Goal: Transaction & Acquisition: Purchase product/service

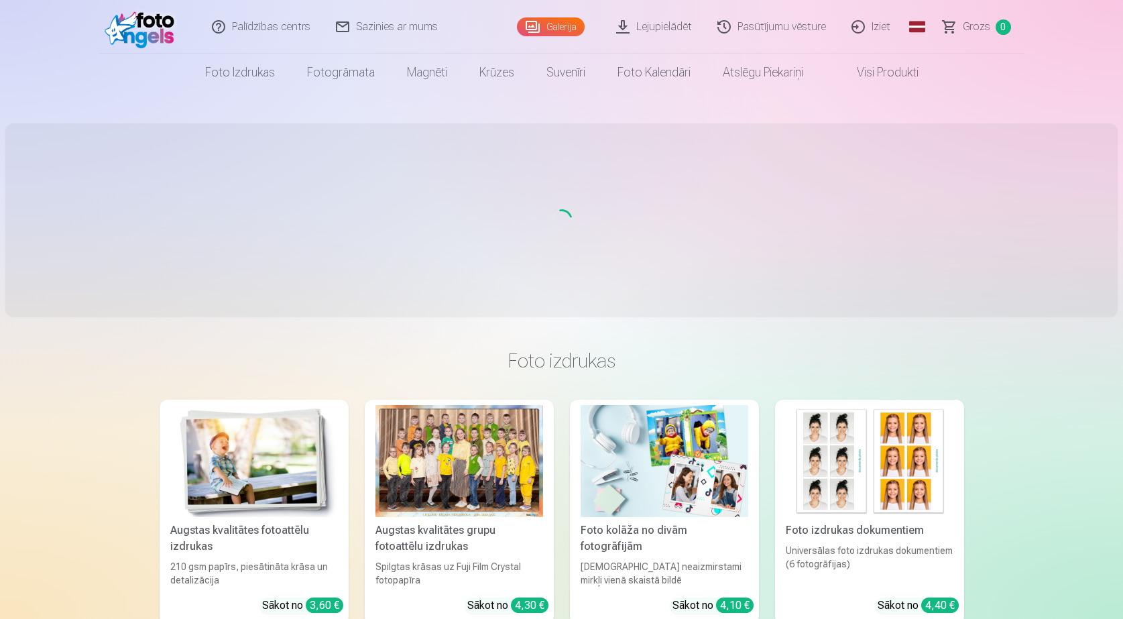
click at [986, 20] on span "Grozs" at bounding box center [976, 27] width 27 height 16
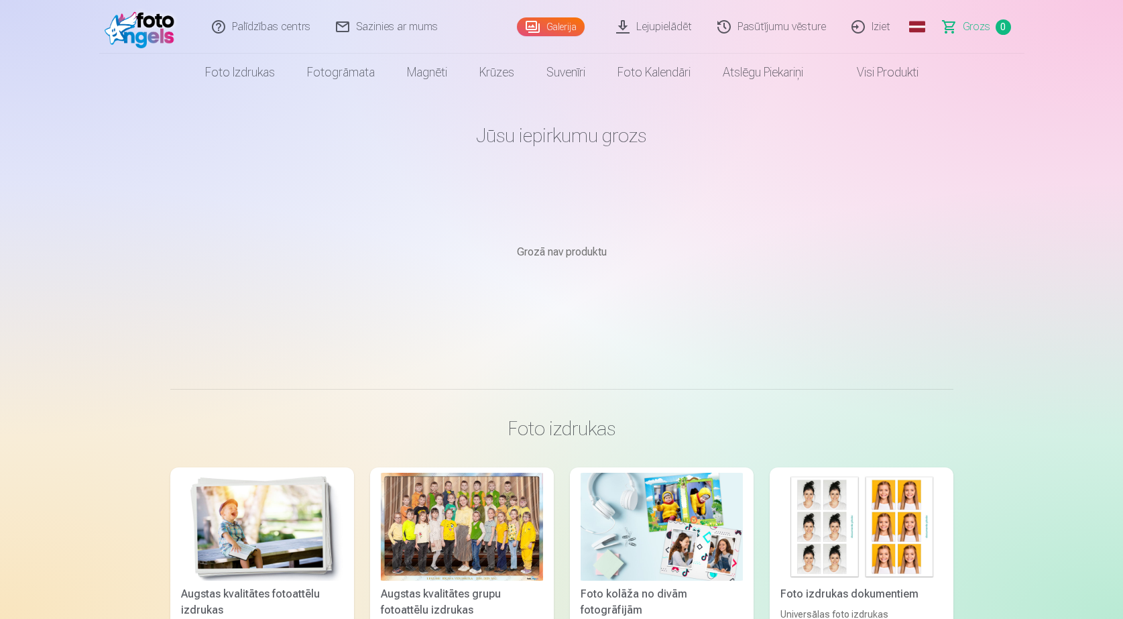
click at [880, 22] on link "Iziet" at bounding box center [871, 27] width 64 height 54
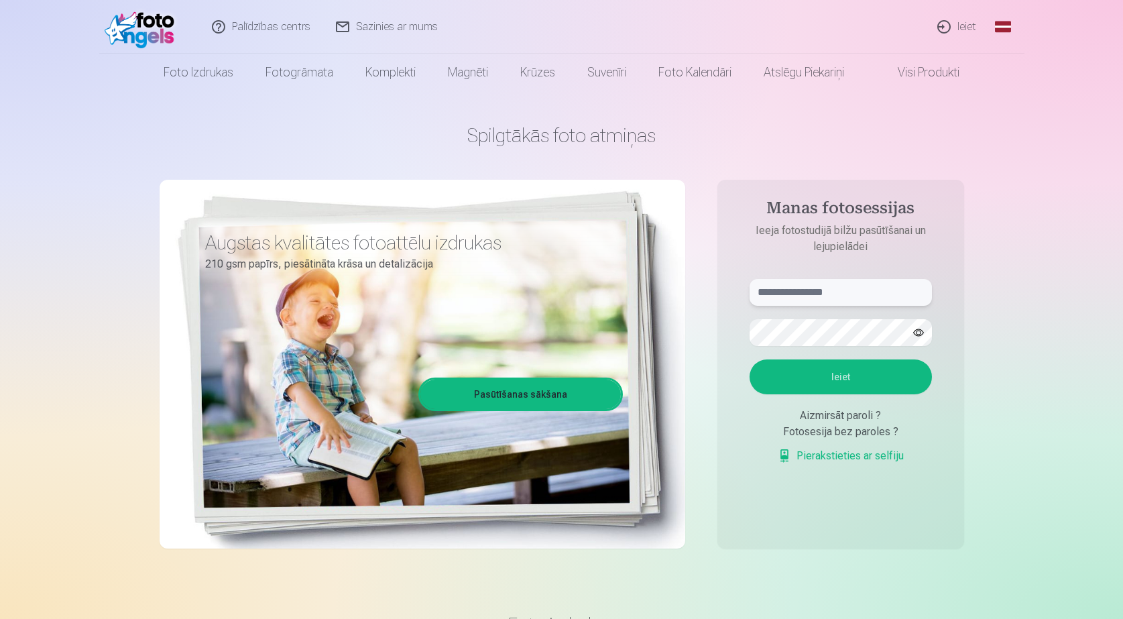
type input "**********"
click at [845, 298] on input "**********" at bounding box center [840, 292] width 182 height 27
drag, startPoint x: 854, startPoint y: 291, endPoint x: 737, endPoint y: 298, distance: 117.5
click at [737, 298] on form "**********" at bounding box center [840, 378] width 209 height 198
type input "**********"
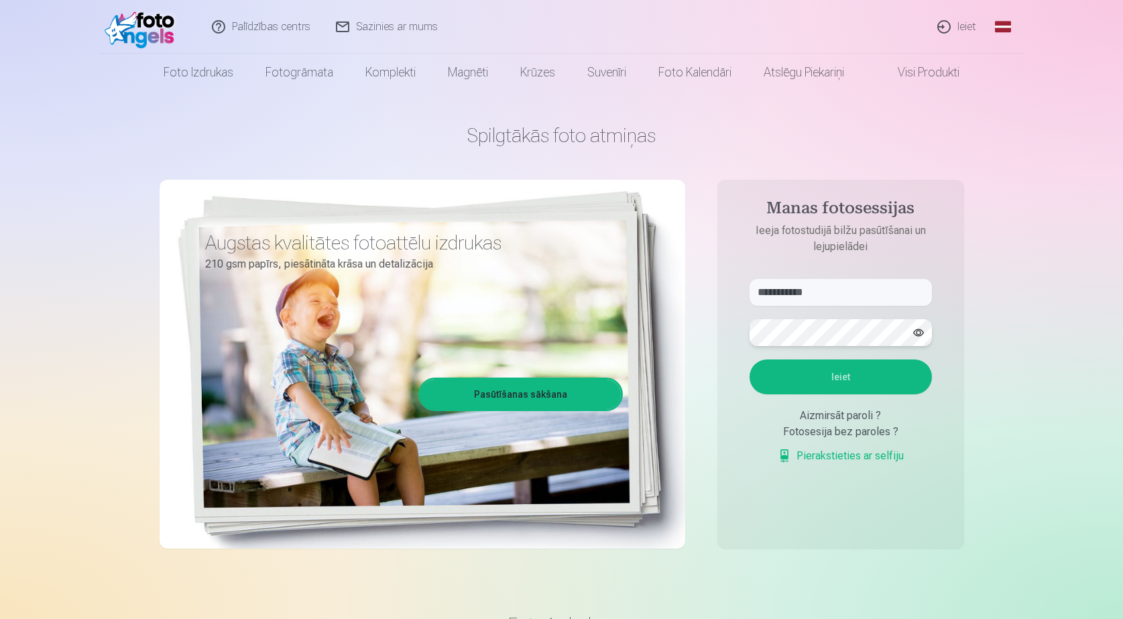
click at [715, 343] on div "**********" at bounding box center [562, 335] width 804 height 489
click at [780, 385] on button "Ieiet" at bounding box center [840, 376] width 182 height 35
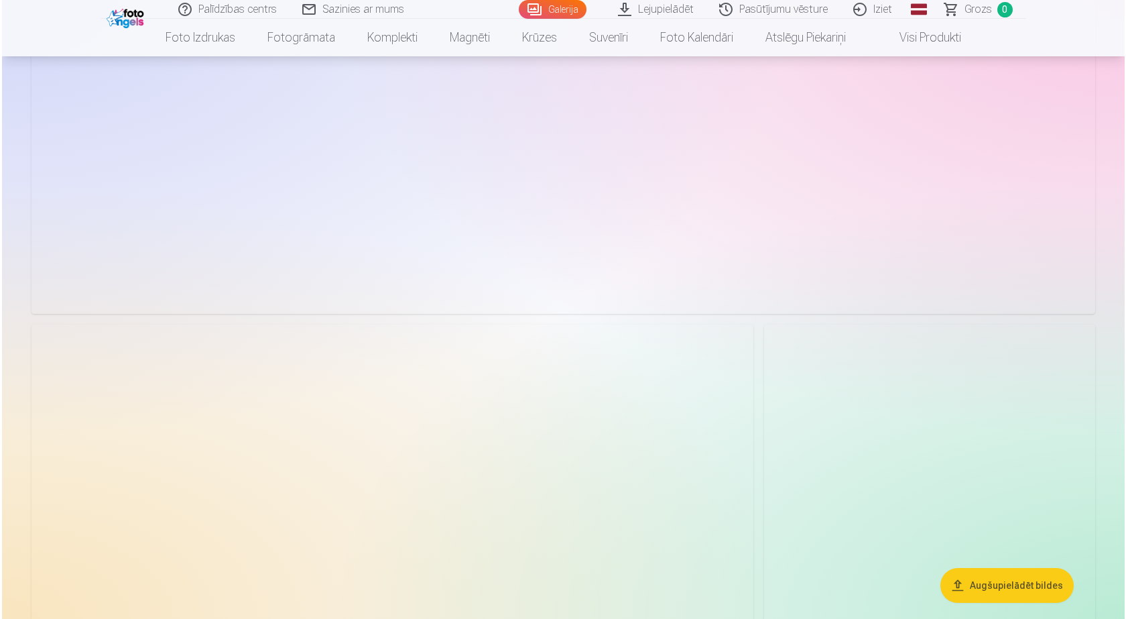
scroll to position [603, 0]
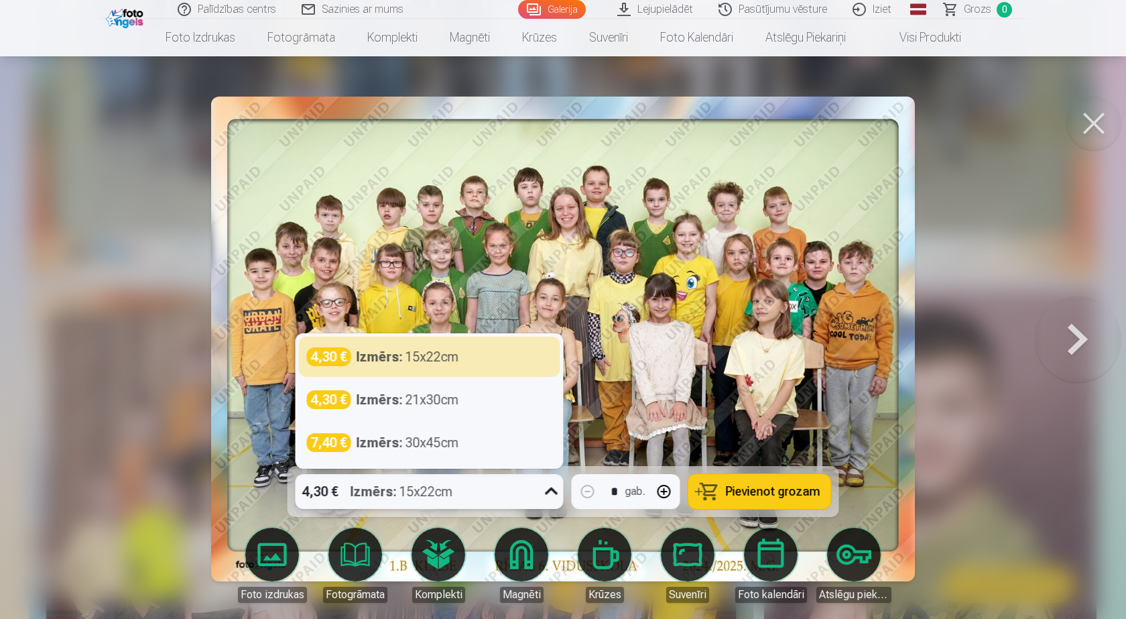
click at [544, 487] on icon at bounding box center [551, 491] width 21 height 21
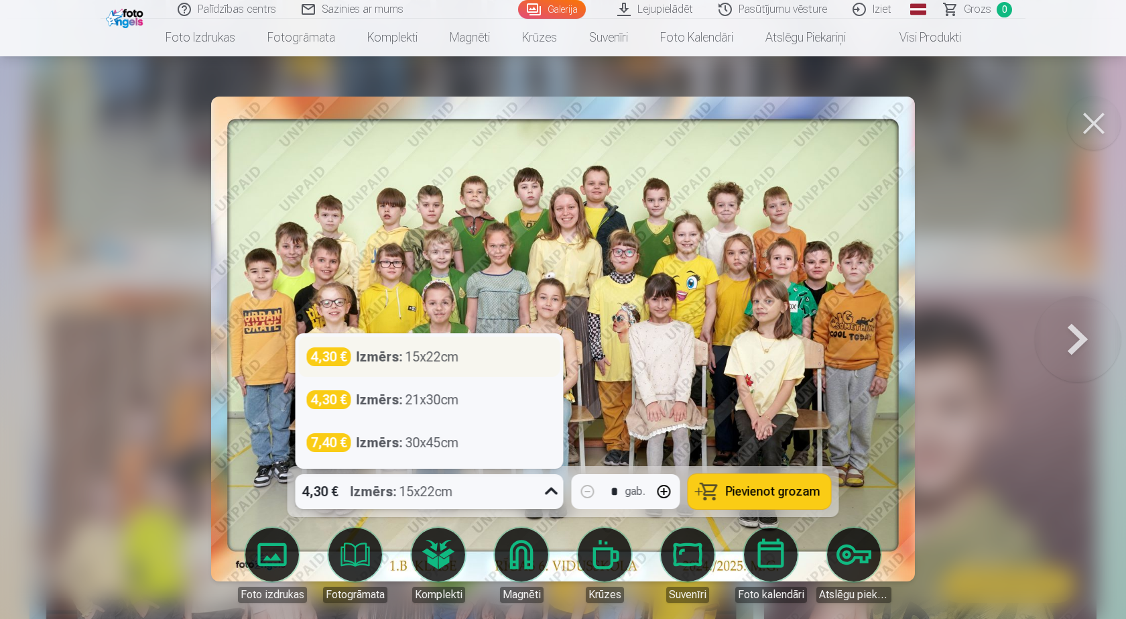
click at [436, 363] on div "Izmērs : 15x22cm" at bounding box center [408, 356] width 103 height 19
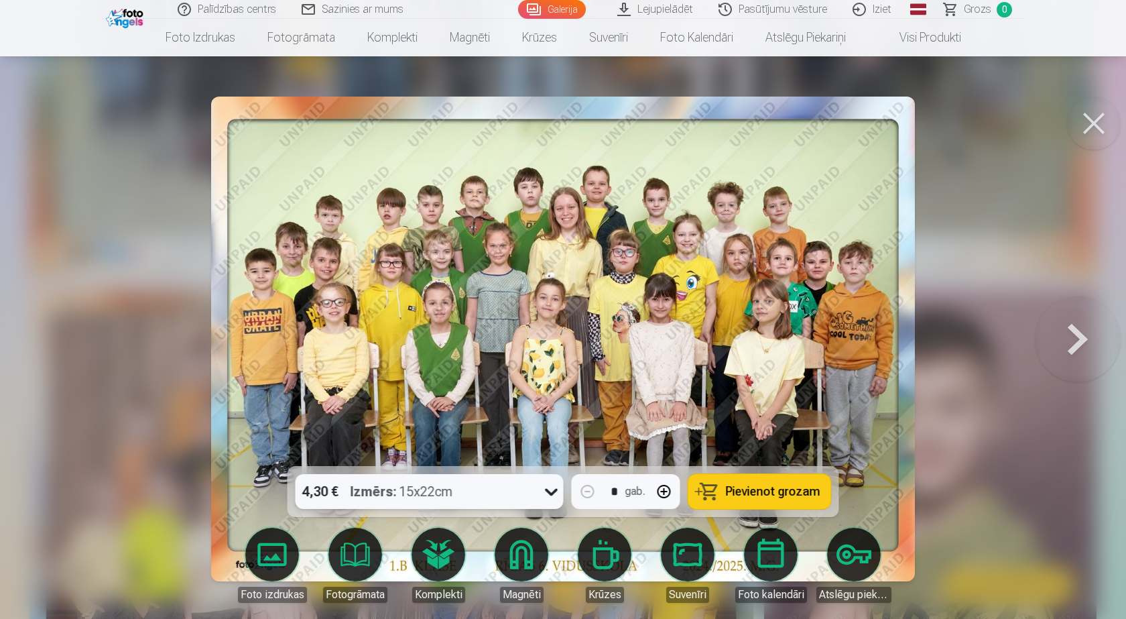
click at [740, 491] on span "Pievienot grozam" at bounding box center [773, 491] width 95 height 12
click at [1068, 347] on button at bounding box center [1078, 338] width 86 height 227
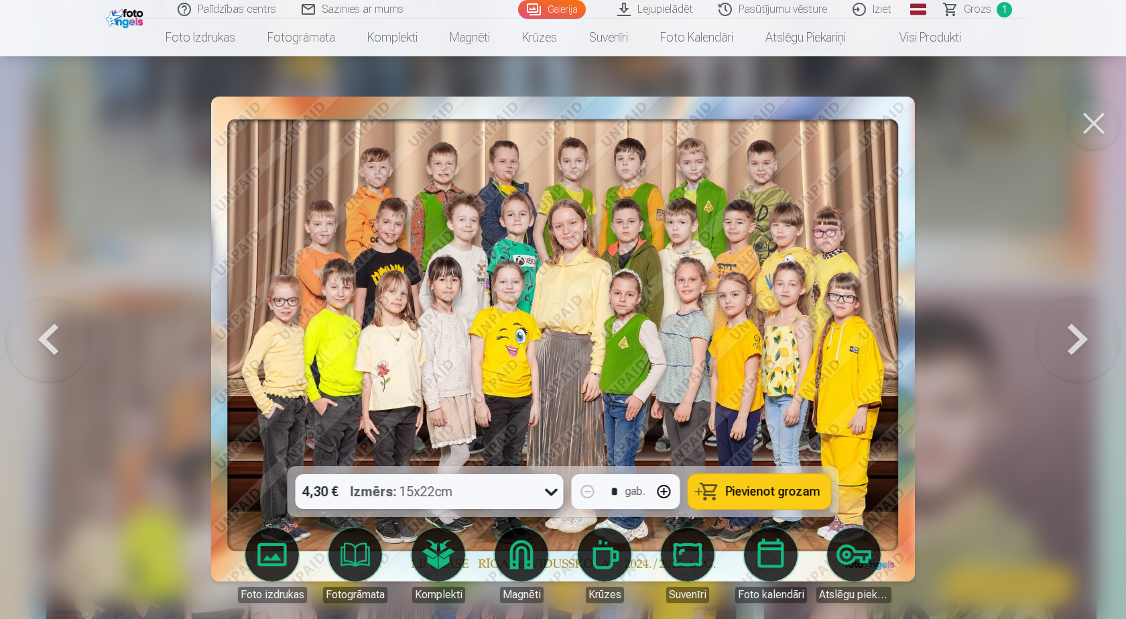
click at [750, 490] on span "Pievienot grozam" at bounding box center [773, 491] width 95 height 12
click at [1058, 341] on button at bounding box center [1078, 338] width 86 height 227
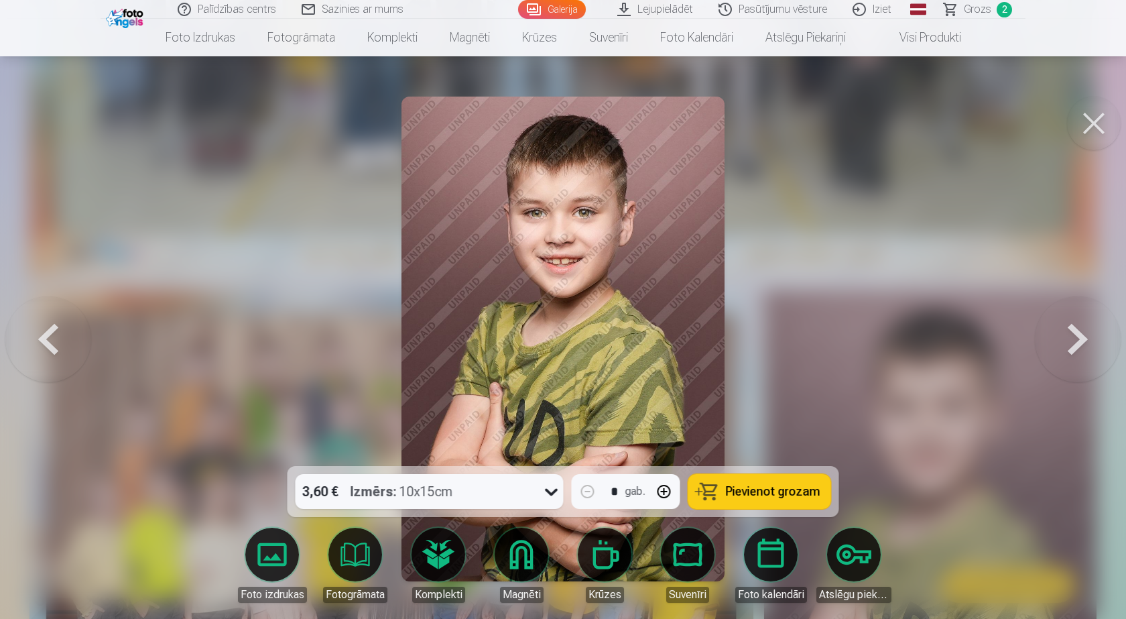
click at [1075, 330] on button at bounding box center [1078, 338] width 86 height 227
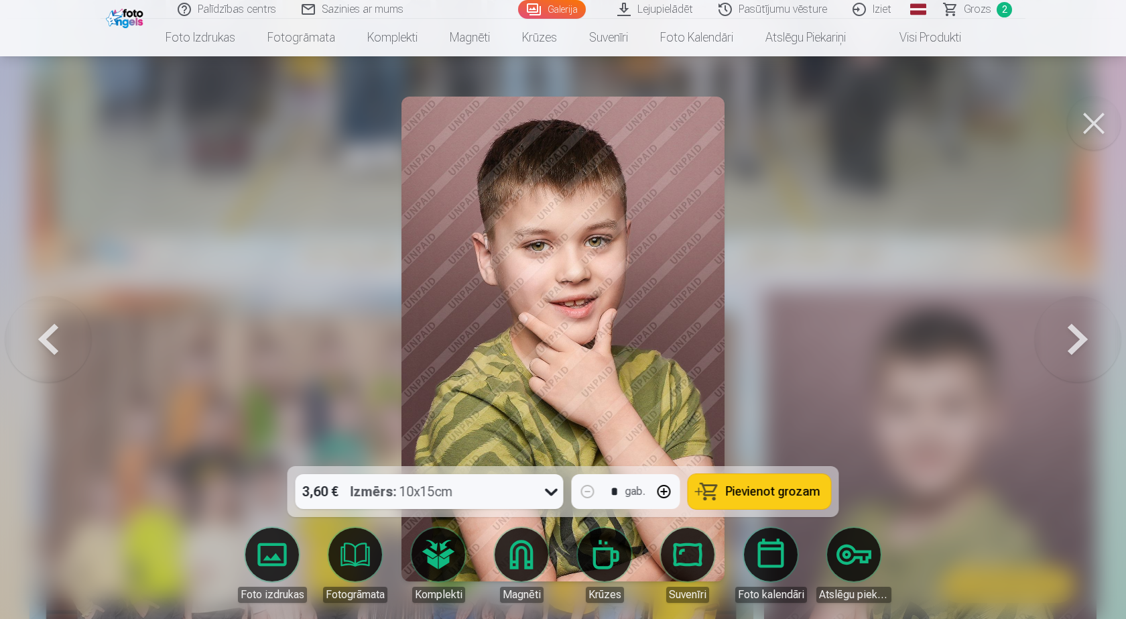
click at [1061, 345] on button at bounding box center [1078, 338] width 86 height 227
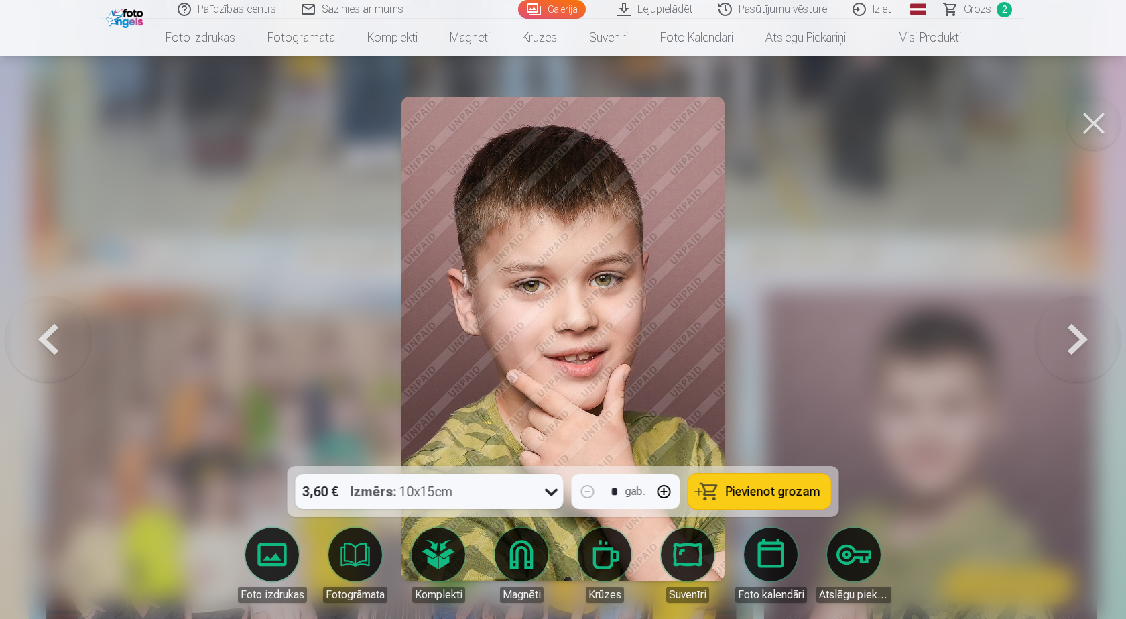
click at [1061, 345] on button at bounding box center [1078, 338] width 86 height 227
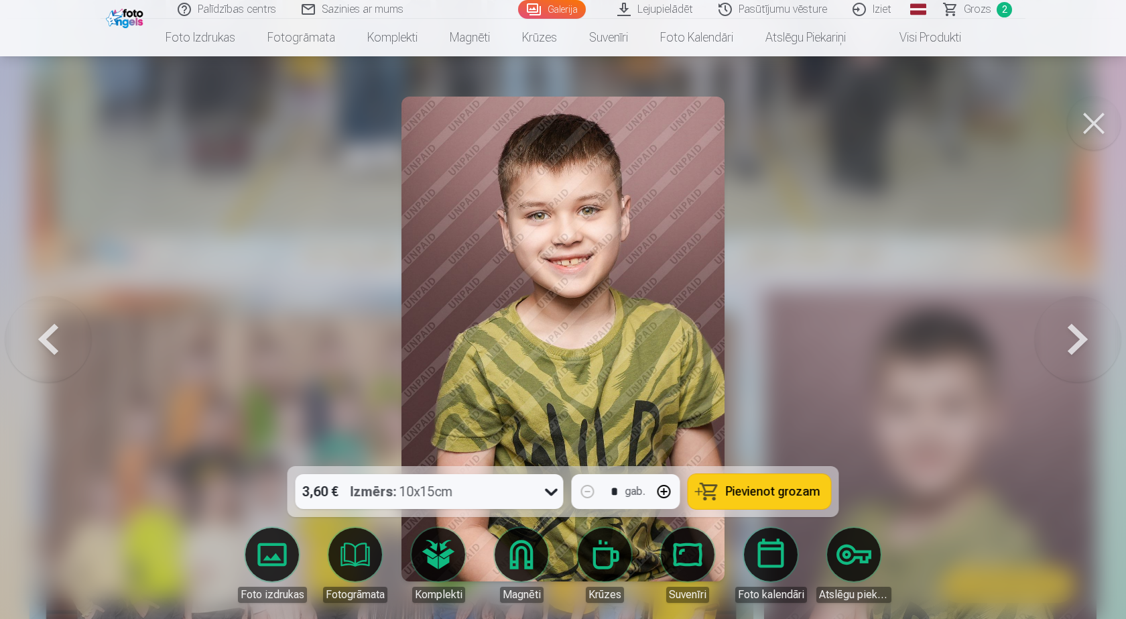
click at [1061, 343] on button at bounding box center [1078, 338] width 86 height 227
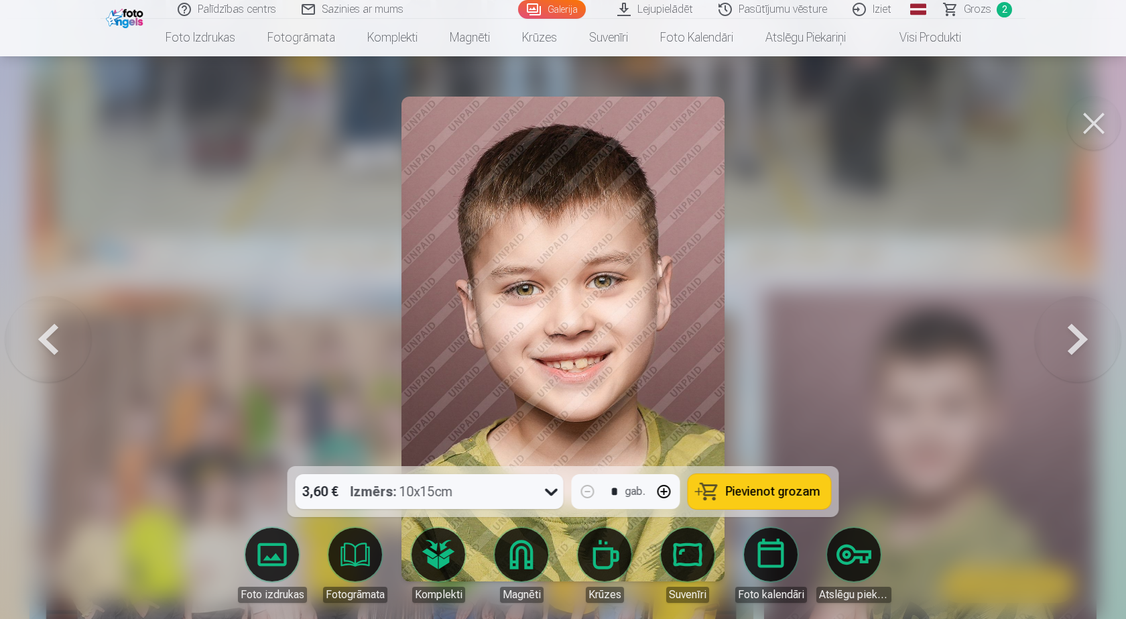
click at [59, 332] on button at bounding box center [48, 338] width 86 height 227
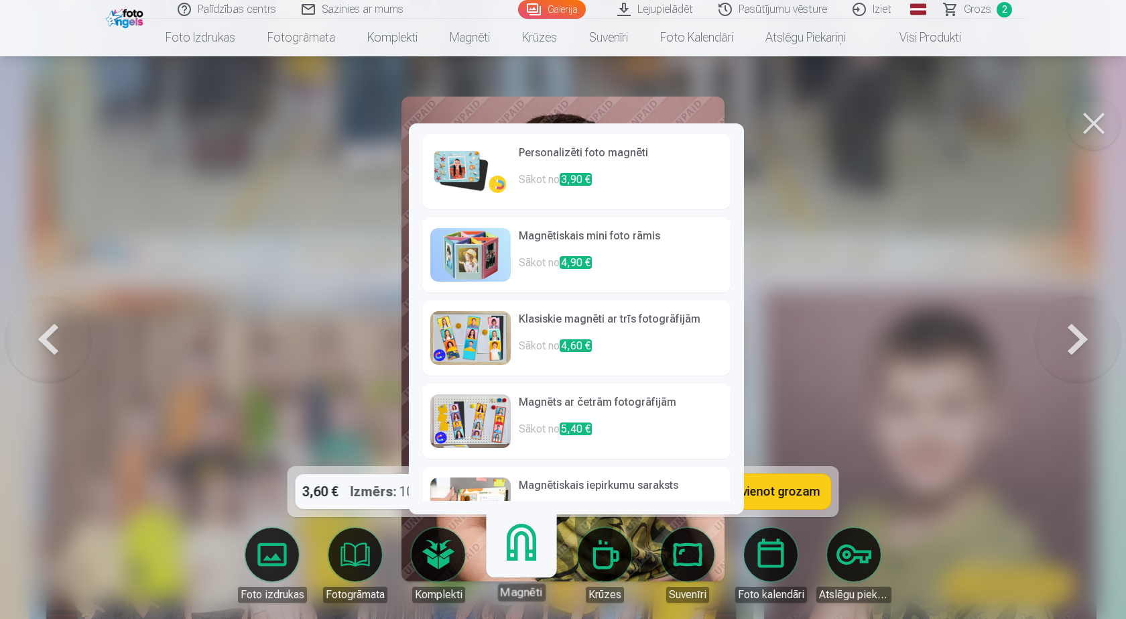
click at [503, 155] on img at bounding box center [470, 172] width 80 height 54
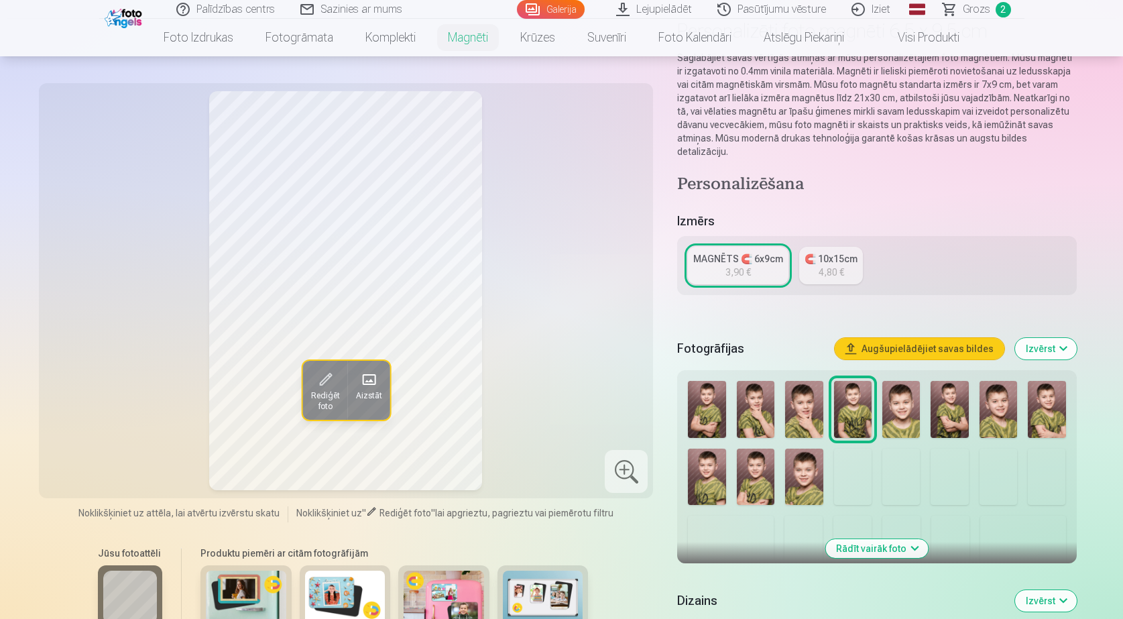
scroll to position [134, 0]
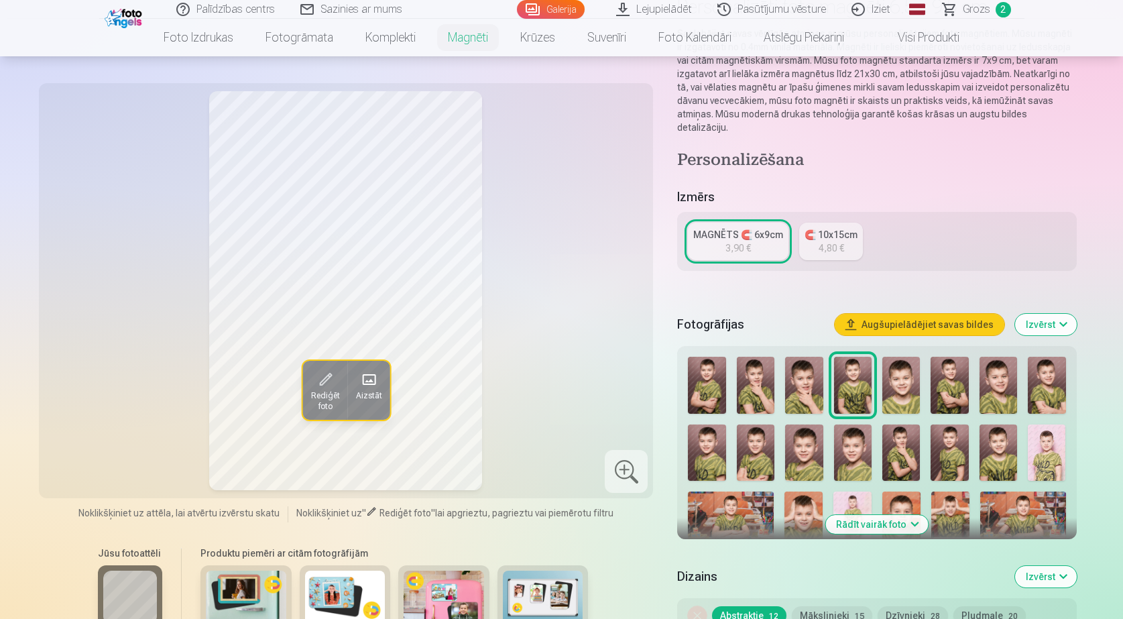
click at [897, 424] on img at bounding box center [901, 452] width 38 height 57
click at [719, 379] on img at bounding box center [707, 385] width 38 height 57
click at [932, 425] on img at bounding box center [949, 452] width 38 height 57
click at [955, 384] on img at bounding box center [949, 385] width 38 height 57
click at [851, 369] on img at bounding box center [853, 385] width 38 height 57
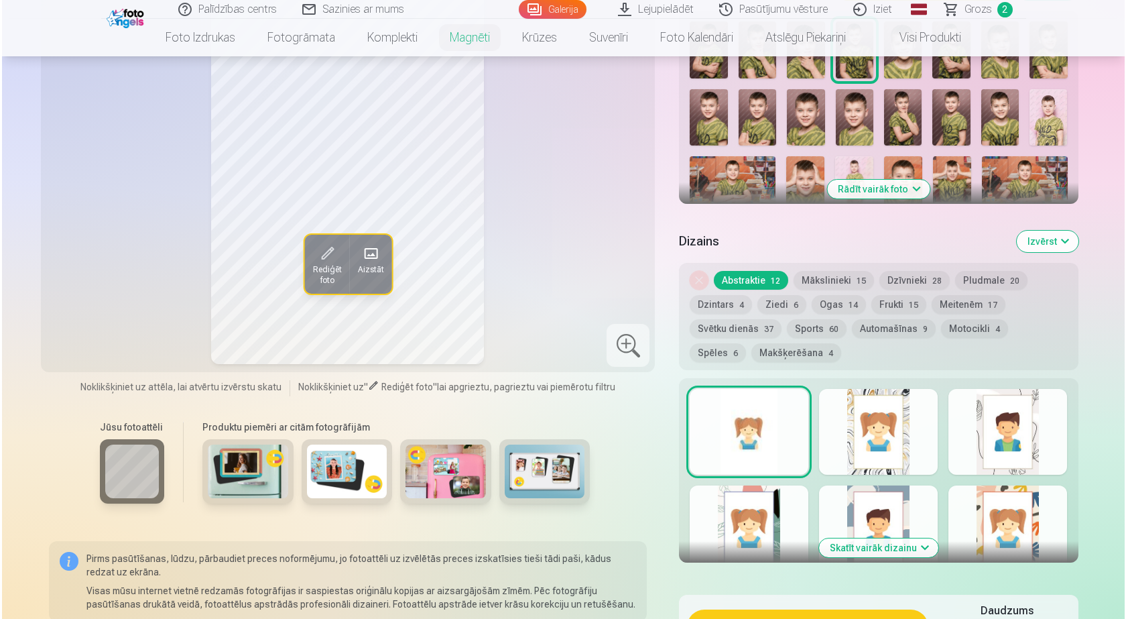
scroll to position [469, 0]
click at [808, 609] on button "Pievienot grozam : 3,90 €" at bounding box center [805, 626] width 241 height 35
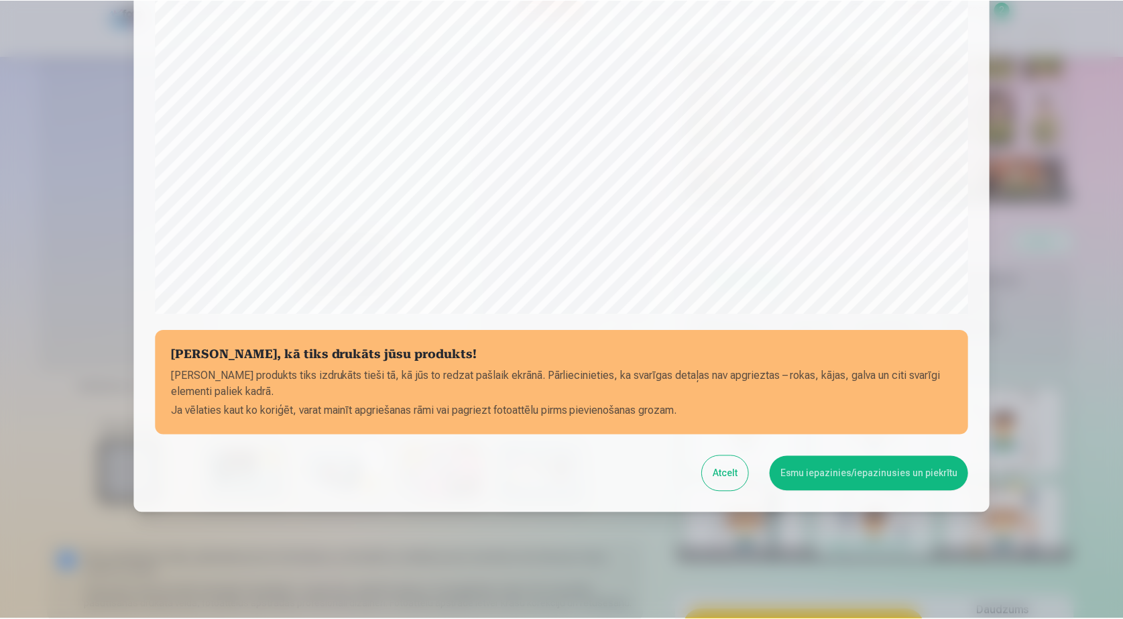
scroll to position [347, 0]
click at [827, 468] on button "Esmu iepazinies/iepazinusies un piekrītu" at bounding box center [871, 472] width 199 height 35
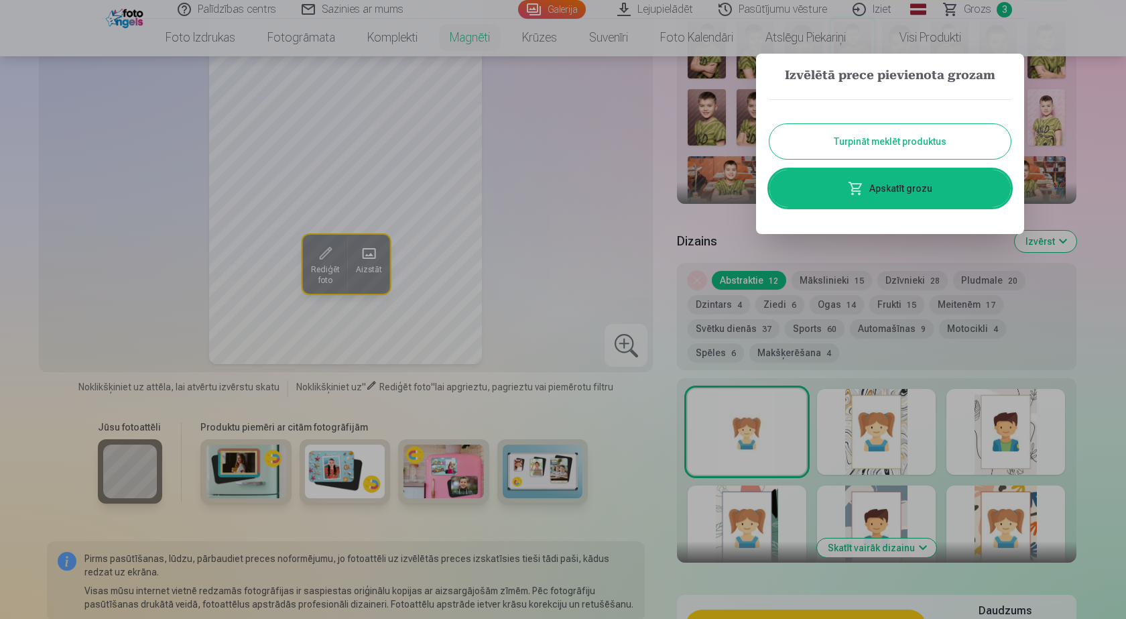
click at [860, 151] on button "Turpināt meklēt produktus" at bounding box center [890, 141] width 241 height 35
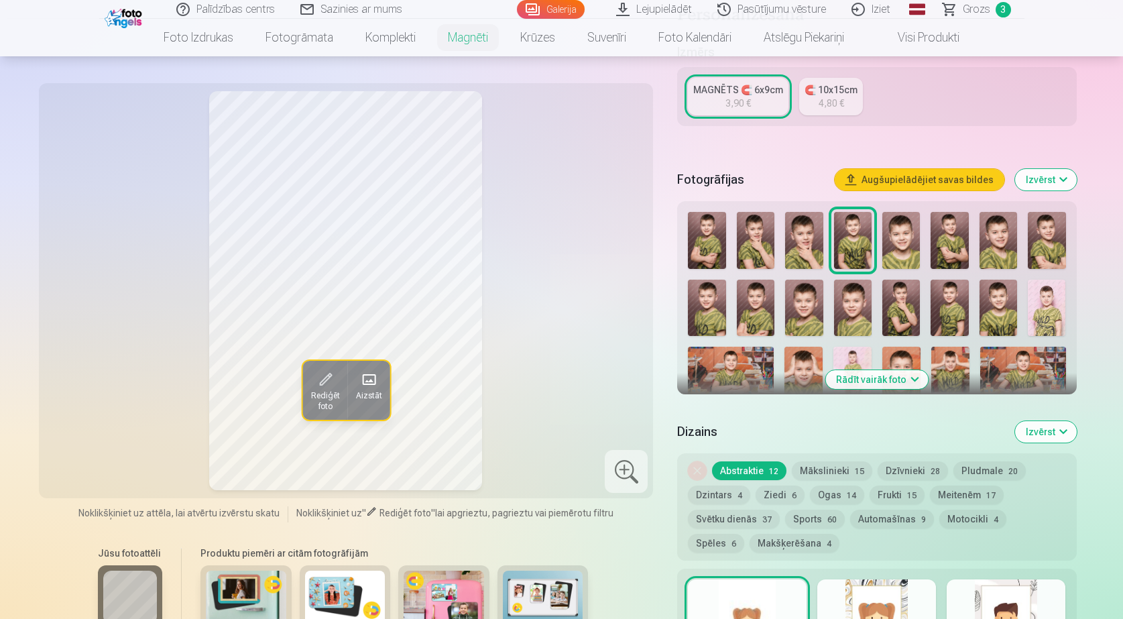
scroll to position [268, 0]
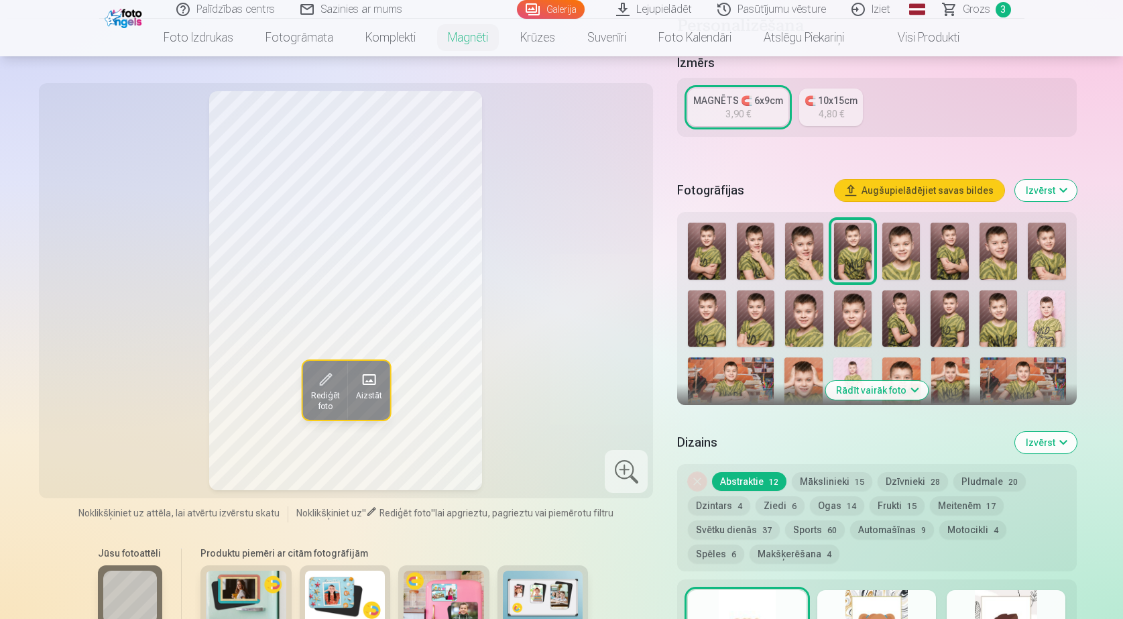
click at [745, 235] on img at bounding box center [756, 251] width 38 height 57
click at [901, 315] on img at bounding box center [901, 318] width 38 height 57
click at [1043, 310] on img at bounding box center [1047, 318] width 38 height 57
click at [999, 308] on img at bounding box center [998, 318] width 38 height 57
click at [800, 241] on img at bounding box center [804, 251] width 38 height 57
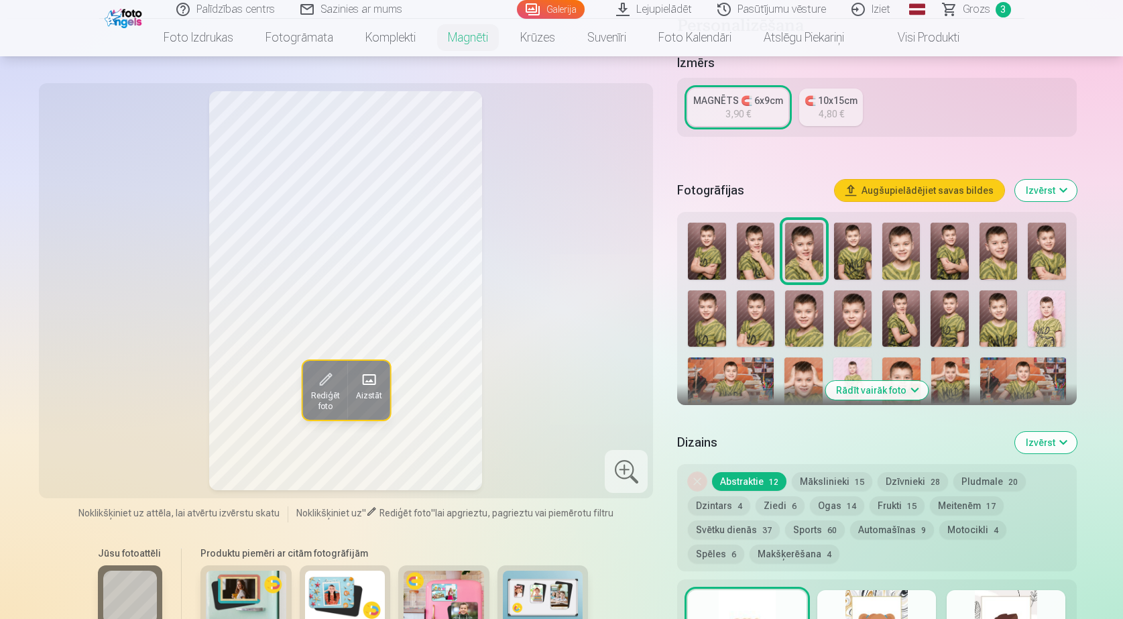
click at [746, 249] on img at bounding box center [756, 251] width 38 height 57
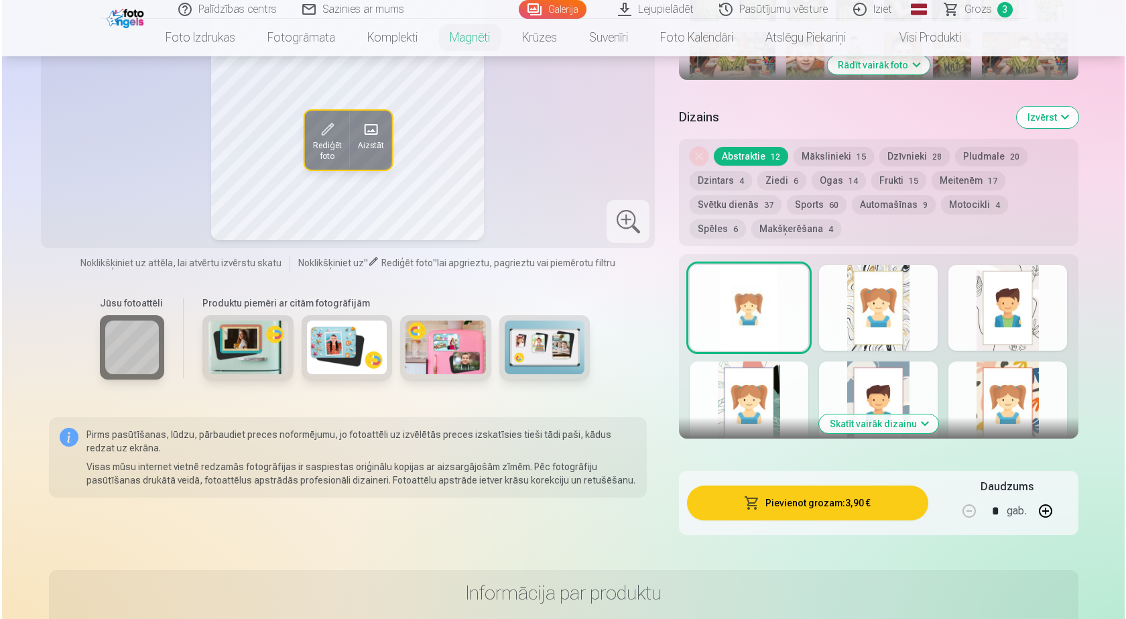
scroll to position [603, 0]
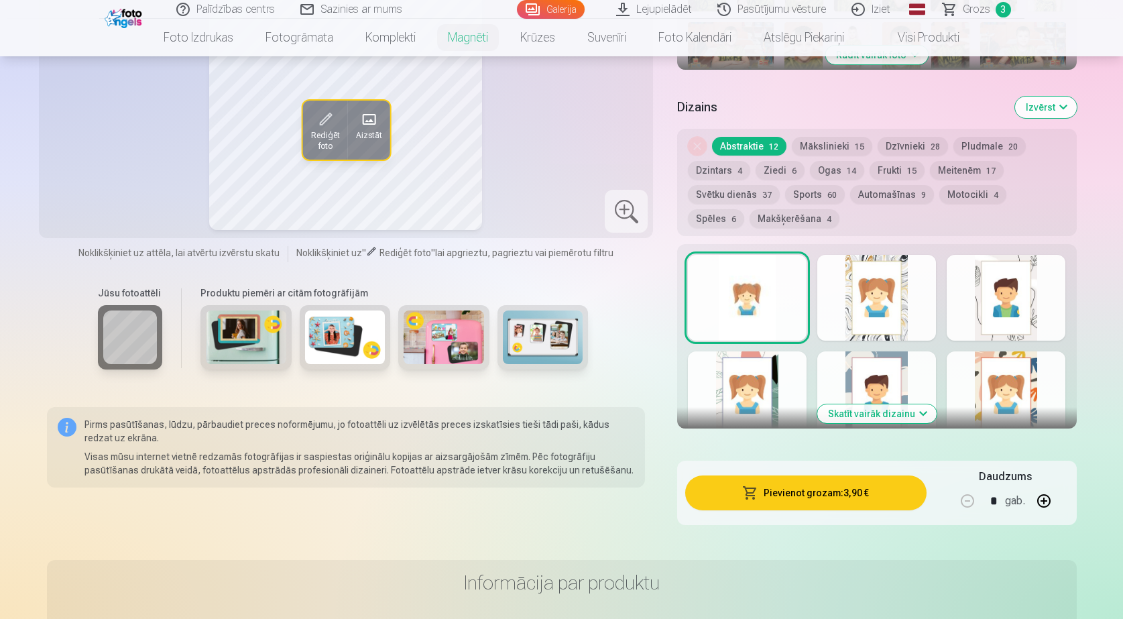
click at [792, 481] on button "Pievienot grozam : 3,90 €" at bounding box center [805, 492] width 241 height 35
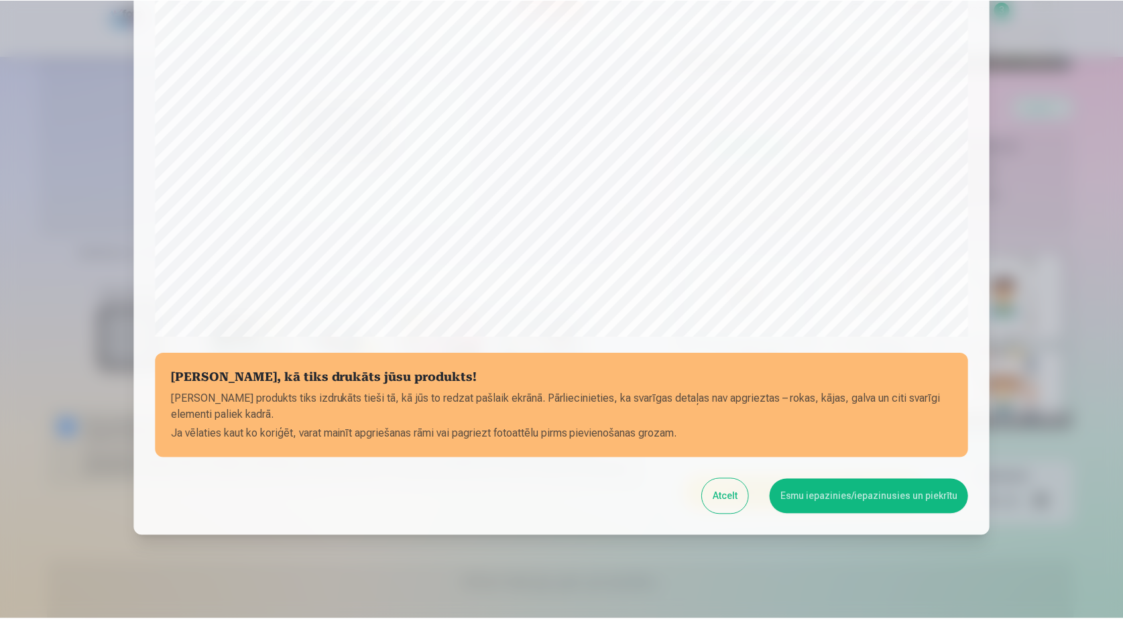
scroll to position [347, 0]
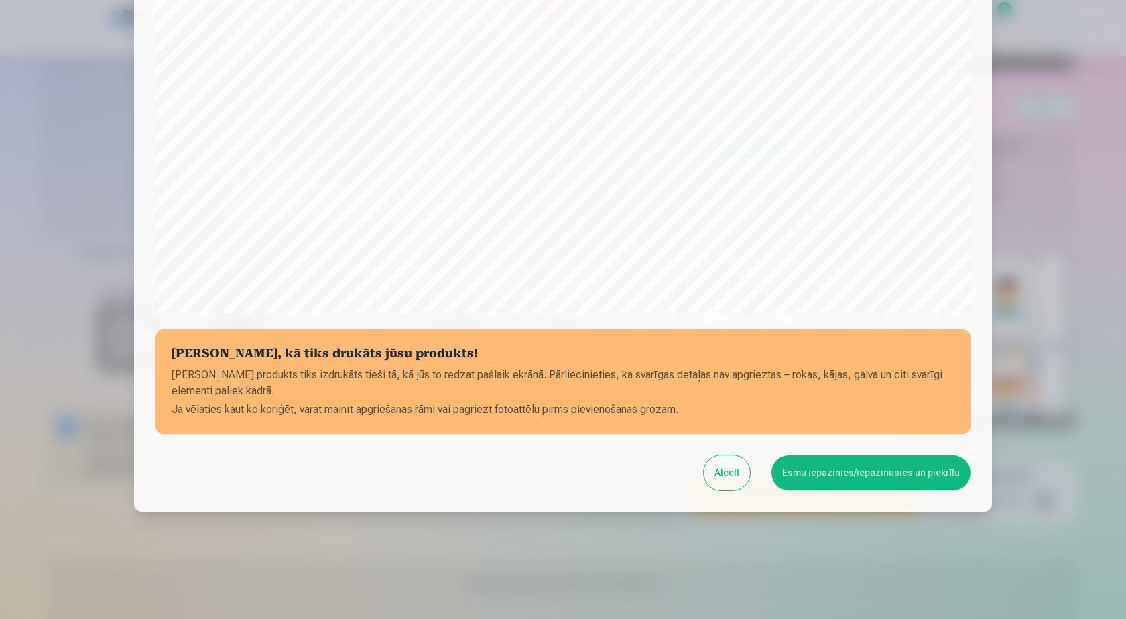
click at [804, 462] on button "Esmu iepazinies/iepazinusies un piekrītu" at bounding box center [871, 472] width 199 height 35
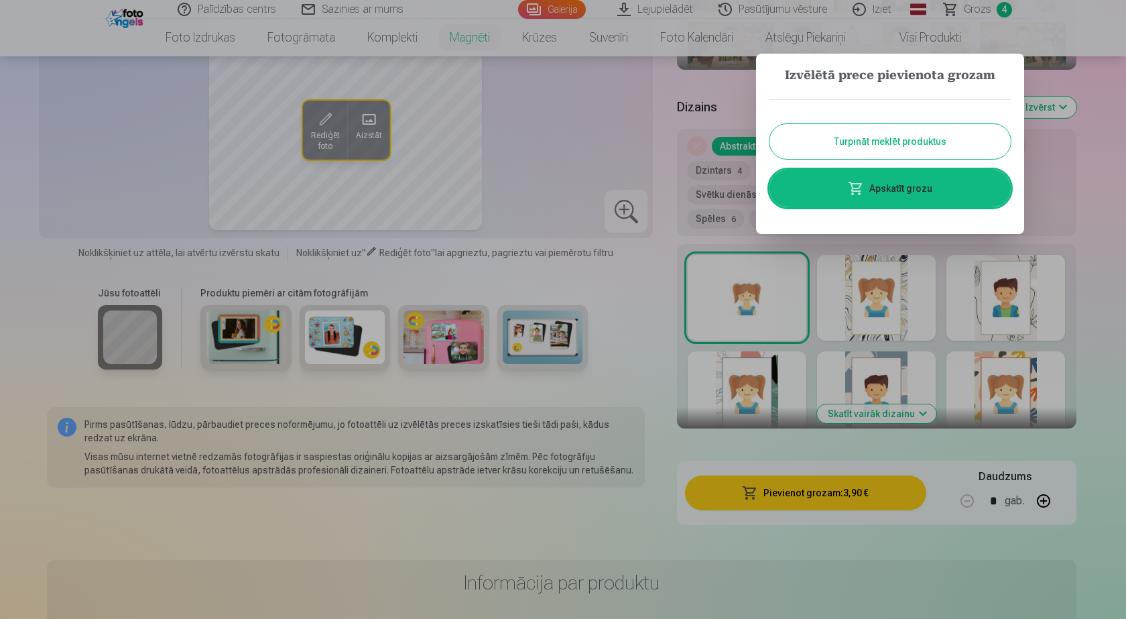
click at [839, 140] on button "Turpināt meklēt produktus" at bounding box center [890, 141] width 241 height 35
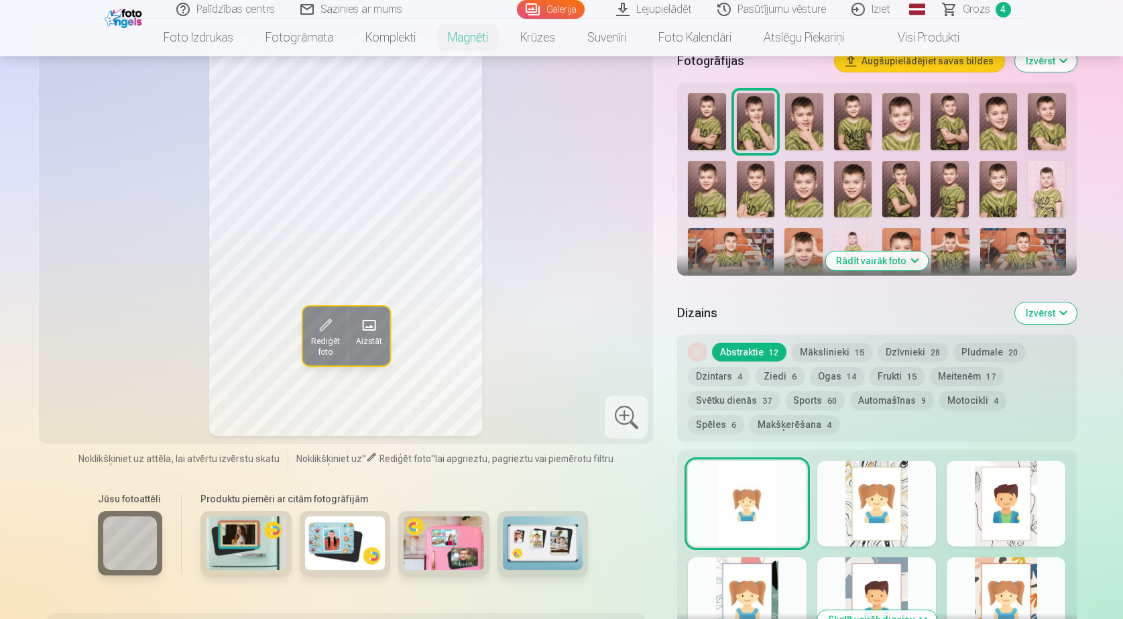
scroll to position [335, 0]
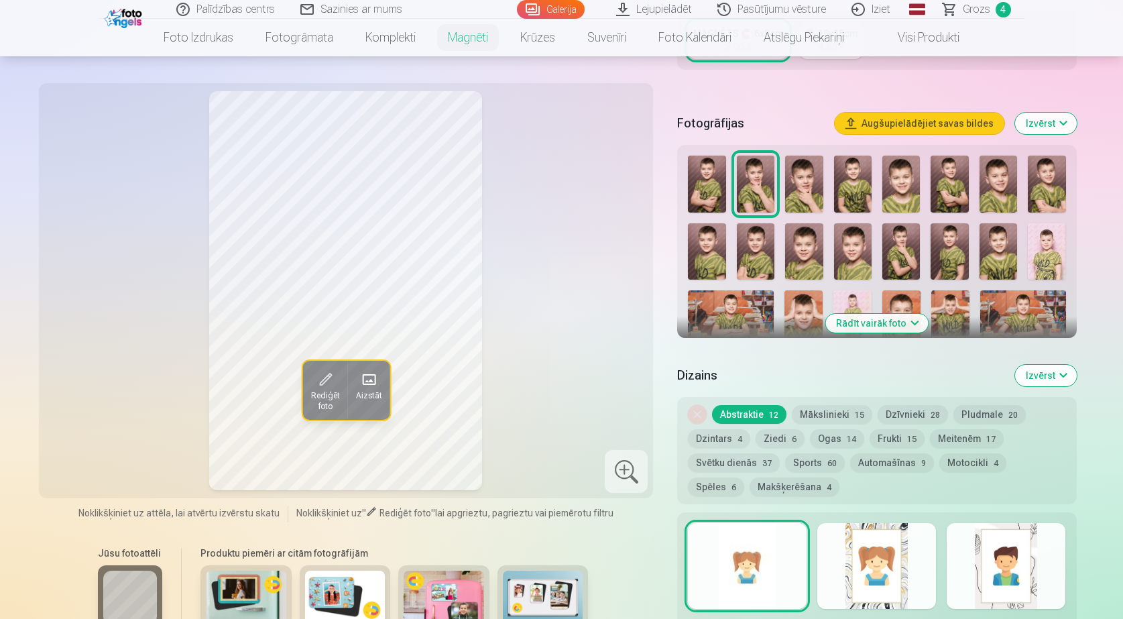
click at [952, 192] on img at bounding box center [949, 184] width 38 height 57
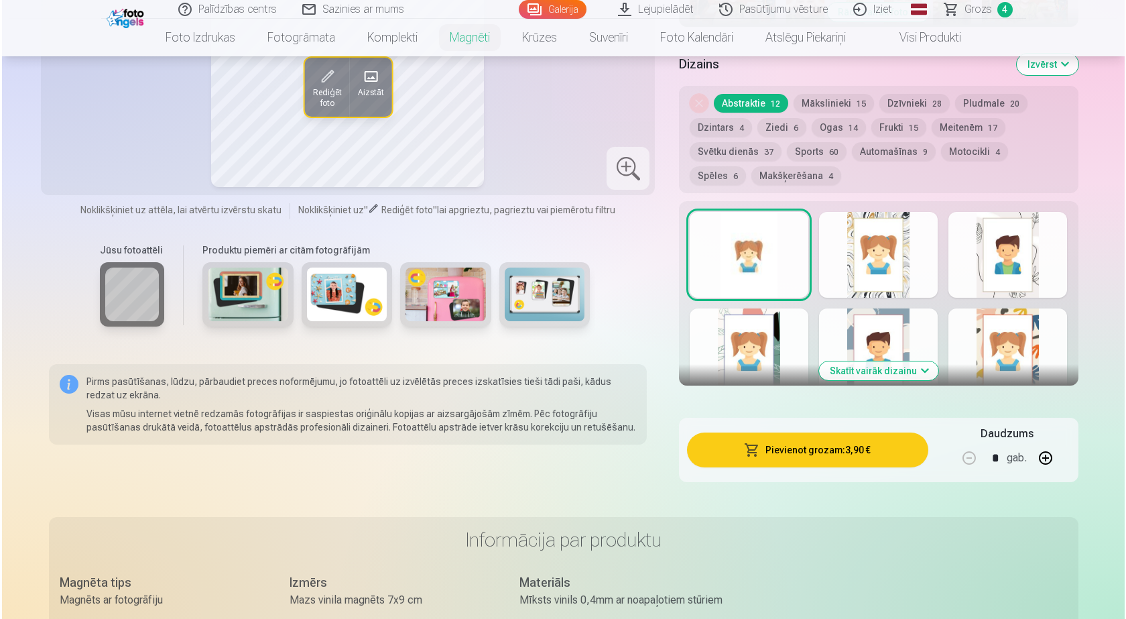
scroll to position [670, 0]
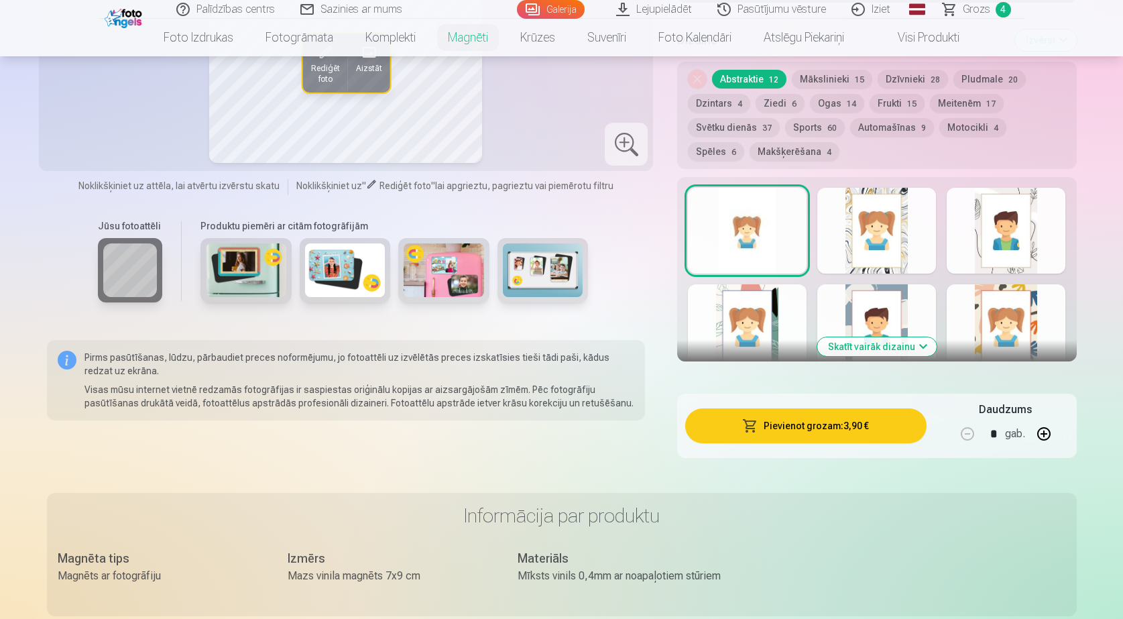
click at [764, 413] on button "Pievienot grozam : 3,90 €" at bounding box center [805, 425] width 241 height 35
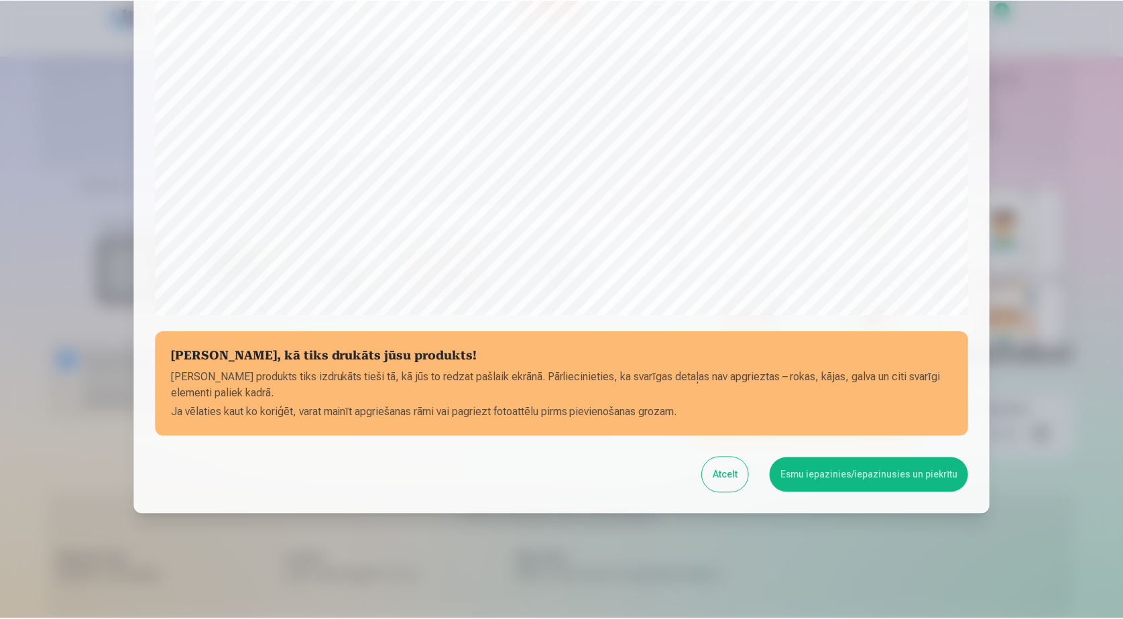
scroll to position [347, 0]
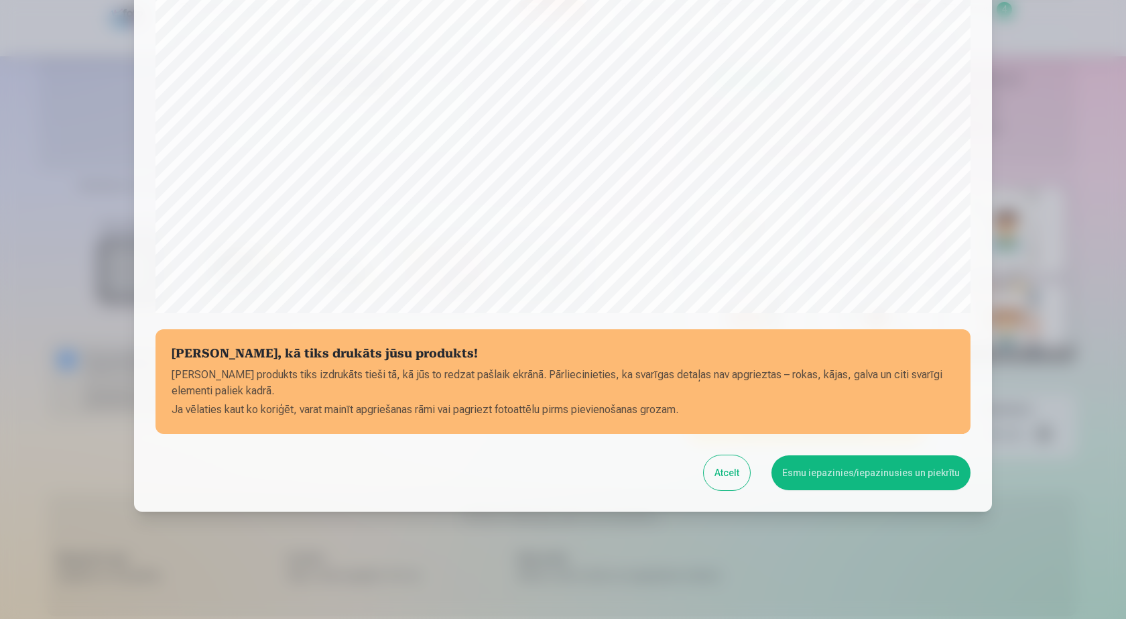
click at [831, 464] on button "Esmu iepazinies/iepazinusies un piekrītu" at bounding box center [871, 472] width 199 height 35
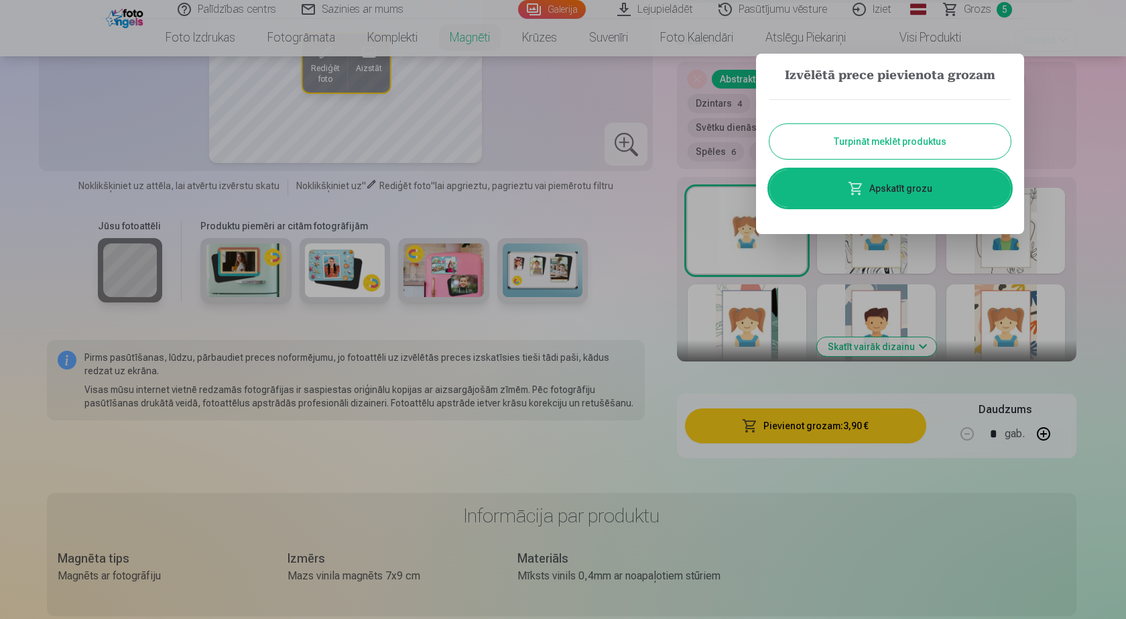
click at [882, 146] on button "Turpināt meklēt produktus" at bounding box center [890, 141] width 241 height 35
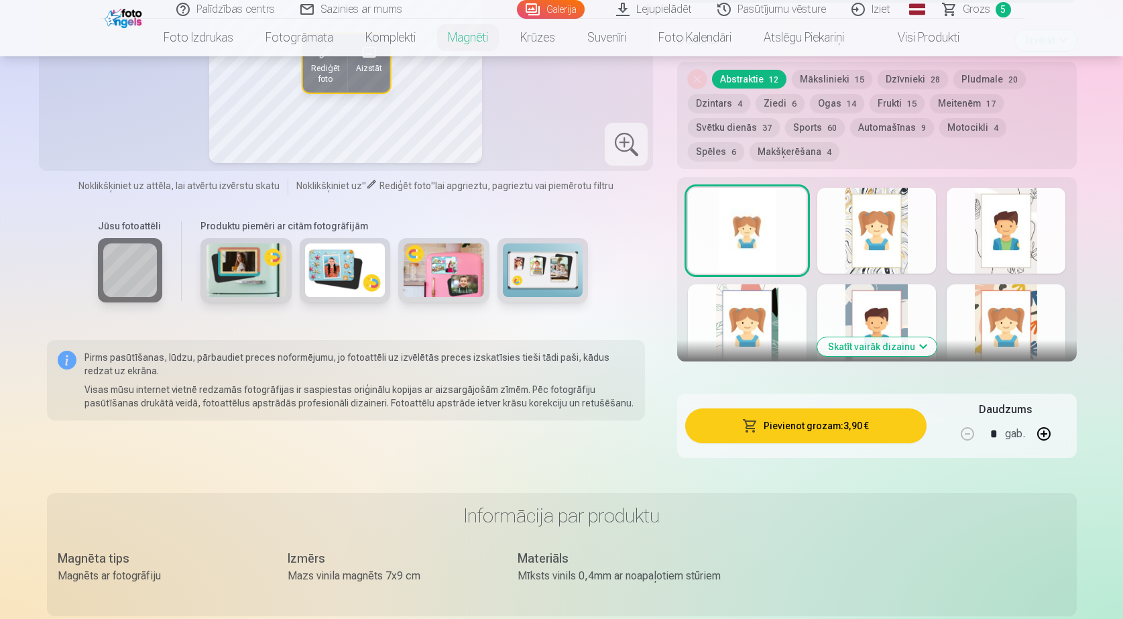
scroll to position [603, 0]
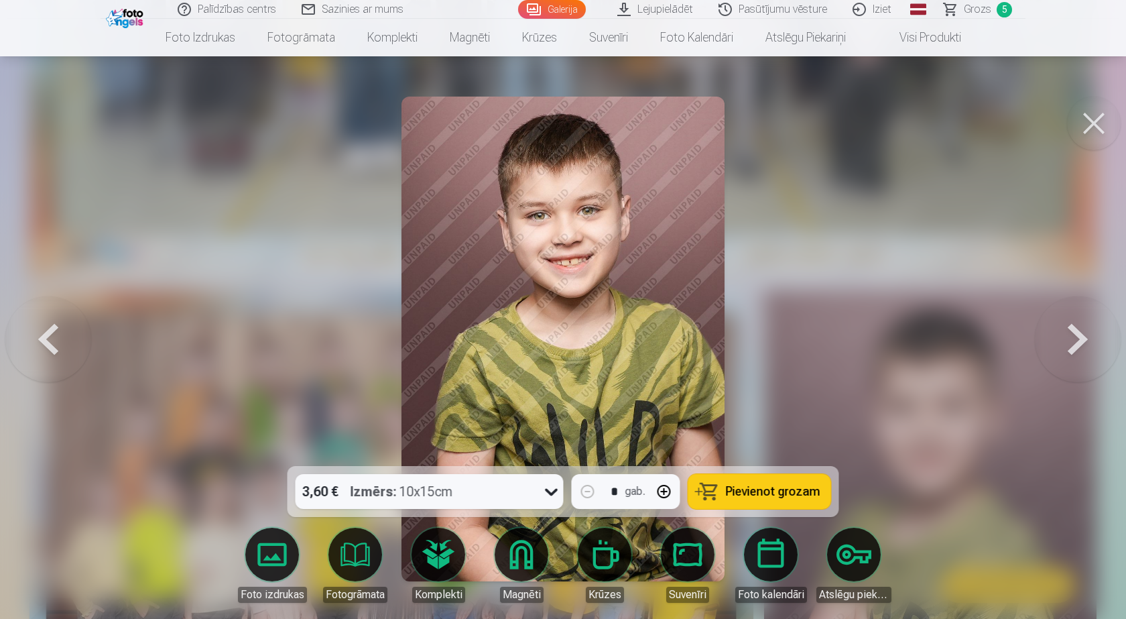
click at [1059, 324] on button at bounding box center [1078, 338] width 86 height 227
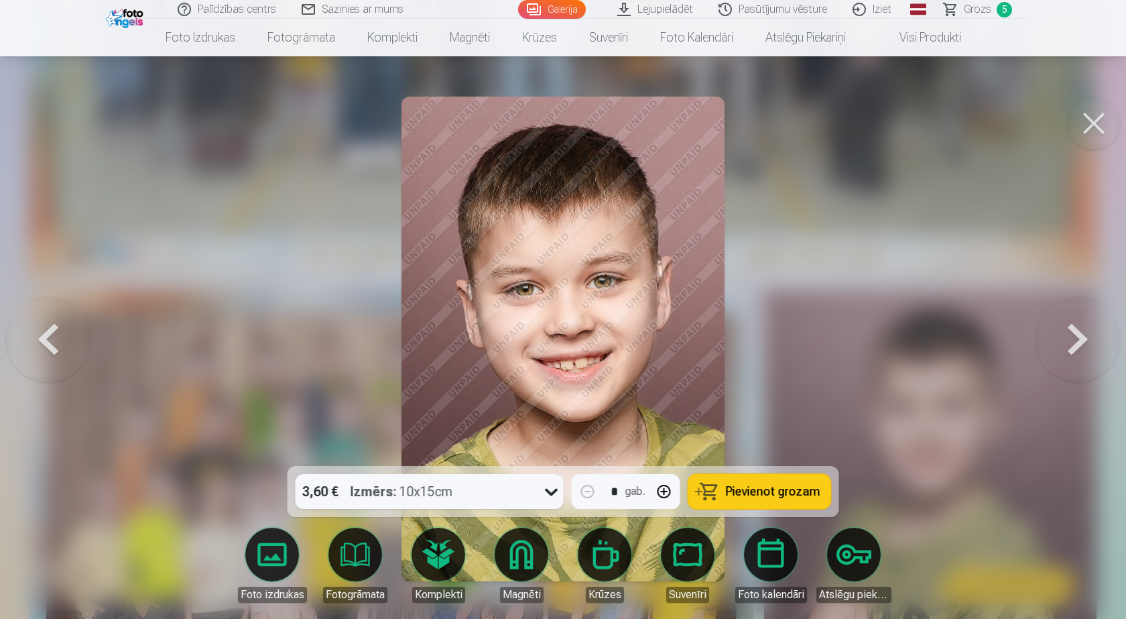
click at [1056, 324] on button at bounding box center [1078, 338] width 86 height 227
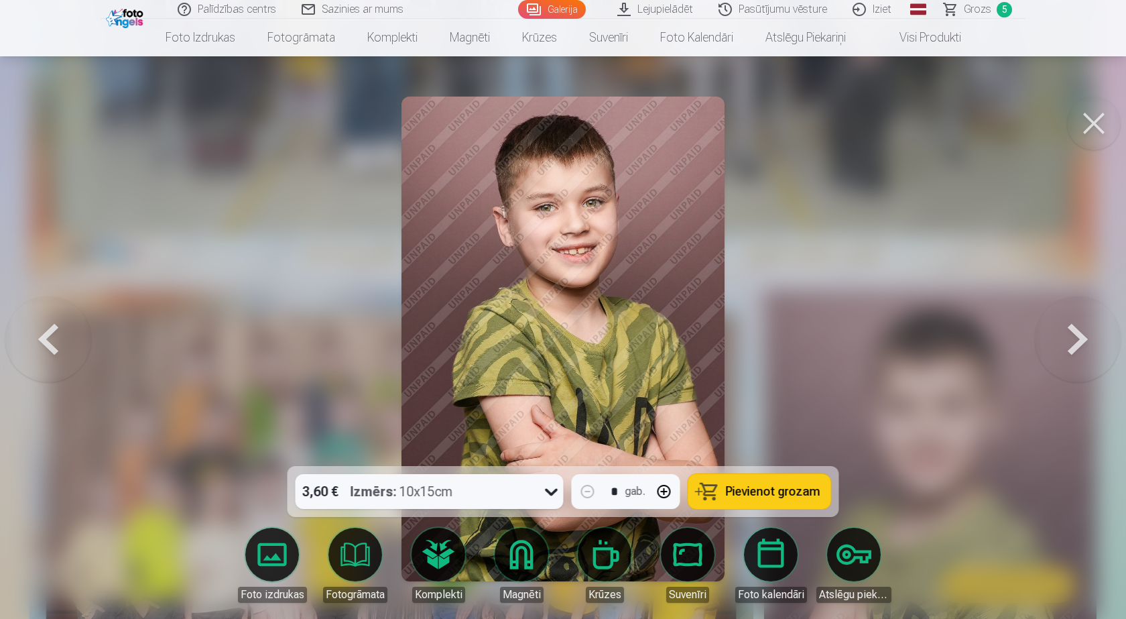
click at [1084, 339] on button at bounding box center [1078, 338] width 86 height 227
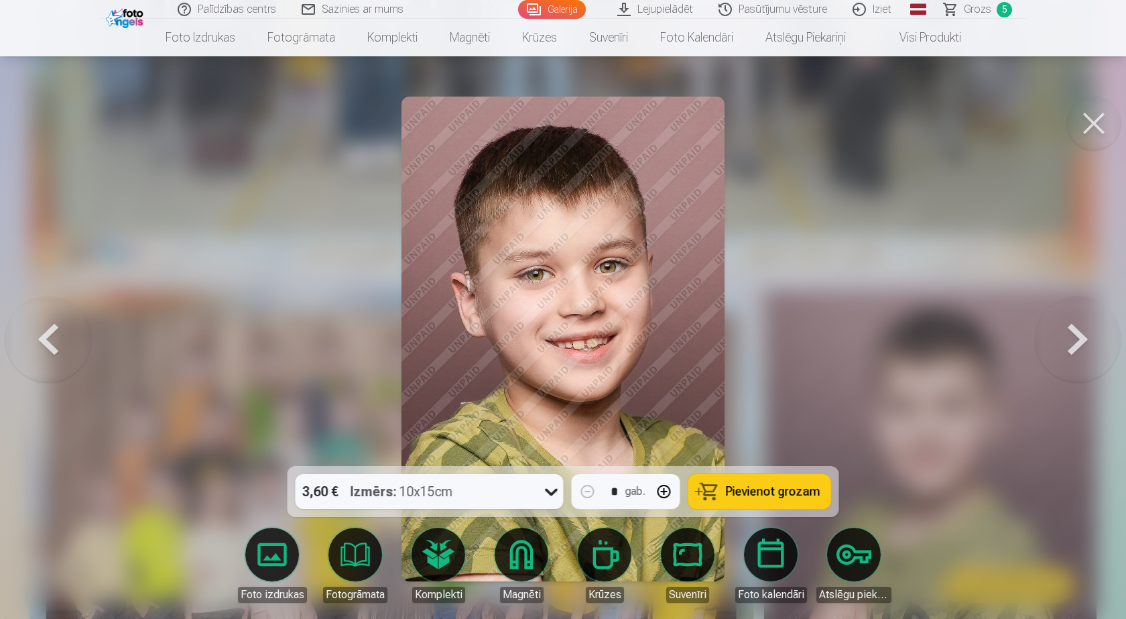
click at [733, 489] on span "Pievienot grozam" at bounding box center [773, 491] width 95 height 12
click at [1086, 352] on button at bounding box center [1078, 338] width 86 height 227
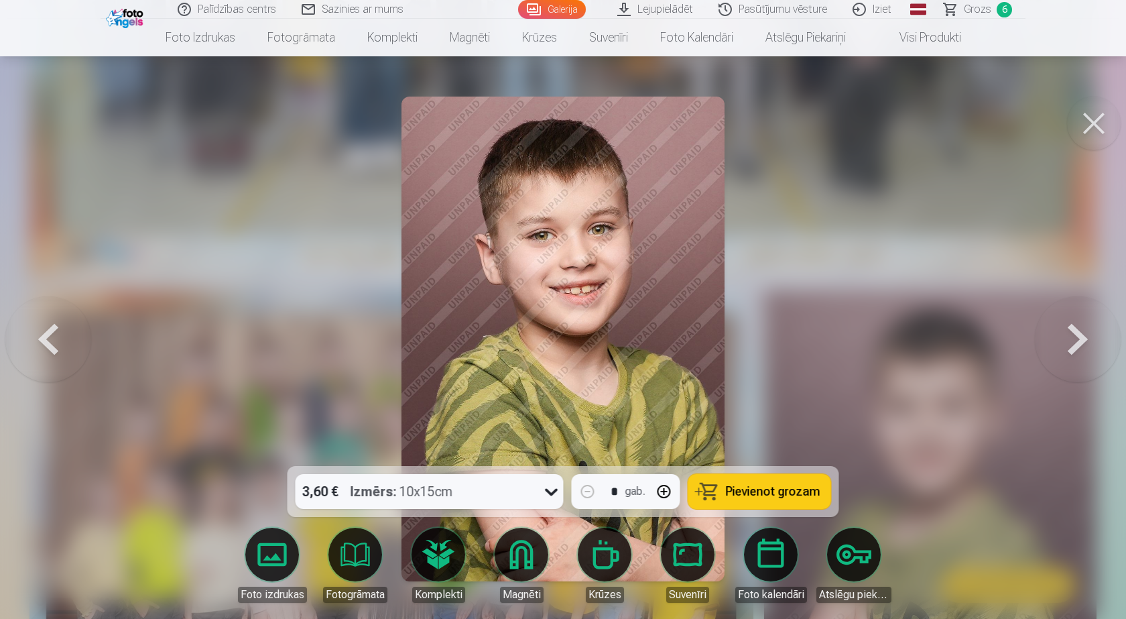
click at [1086, 352] on button at bounding box center [1078, 338] width 86 height 227
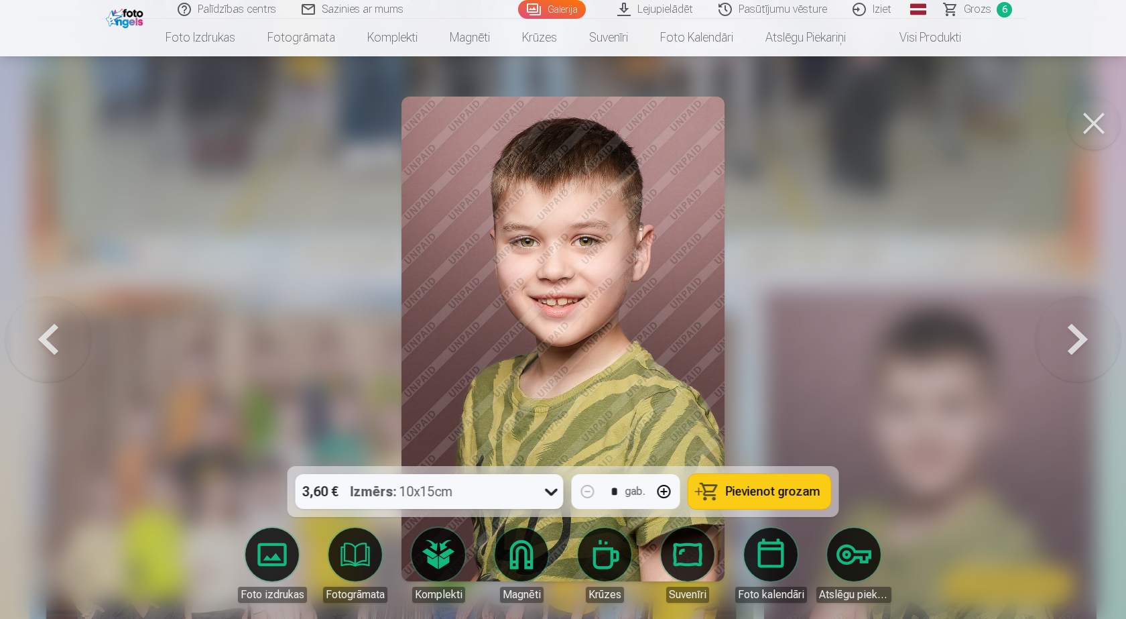
click at [1086, 352] on button at bounding box center [1078, 338] width 86 height 227
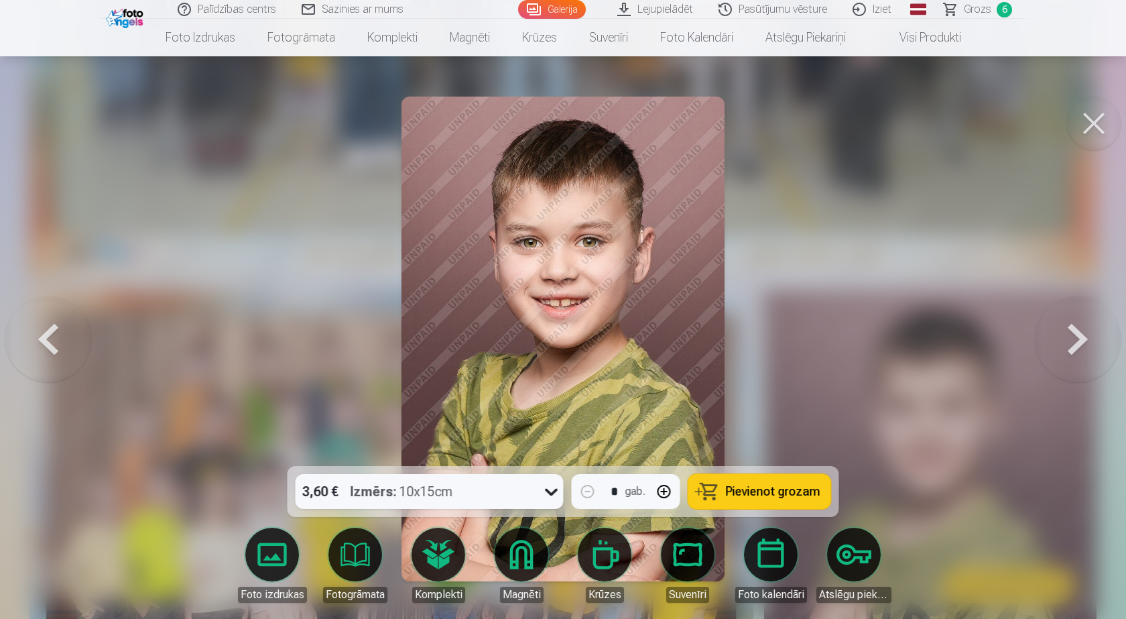
click at [1087, 349] on button at bounding box center [1078, 338] width 86 height 227
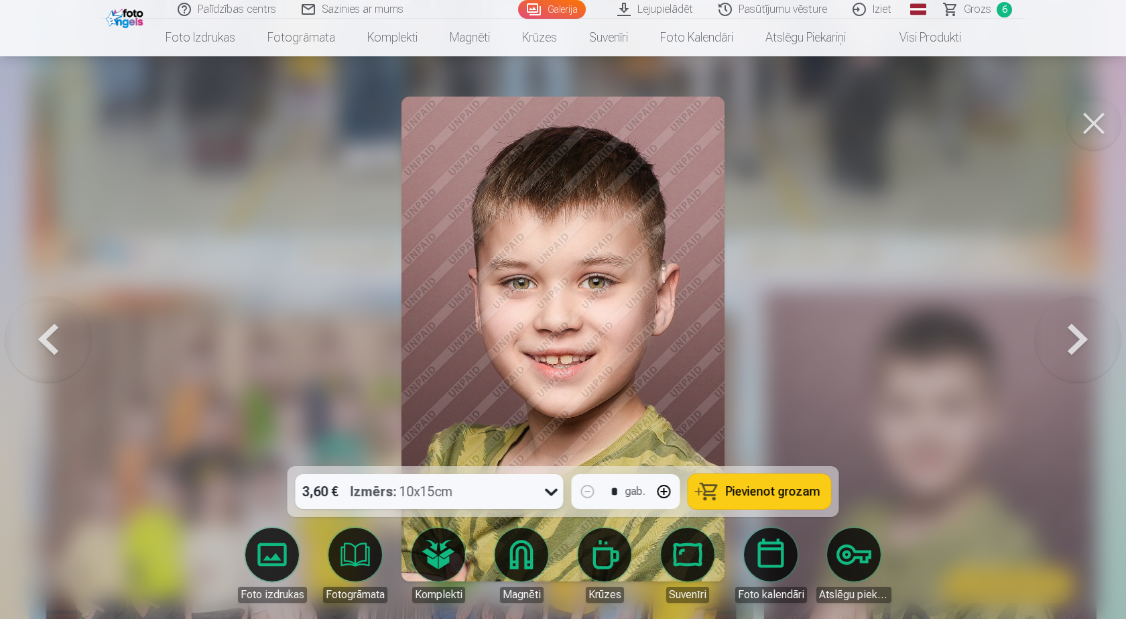
click at [1087, 349] on button at bounding box center [1078, 338] width 86 height 227
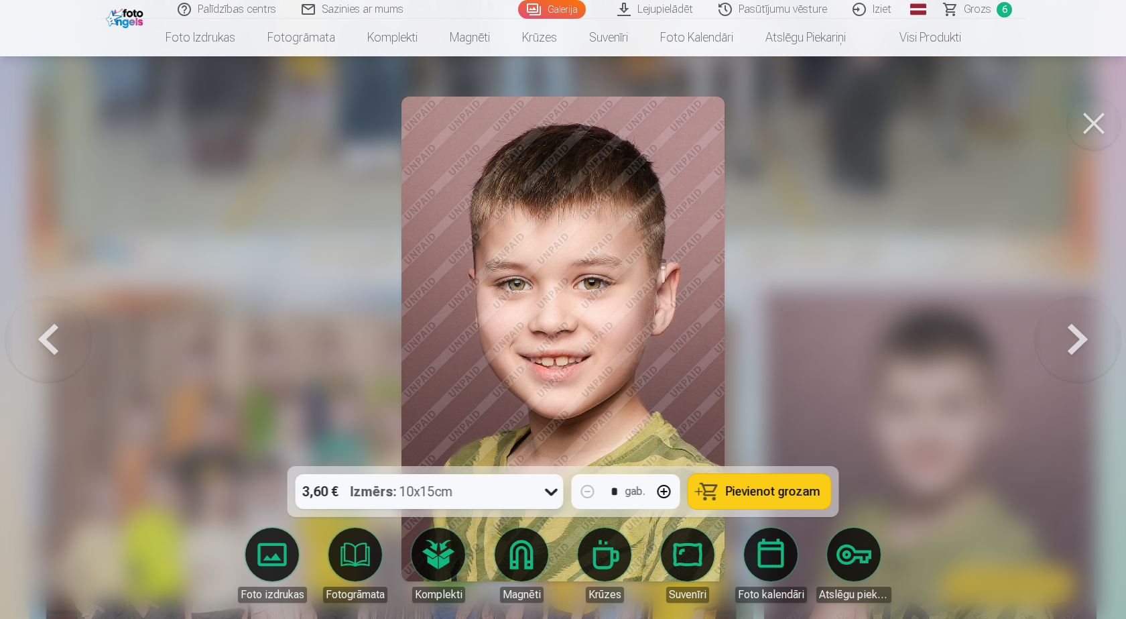
click at [1087, 349] on button at bounding box center [1078, 338] width 86 height 227
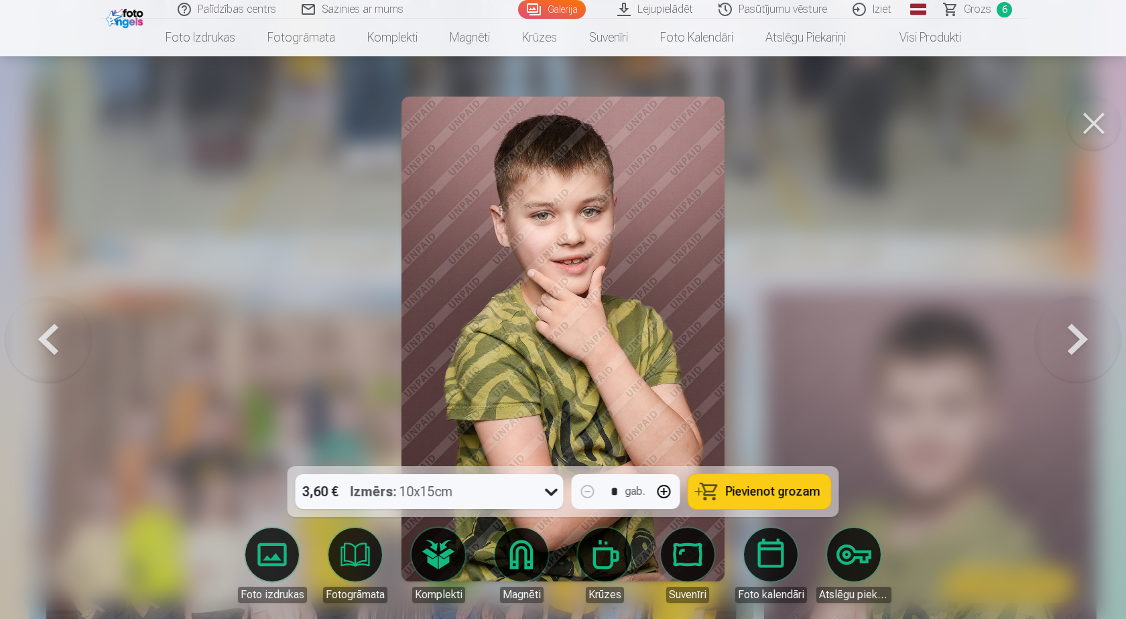
click at [1087, 348] on button at bounding box center [1078, 338] width 86 height 227
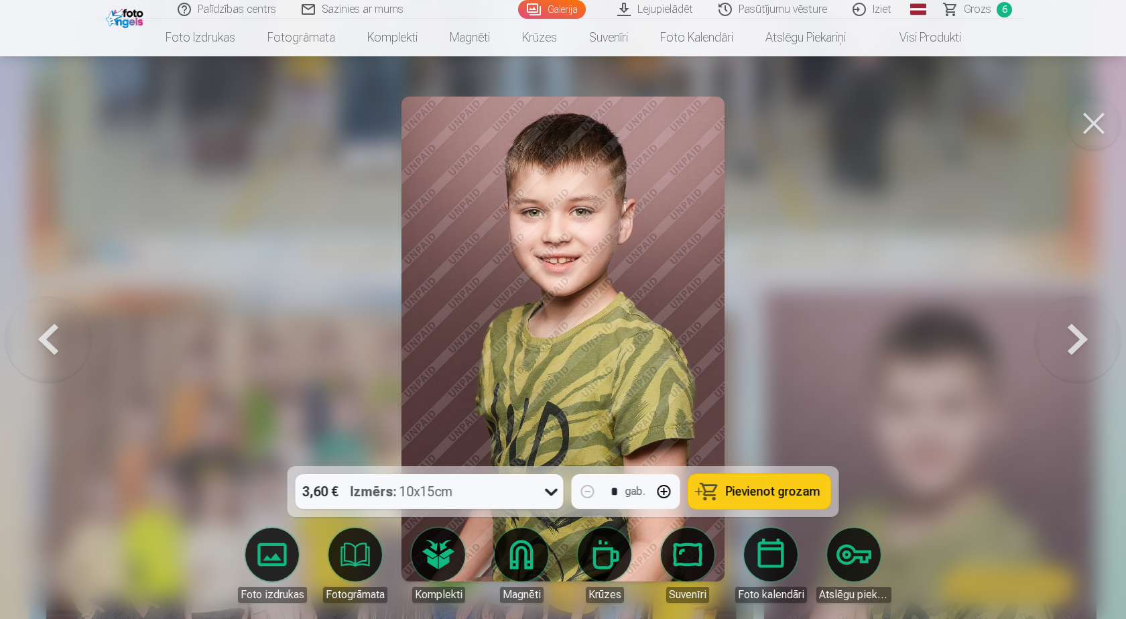
click at [1059, 332] on button at bounding box center [1078, 338] width 86 height 227
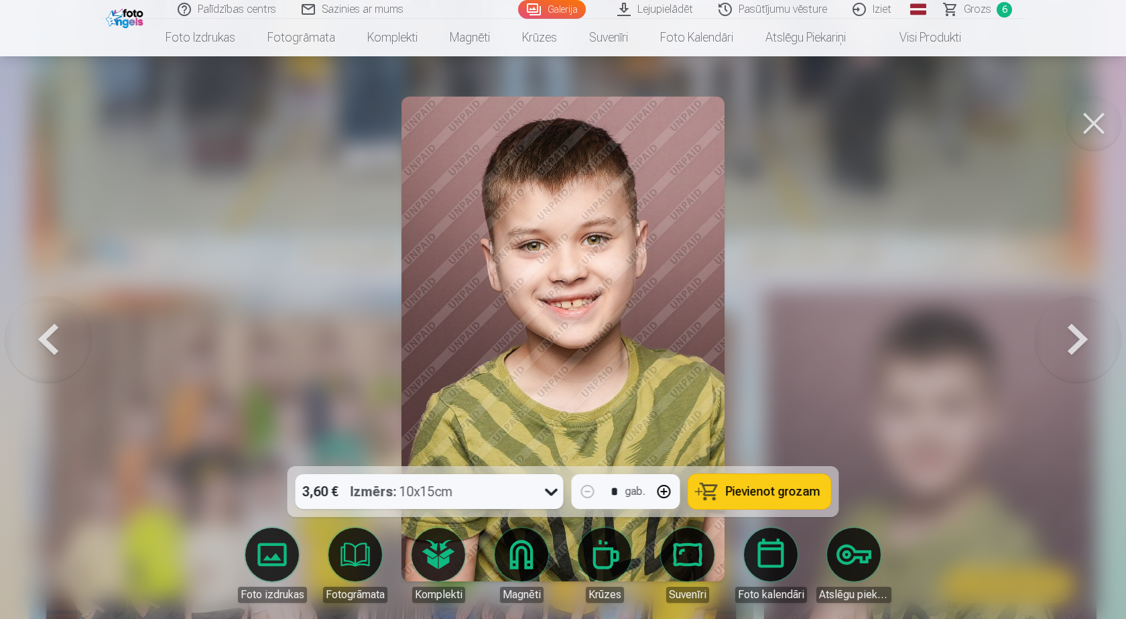
click at [1059, 332] on button at bounding box center [1078, 338] width 86 height 227
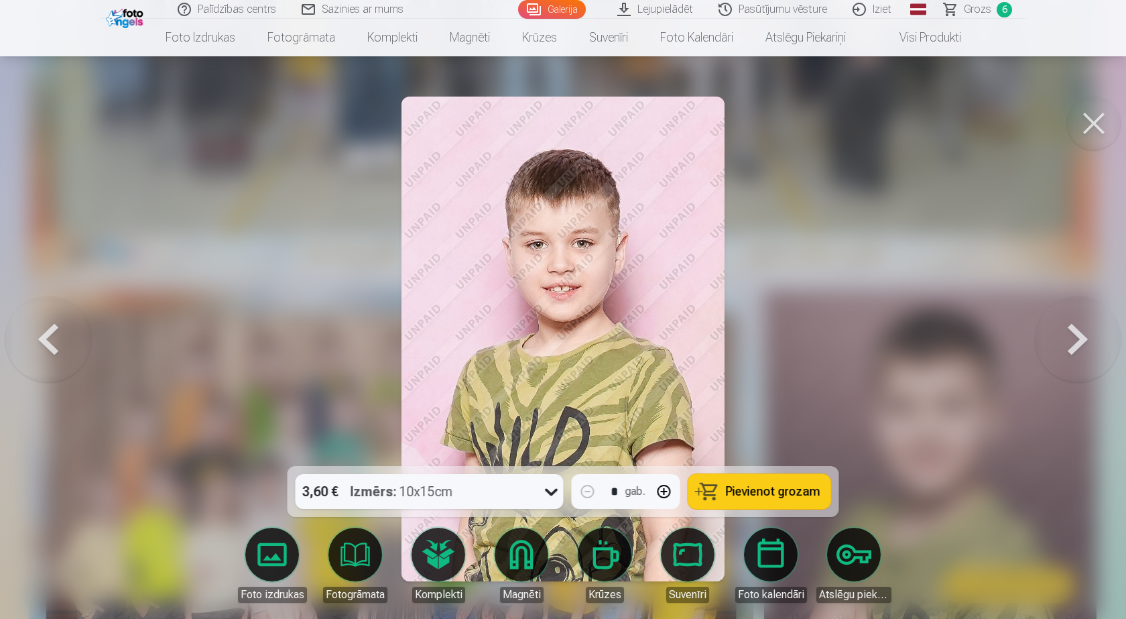
click at [1059, 332] on button at bounding box center [1078, 338] width 86 height 227
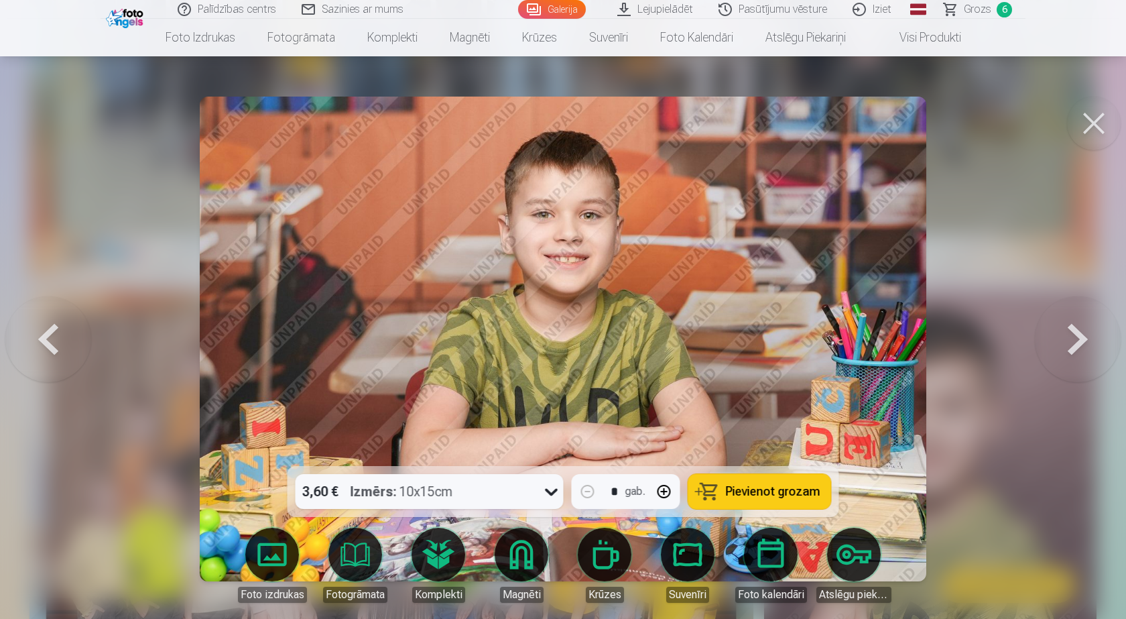
click at [1059, 332] on button at bounding box center [1078, 338] width 86 height 227
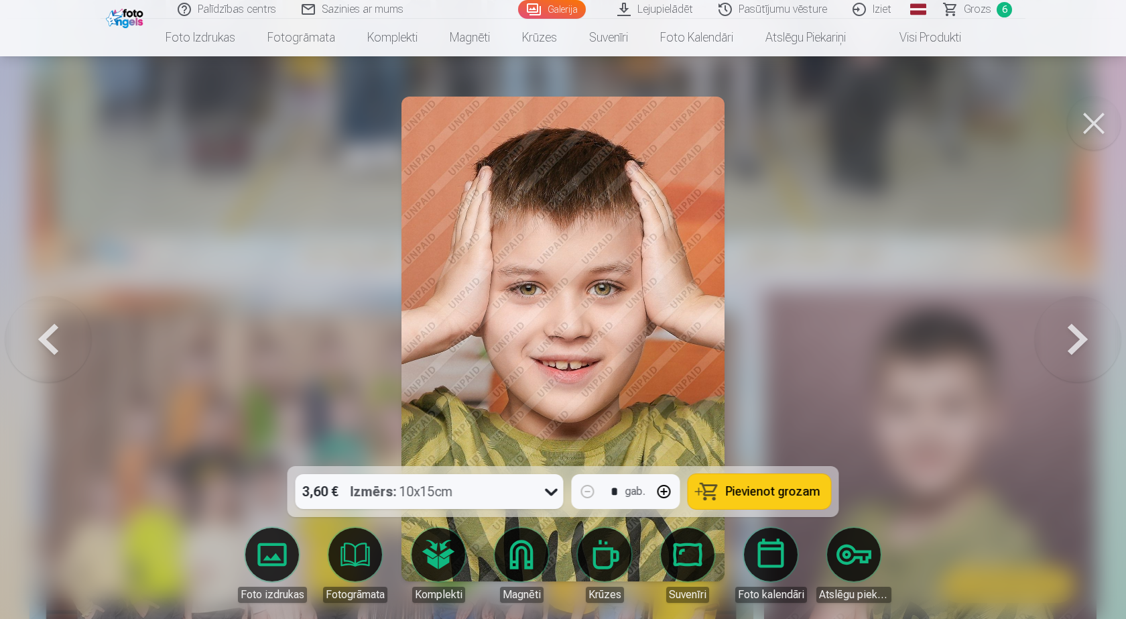
click at [1059, 332] on button at bounding box center [1078, 338] width 86 height 227
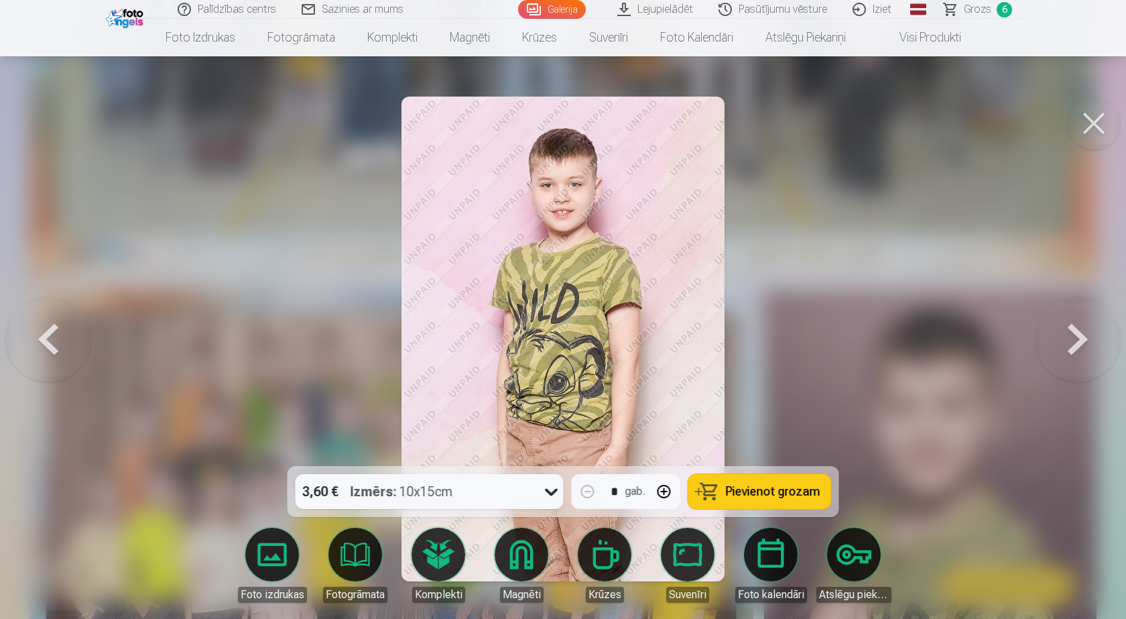
click at [1059, 332] on button at bounding box center [1078, 338] width 86 height 227
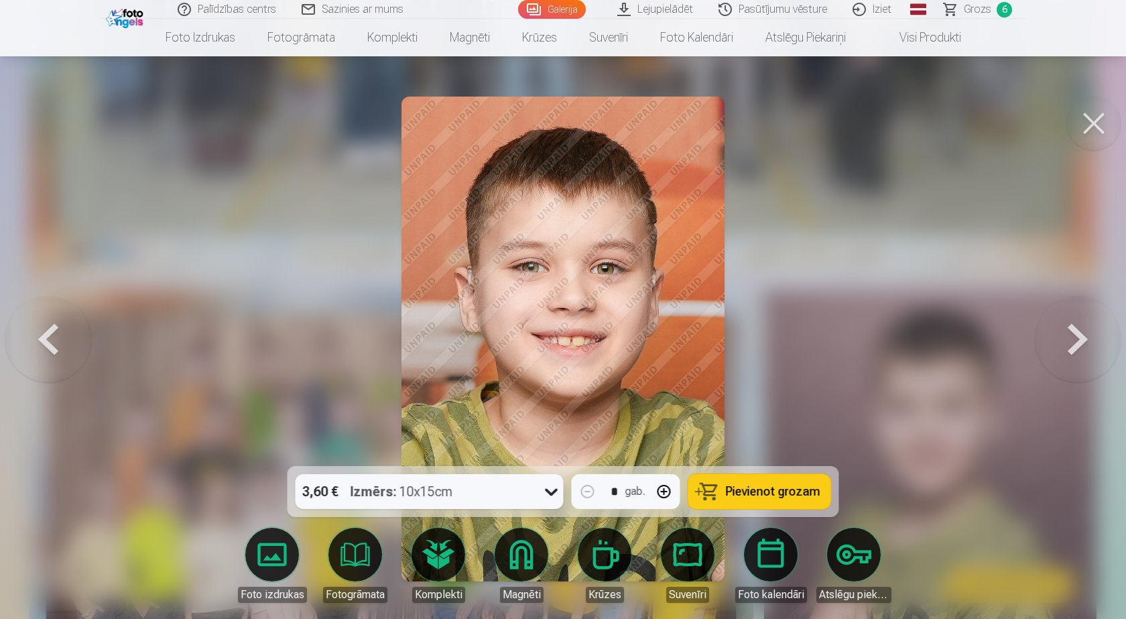
click at [1059, 332] on button at bounding box center [1078, 338] width 86 height 227
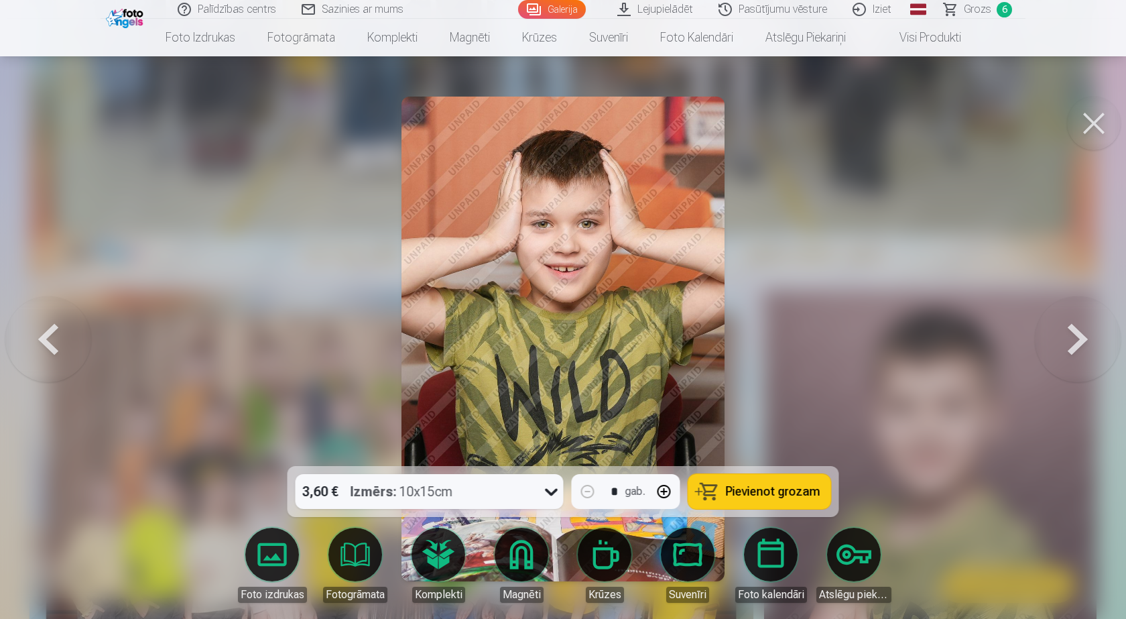
click at [1059, 332] on button at bounding box center [1078, 338] width 86 height 227
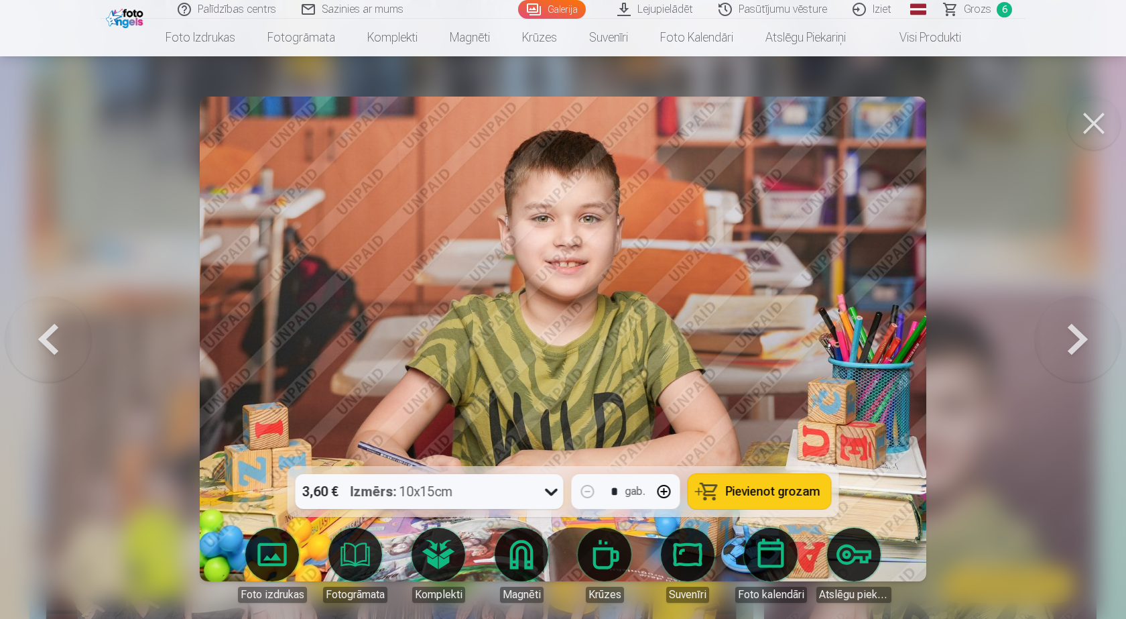
click at [1059, 332] on button at bounding box center [1078, 338] width 86 height 227
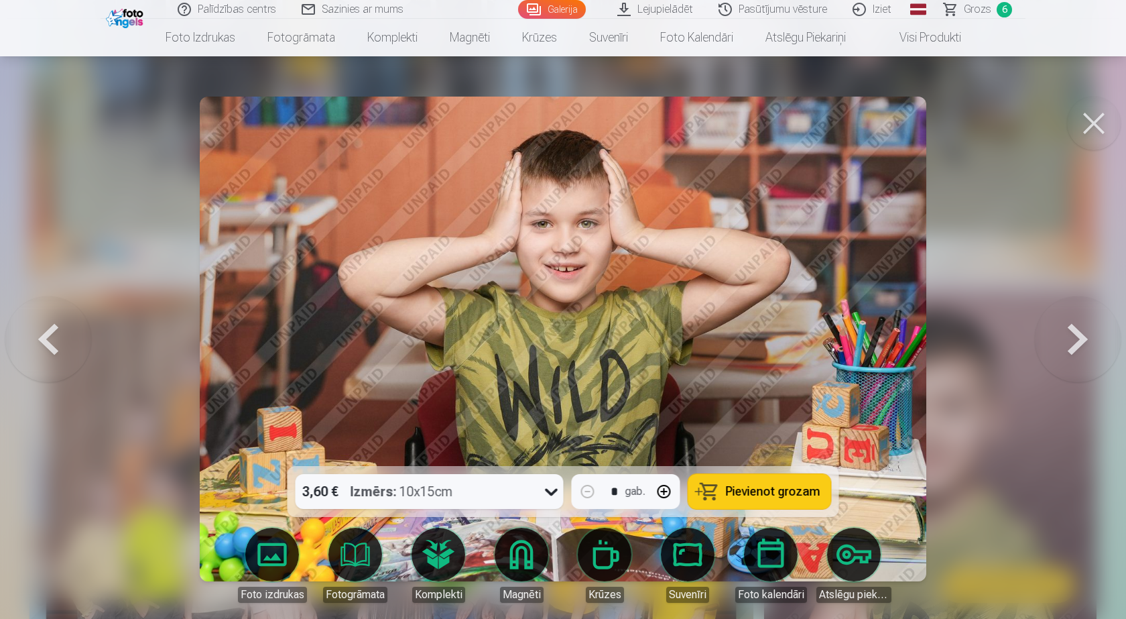
click at [1059, 332] on button at bounding box center [1078, 338] width 86 height 227
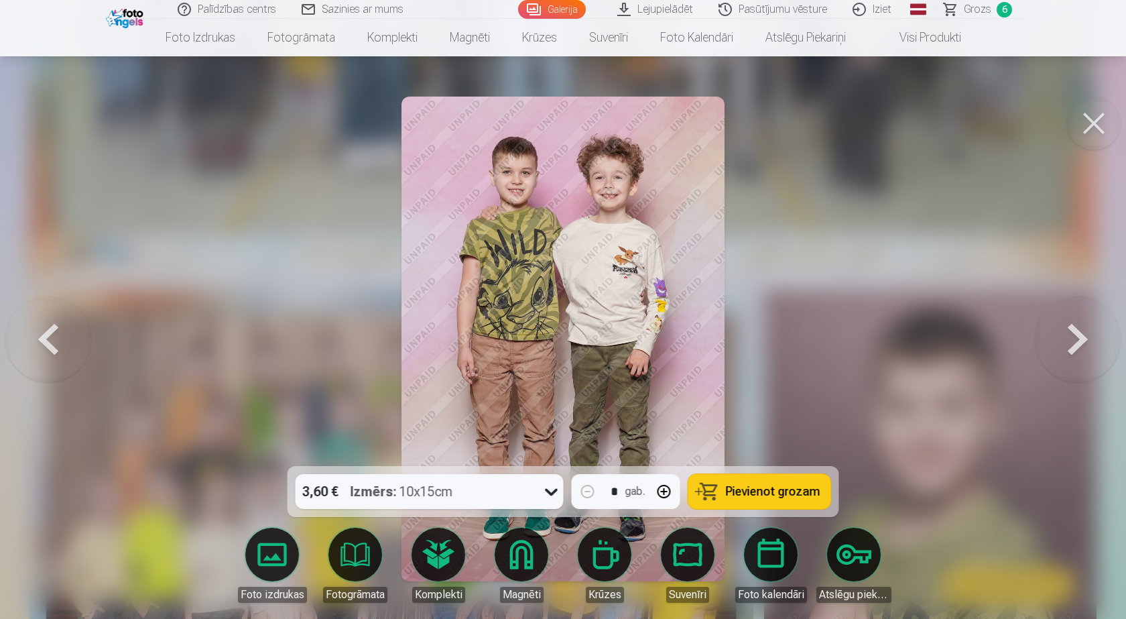
click at [1085, 325] on button at bounding box center [1078, 338] width 86 height 227
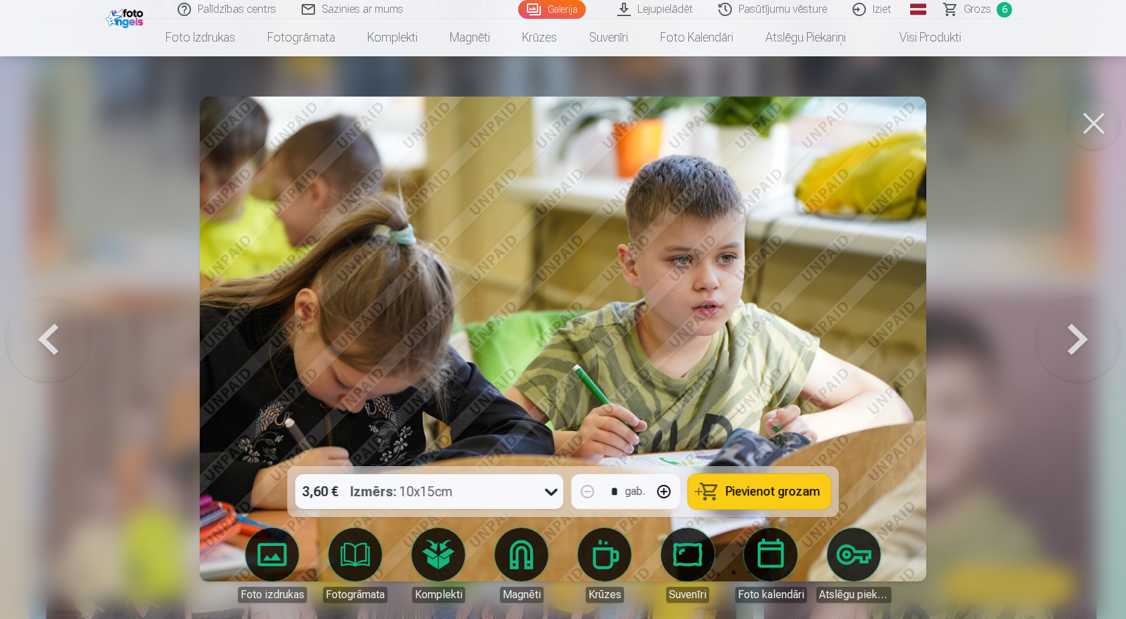
click at [61, 345] on button at bounding box center [48, 338] width 86 height 227
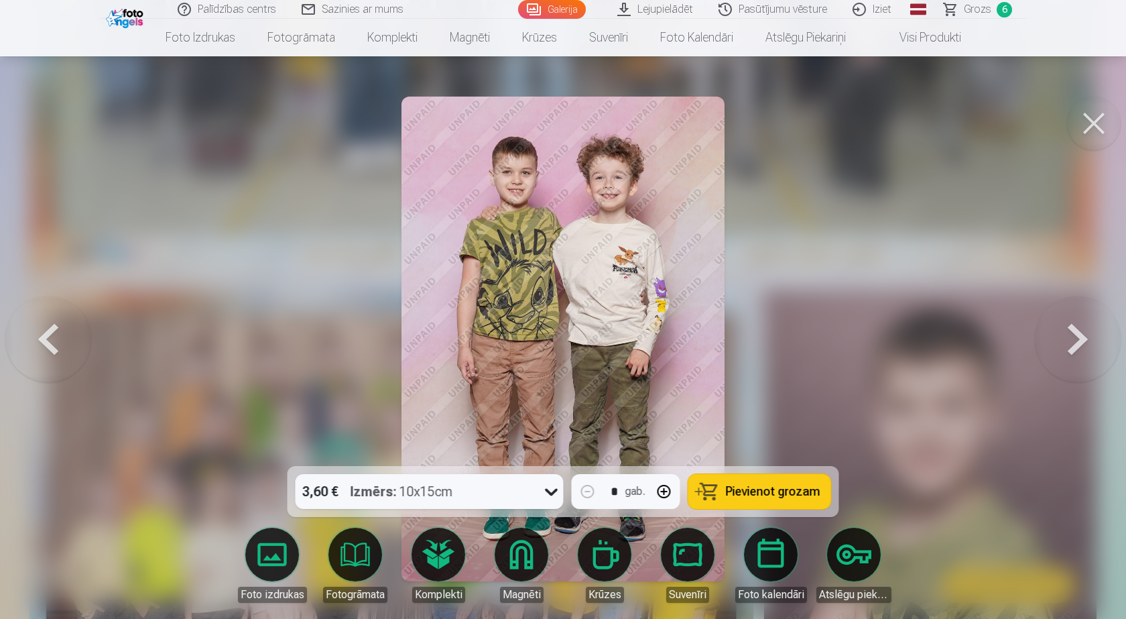
click at [796, 485] on span "Pievienot grozam" at bounding box center [773, 491] width 95 height 12
click at [1045, 335] on button at bounding box center [1078, 338] width 86 height 227
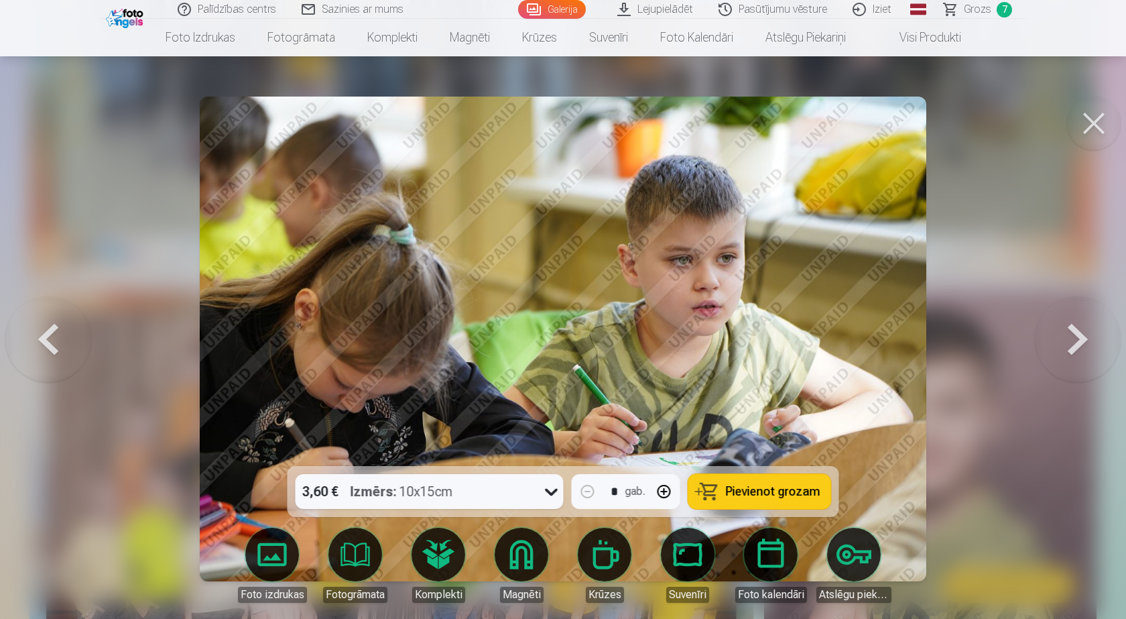
click at [1045, 335] on button at bounding box center [1078, 338] width 86 height 227
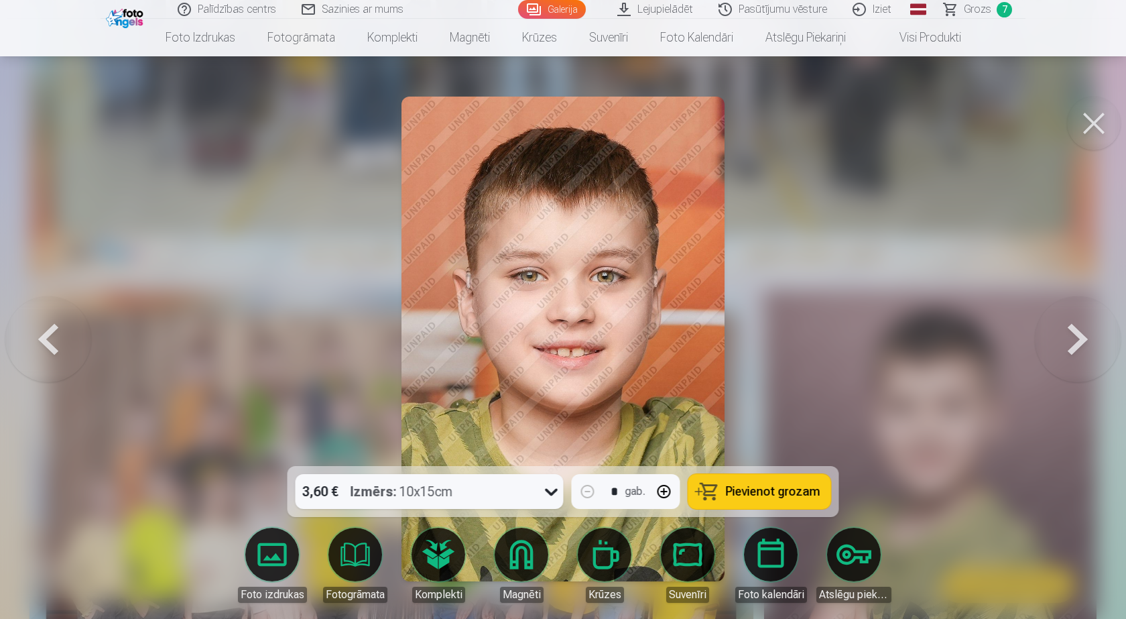
click at [1045, 335] on button at bounding box center [1078, 338] width 86 height 227
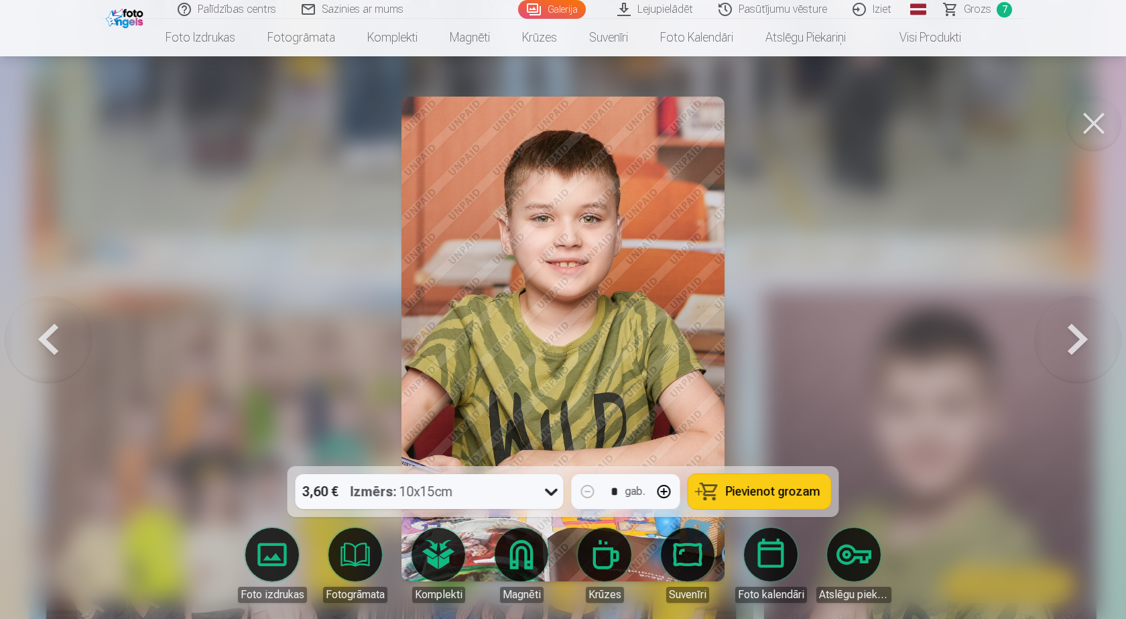
click at [1045, 335] on button at bounding box center [1078, 338] width 86 height 227
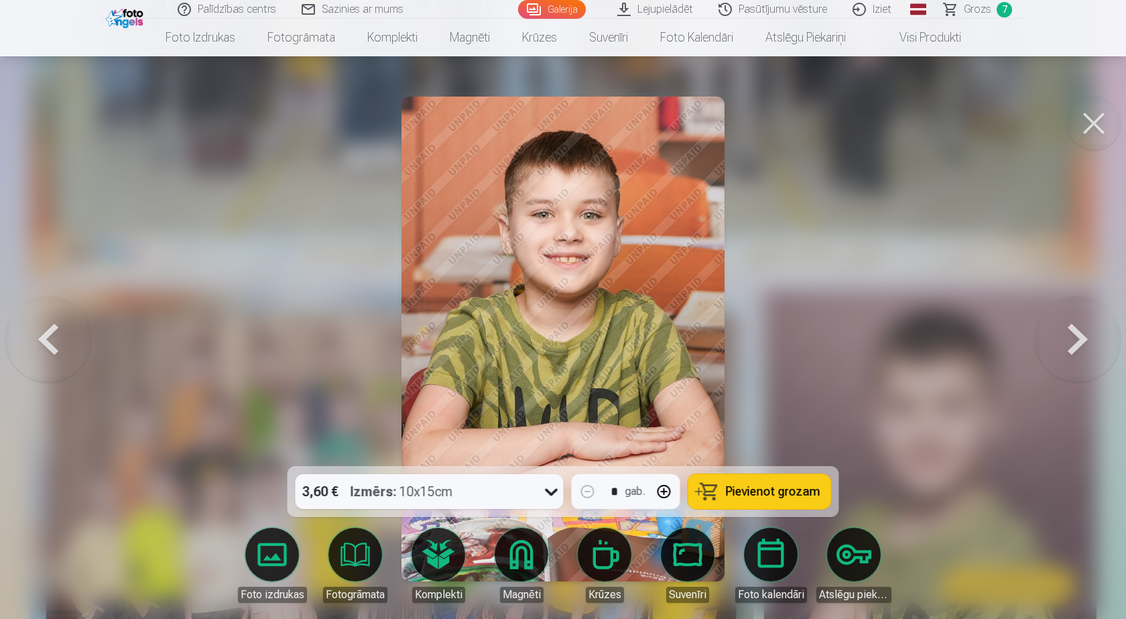
click at [1045, 335] on button at bounding box center [1078, 338] width 86 height 227
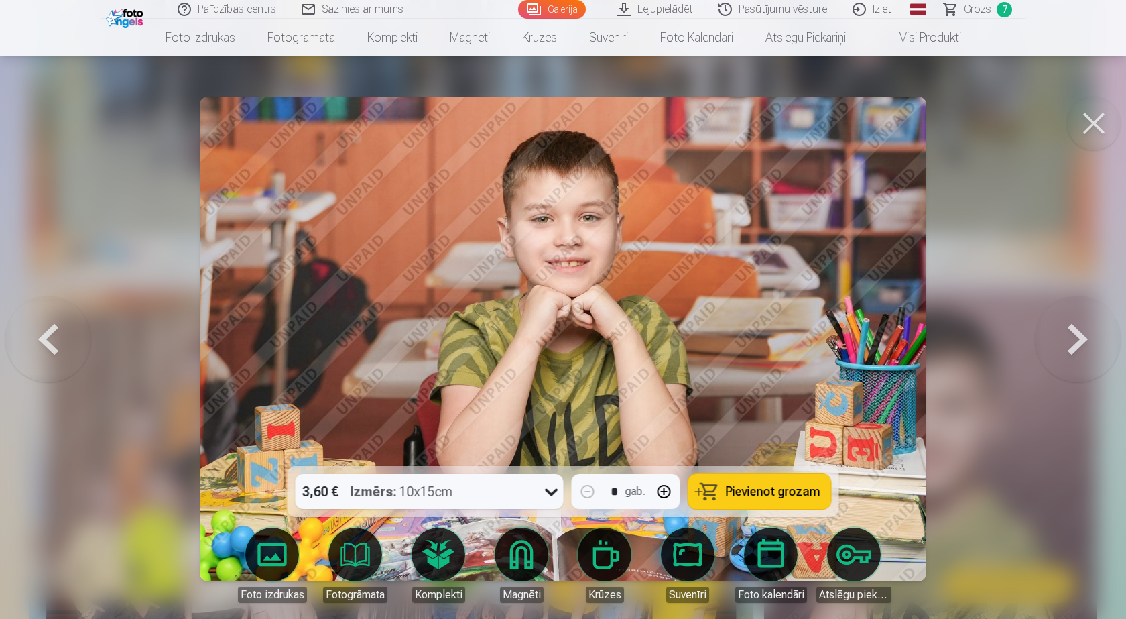
click at [1045, 335] on button at bounding box center [1078, 338] width 86 height 227
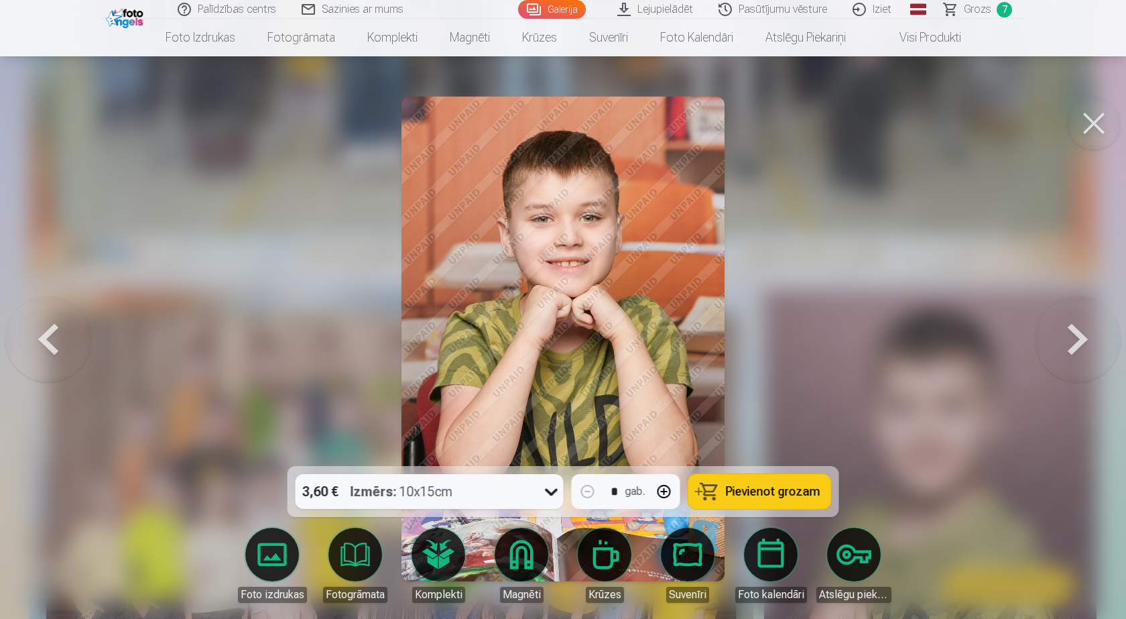
click at [1045, 335] on button at bounding box center [1078, 338] width 86 height 227
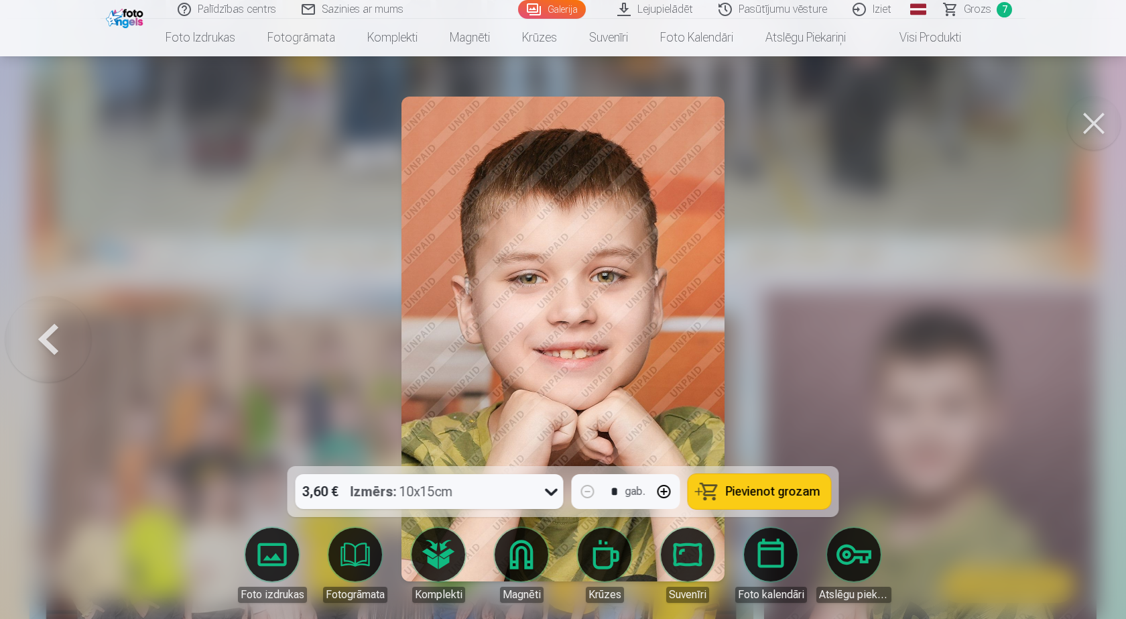
click at [1045, 335] on div at bounding box center [563, 309] width 1126 height 619
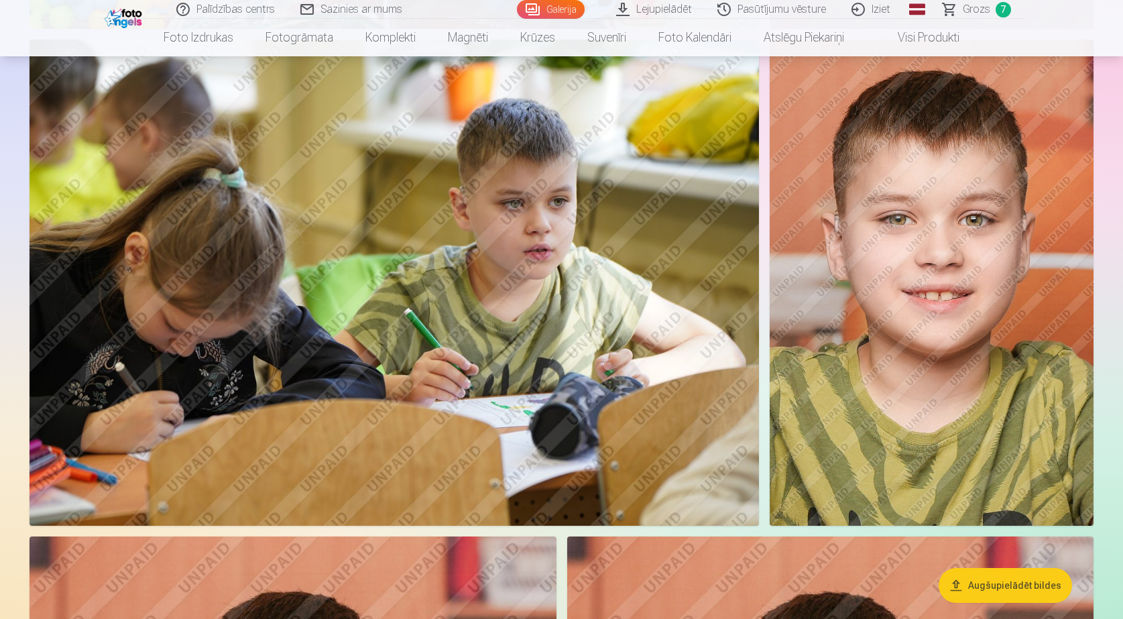
scroll to position [6100, 0]
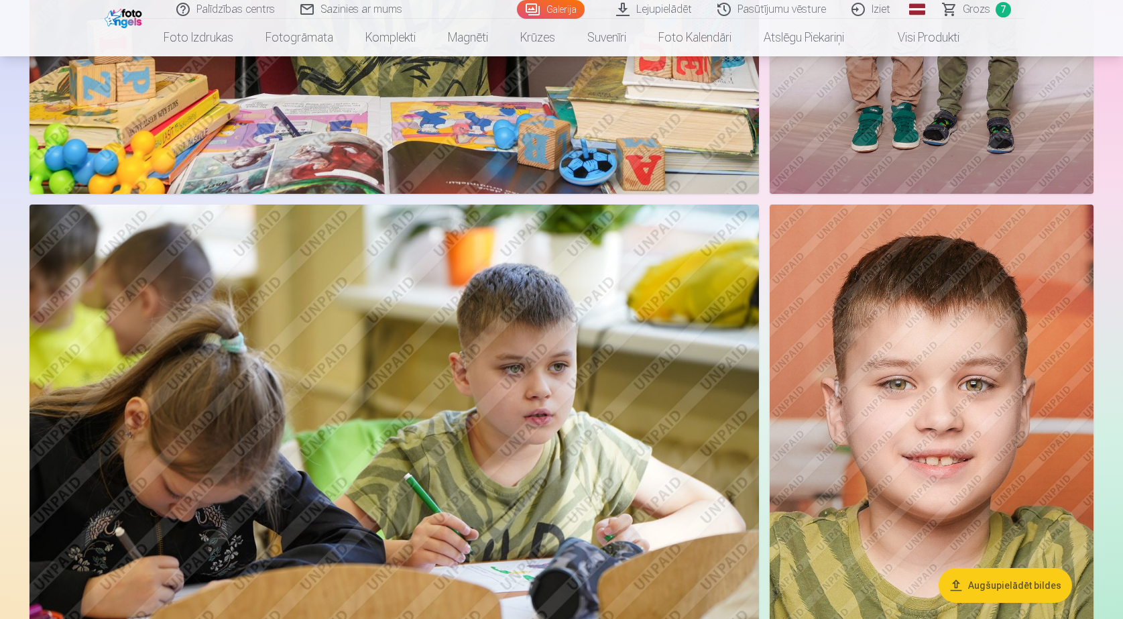
click at [632, 355] on img at bounding box center [393, 447] width 729 height 486
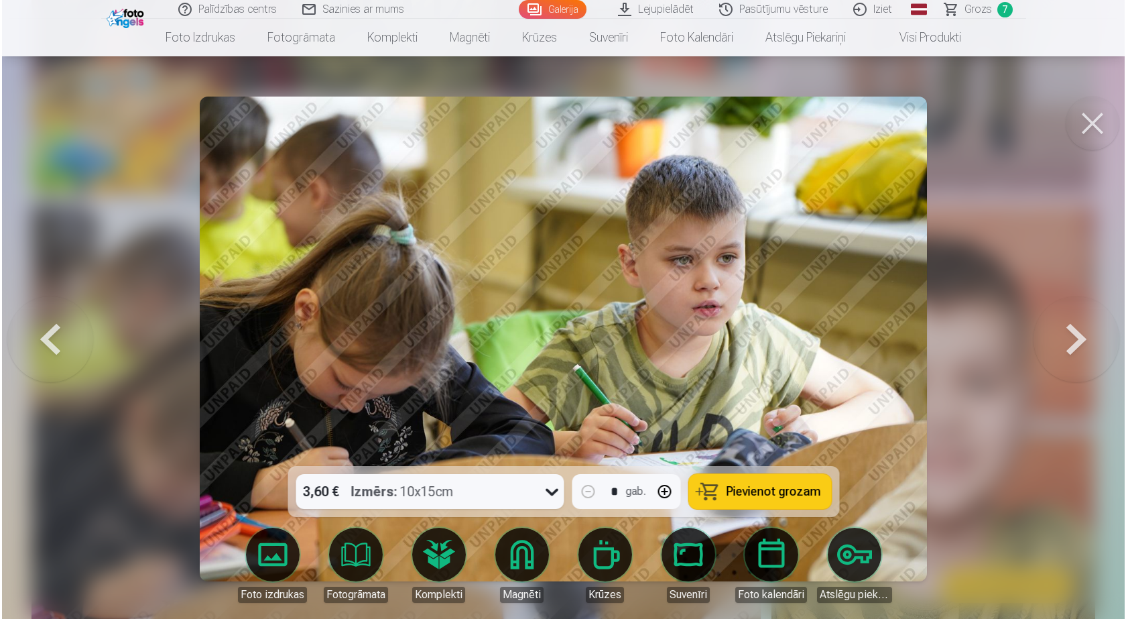
scroll to position [6118, 0]
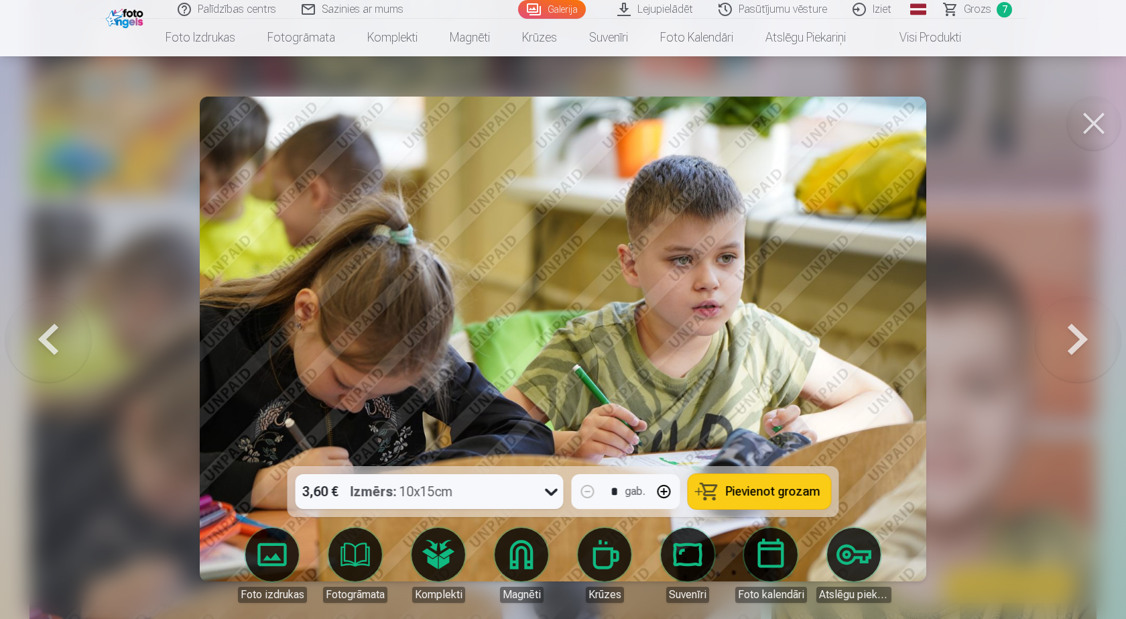
click at [765, 485] on span "Pievienot grozam" at bounding box center [773, 491] width 95 height 12
click at [1093, 131] on button at bounding box center [1094, 124] width 54 height 54
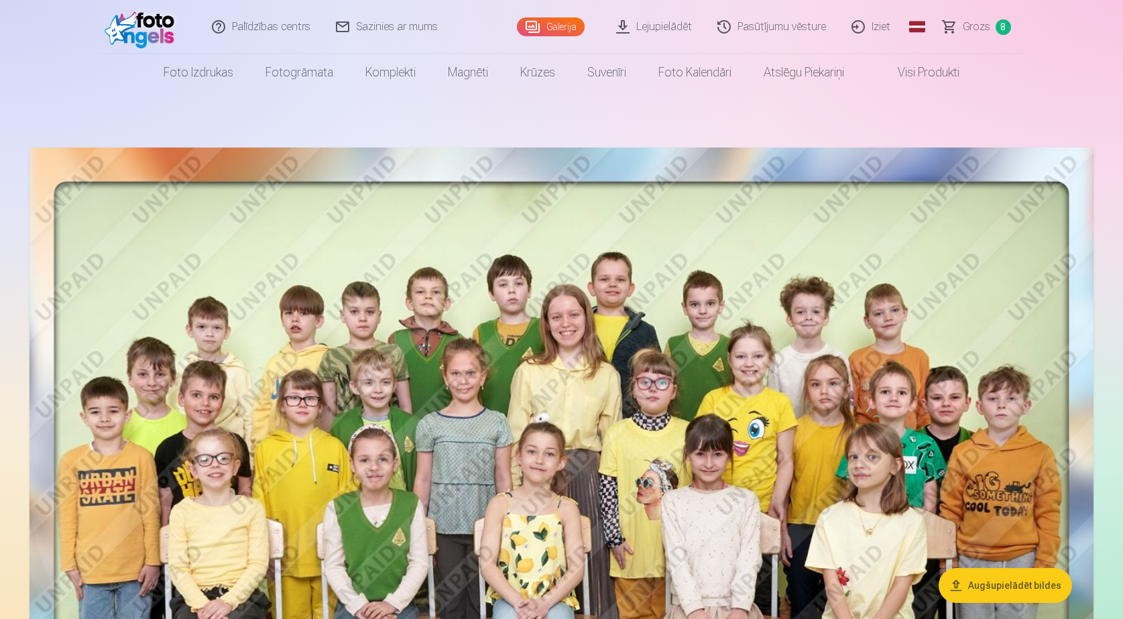
click at [975, 25] on span "Grozs" at bounding box center [976, 27] width 27 height 16
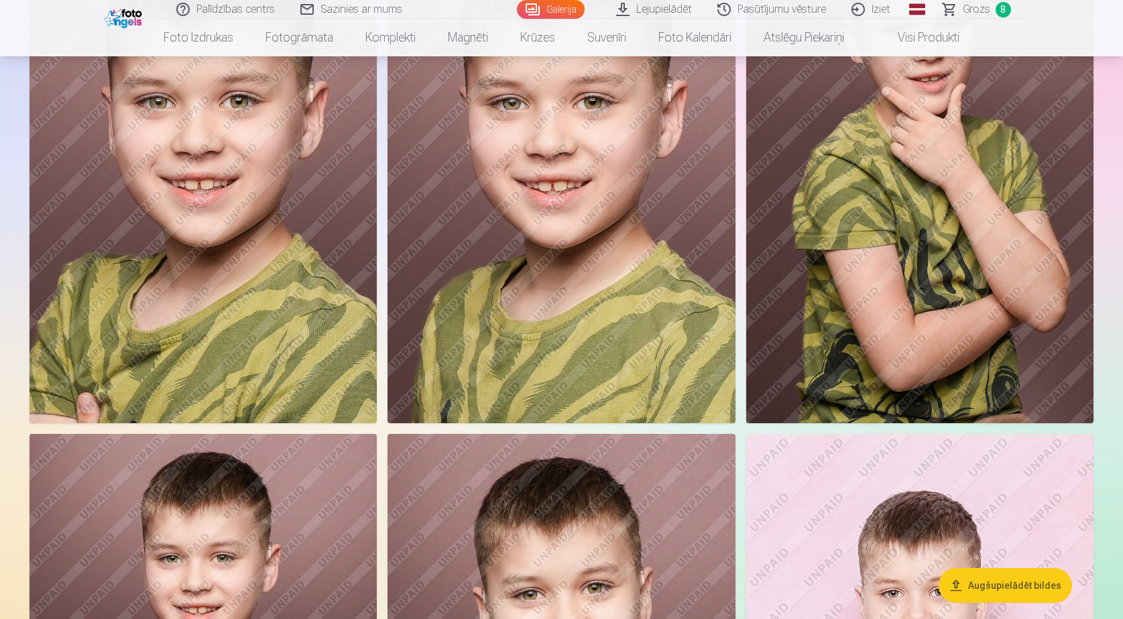
scroll to position [3084, 0]
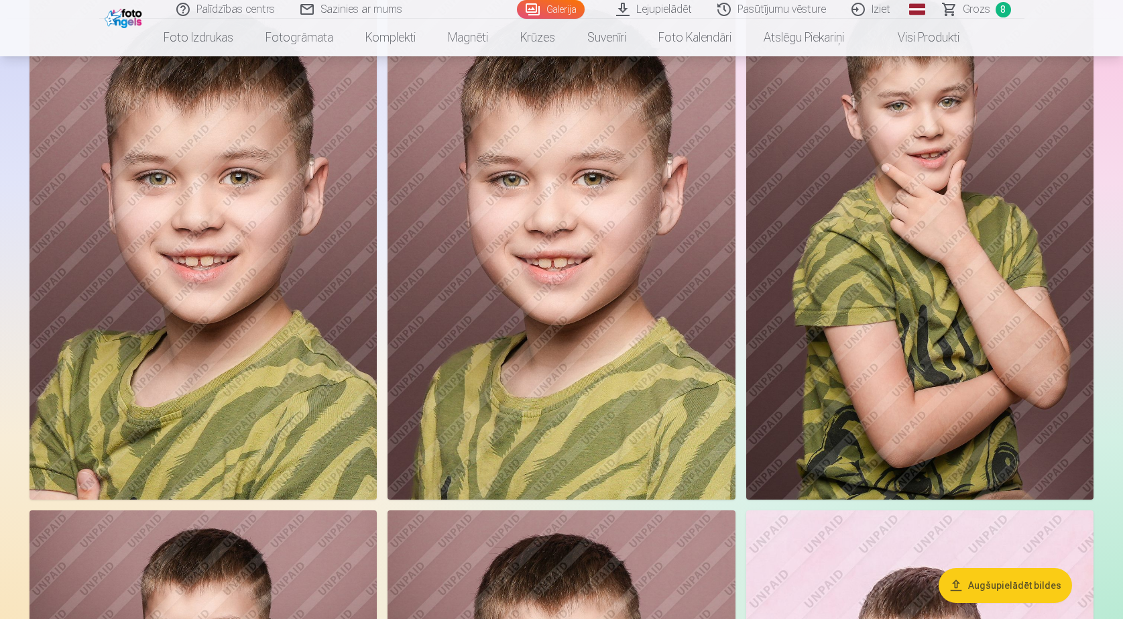
click at [1022, 333] on img at bounding box center [919, 239] width 347 height 522
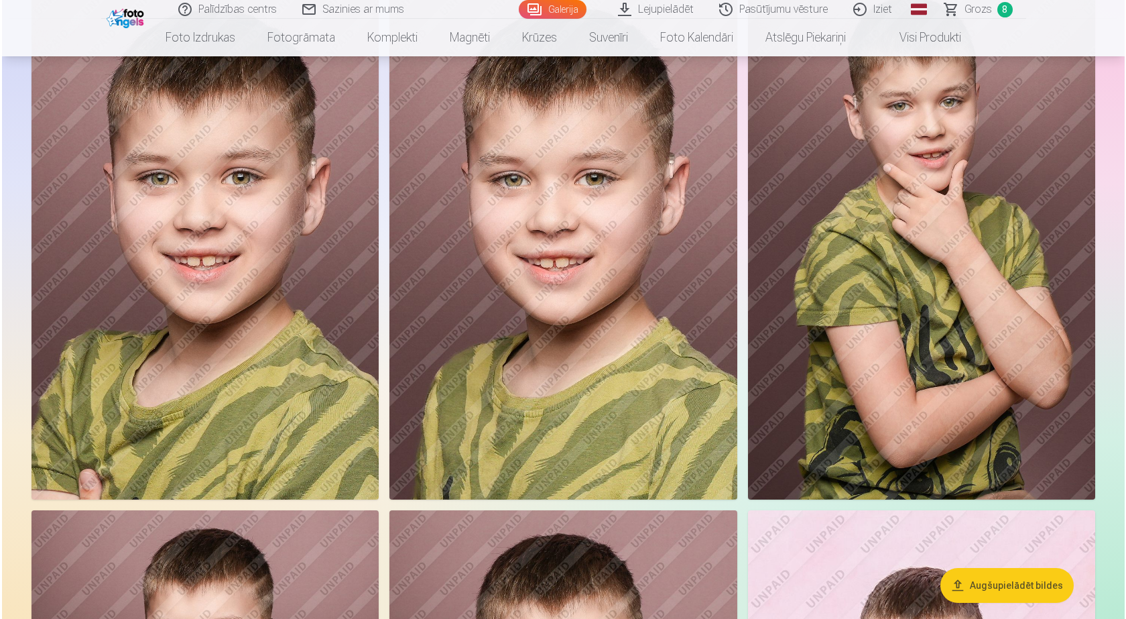
scroll to position [3026, 0]
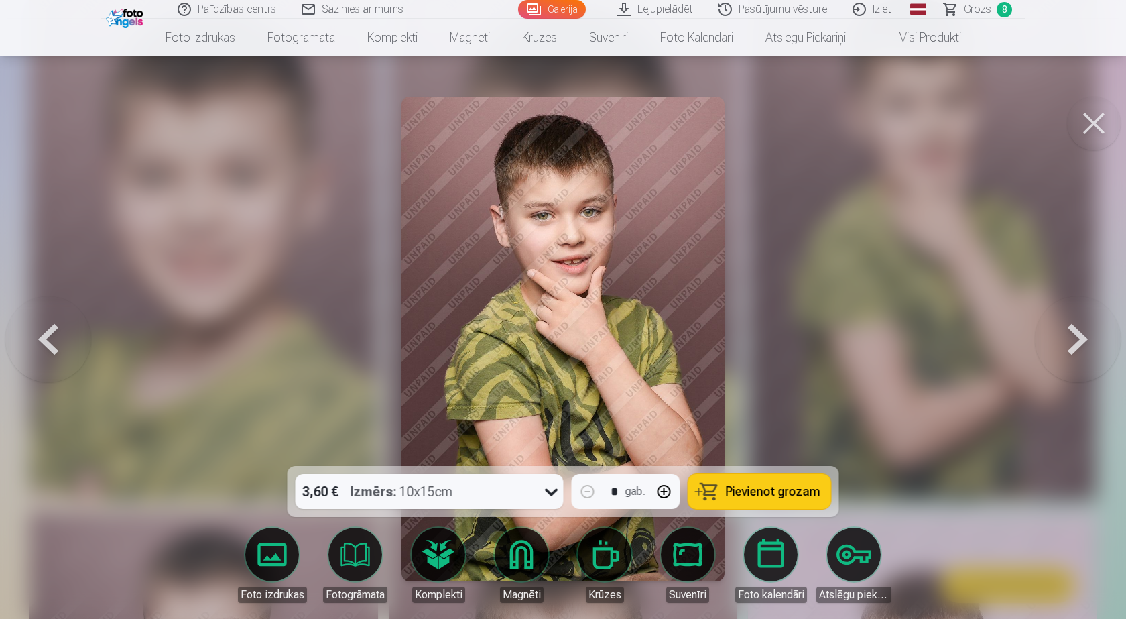
click at [745, 485] on span "Pievienot grozam" at bounding box center [773, 491] width 95 height 12
click at [980, 7] on span "Grozs" at bounding box center [977, 9] width 27 height 16
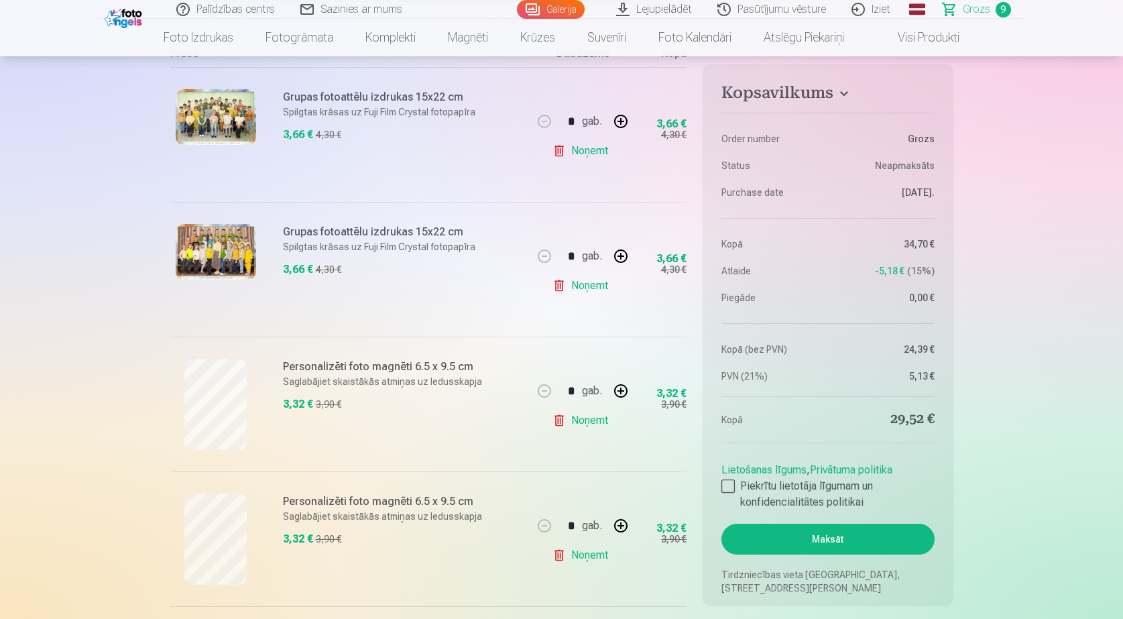
scroll to position [335, 0]
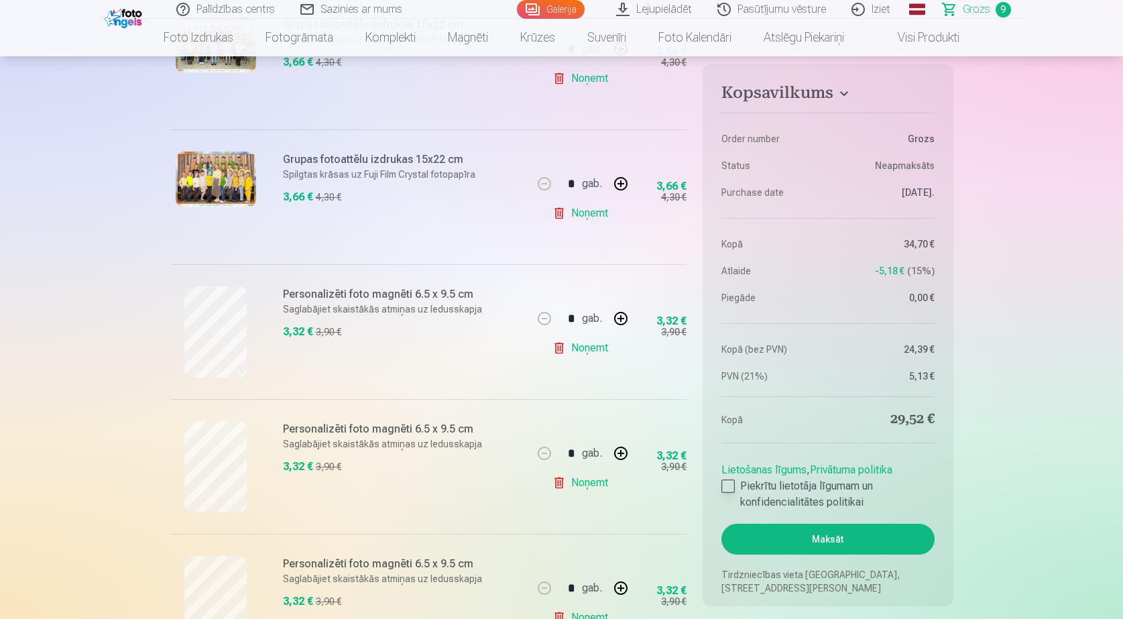
click at [731, 485] on div at bounding box center [727, 485] width 13 height 13
click at [775, 546] on button "Maksāt" at bounding box center [827, 539] width 213 height 31
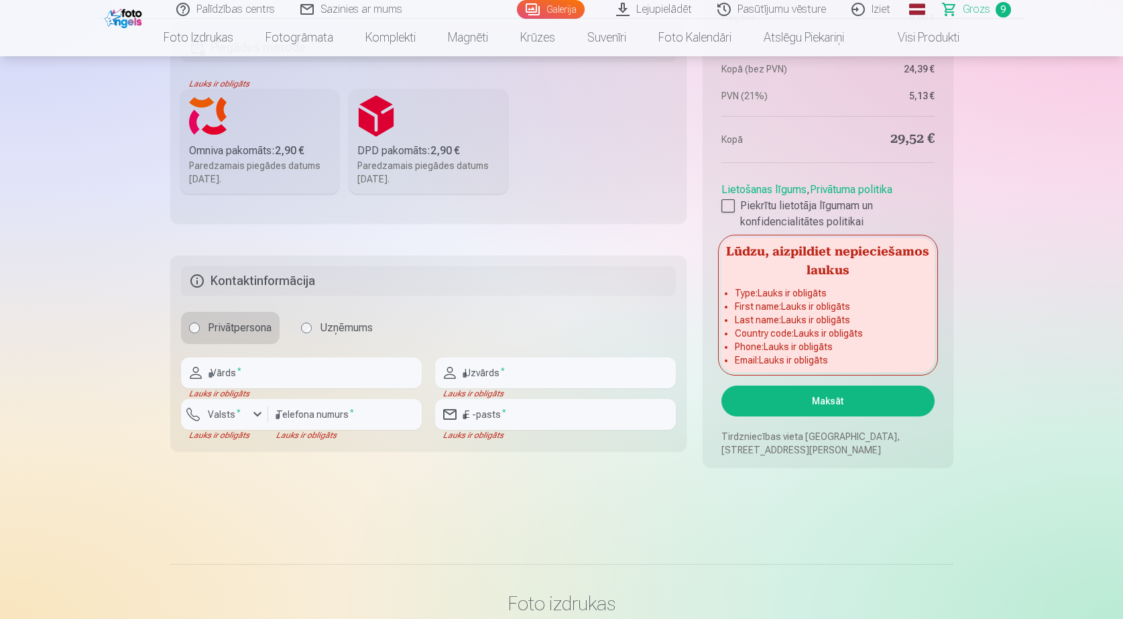
scroll to position [1542, 0]
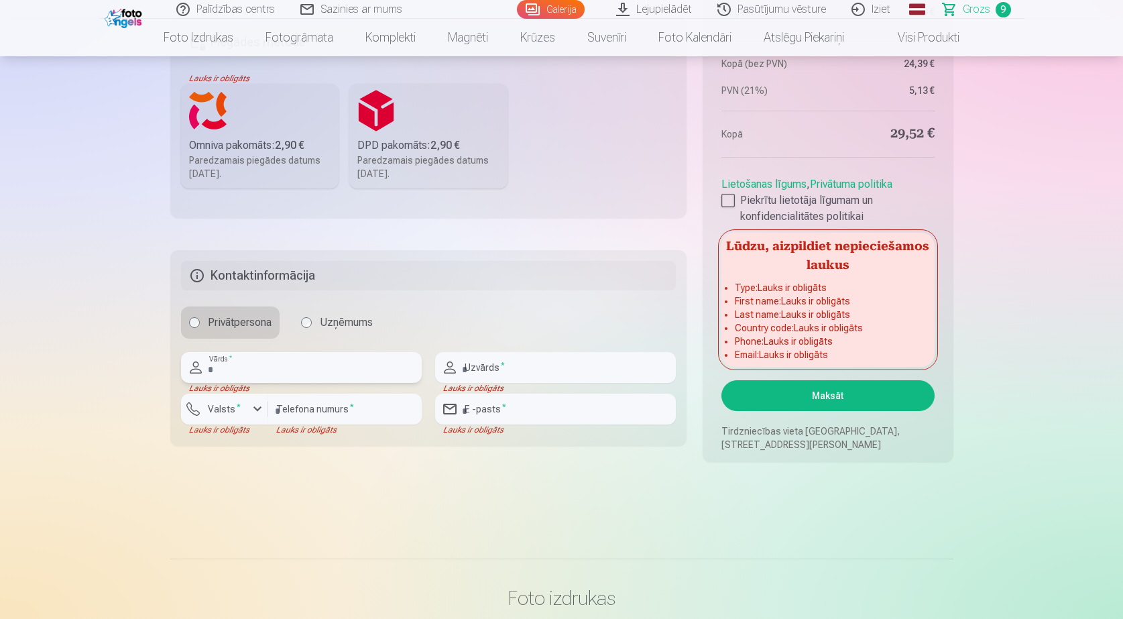
click at [243, 368] on input "text" at bounding box center [301, 367] width 241 height 31
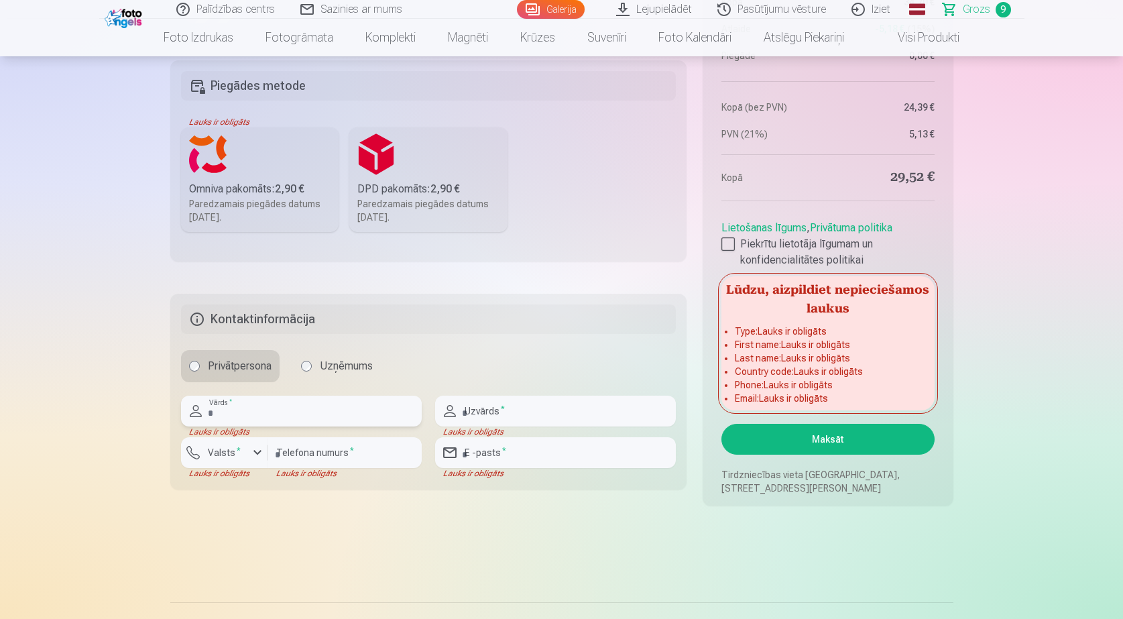
scroll to position [1475, 0]
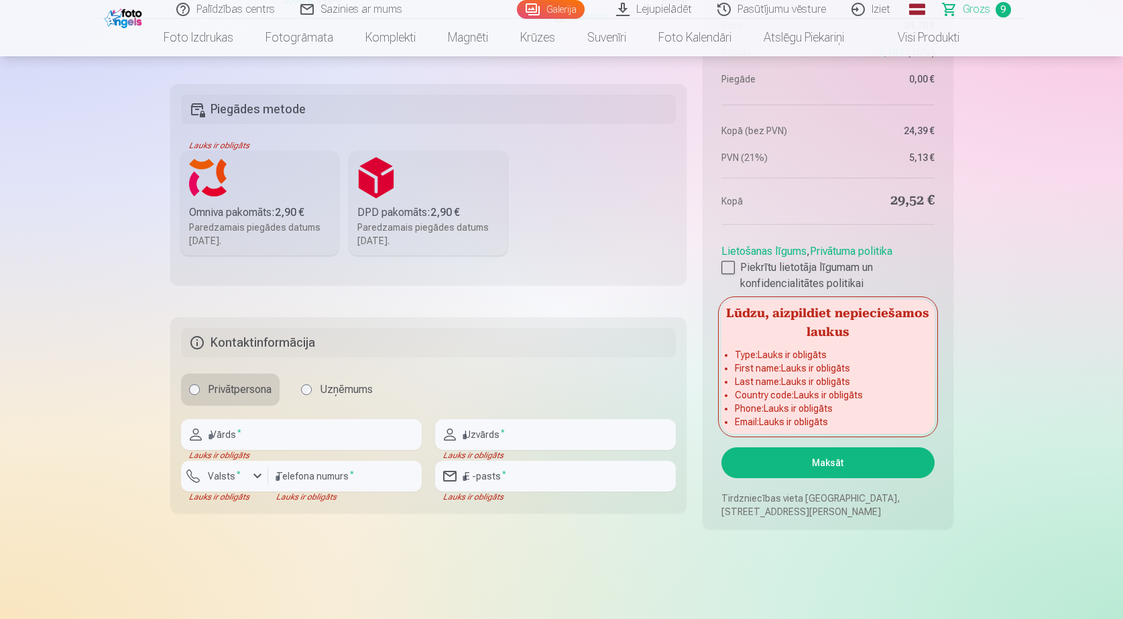
click at [225, 161] on label "Omniva pakomāts : 2,90 € Paredzamais piegādes datums 1.11.2025." at bounding box center [260, 203] width 158 height 105
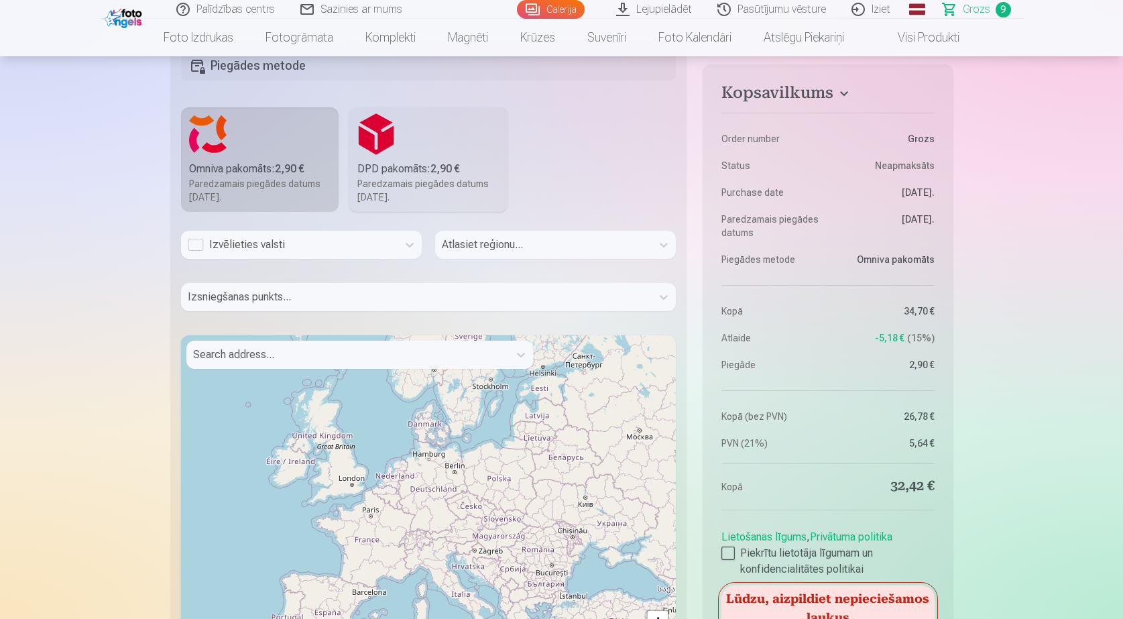
scroll to position [1542, 0]
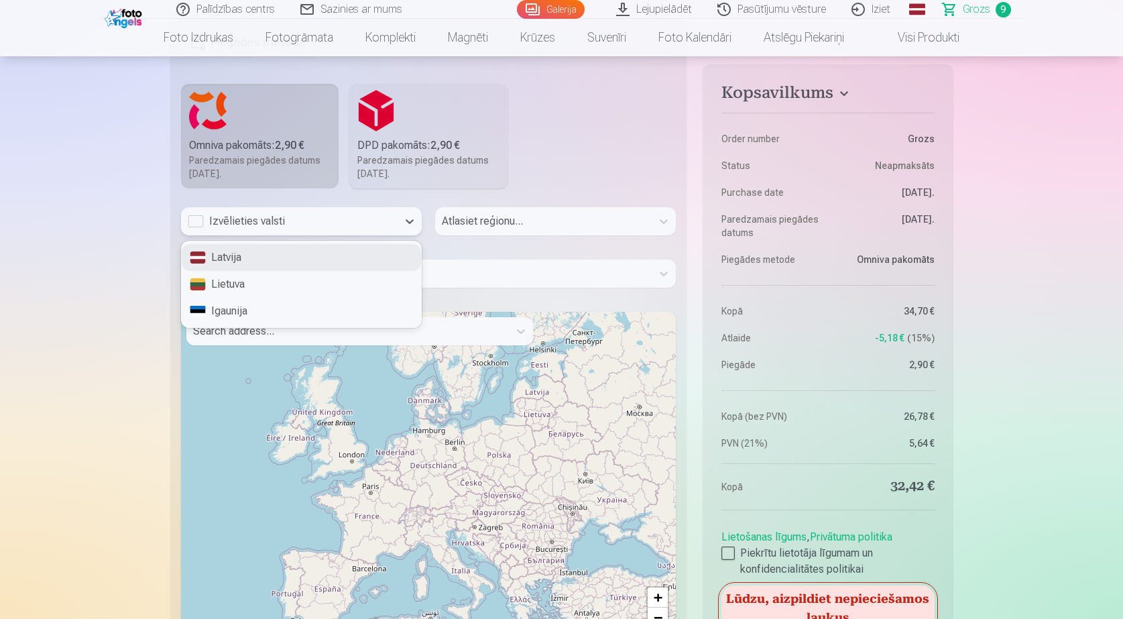
click at [261, 220] on div "Izvēlieties valsti" at bounding box center [289, 221] width 203 height 16
click at [226, 257] on div "Latvija" at bounding box center [301, 257] width 239 height 27
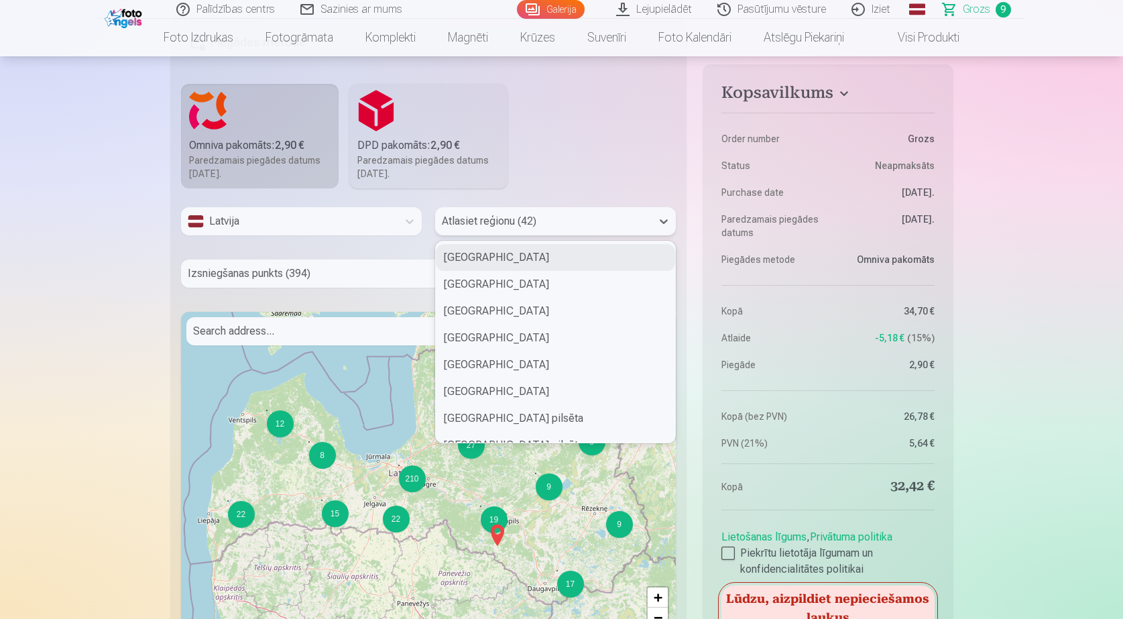
click at [601, 215] on div at bounding box center [543, 221] width 203 height 19
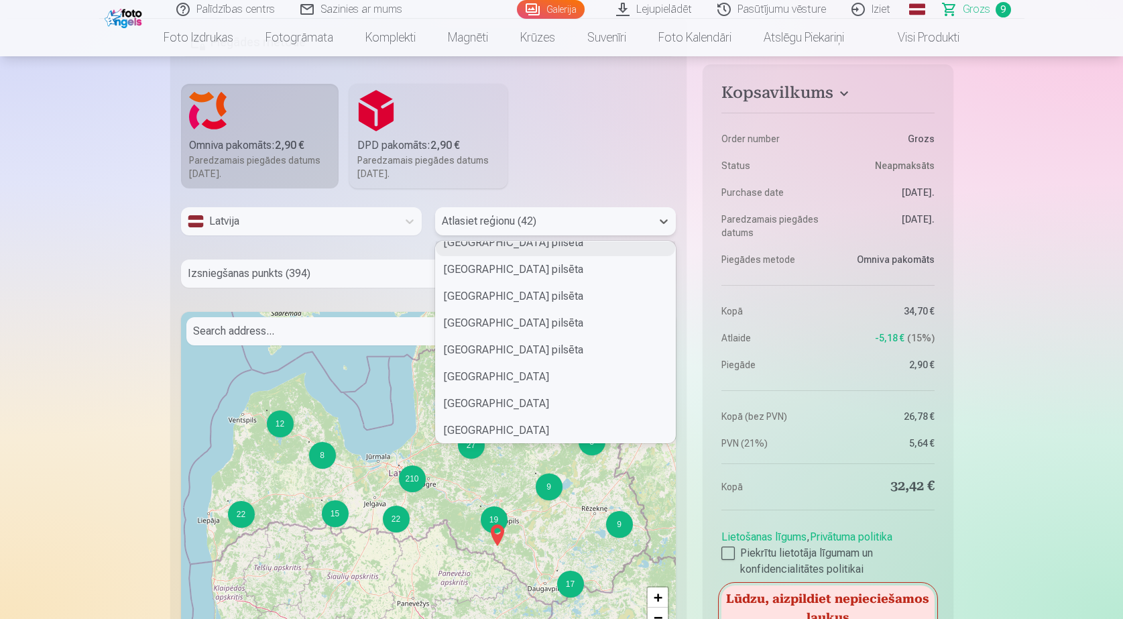
scroll to position [268, 0]
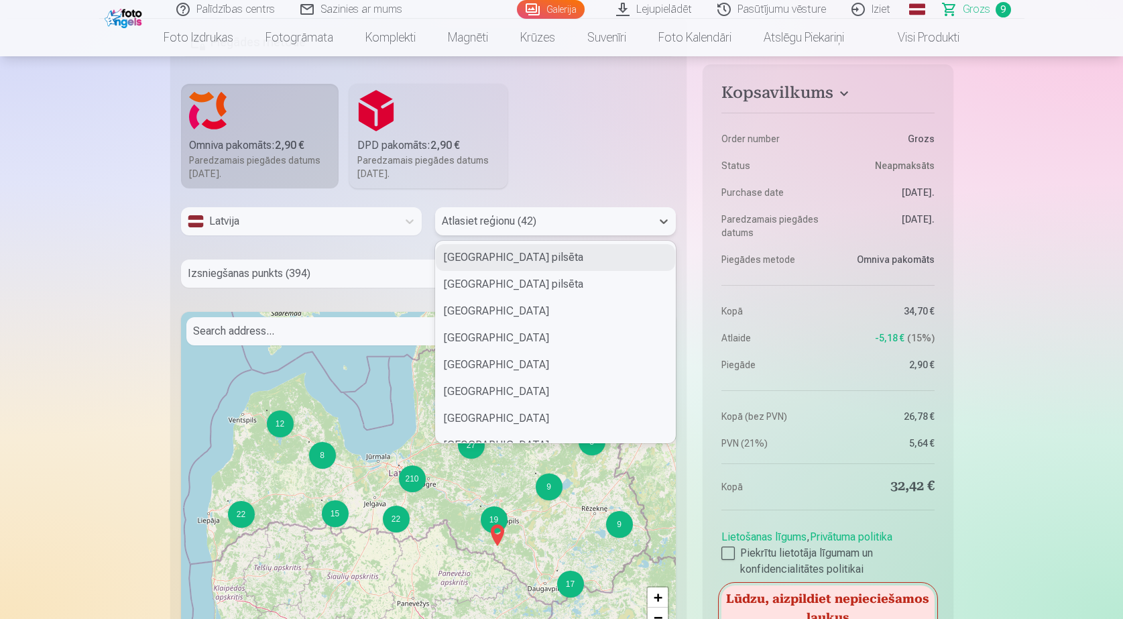
click at [489, 249] on div "Rīgas pilsēta" at bounding box center [555, 257] width 239 height 27
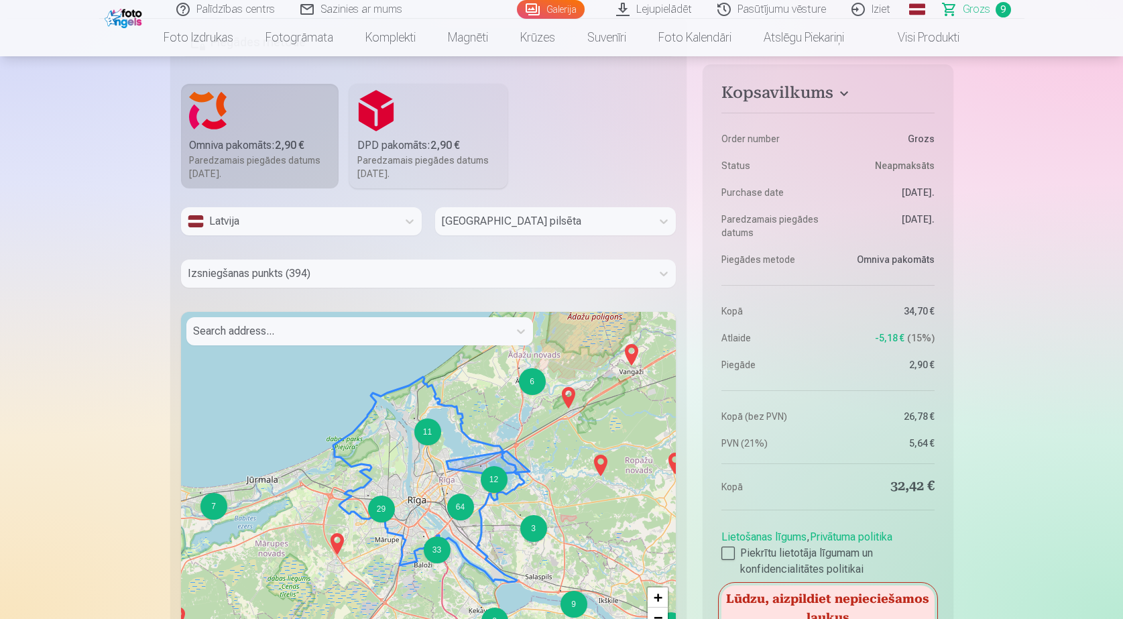
click at [485, 483] on div "12" at bounding box center [494, 479] width 27 height 27
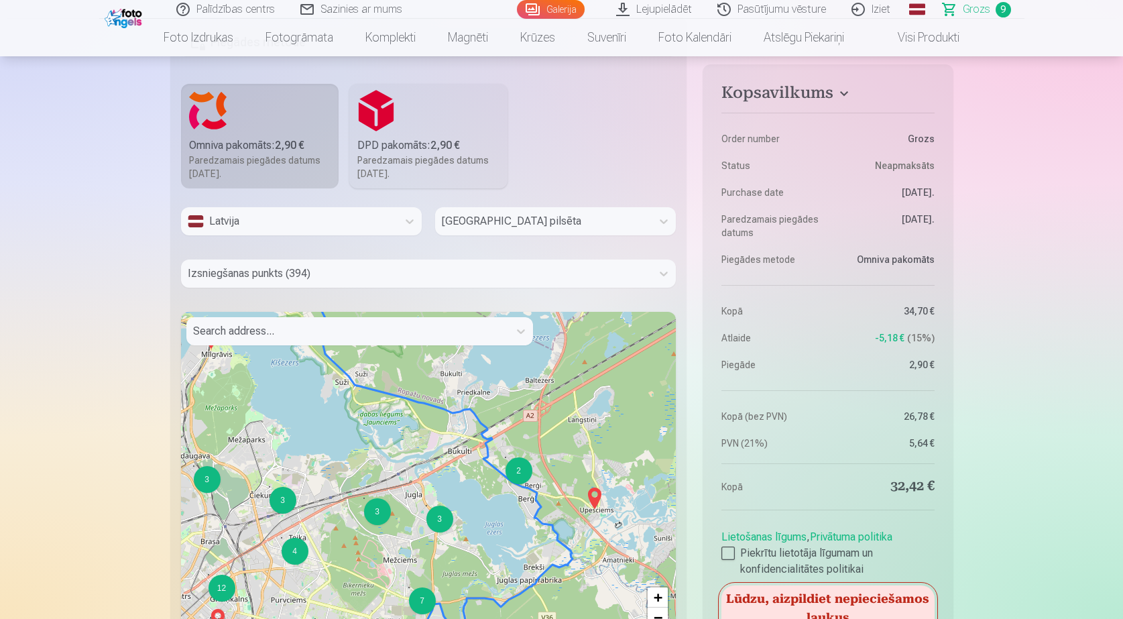
click at [513, 475] on div "2" at bounding box center [518, 470] width 27 height 27
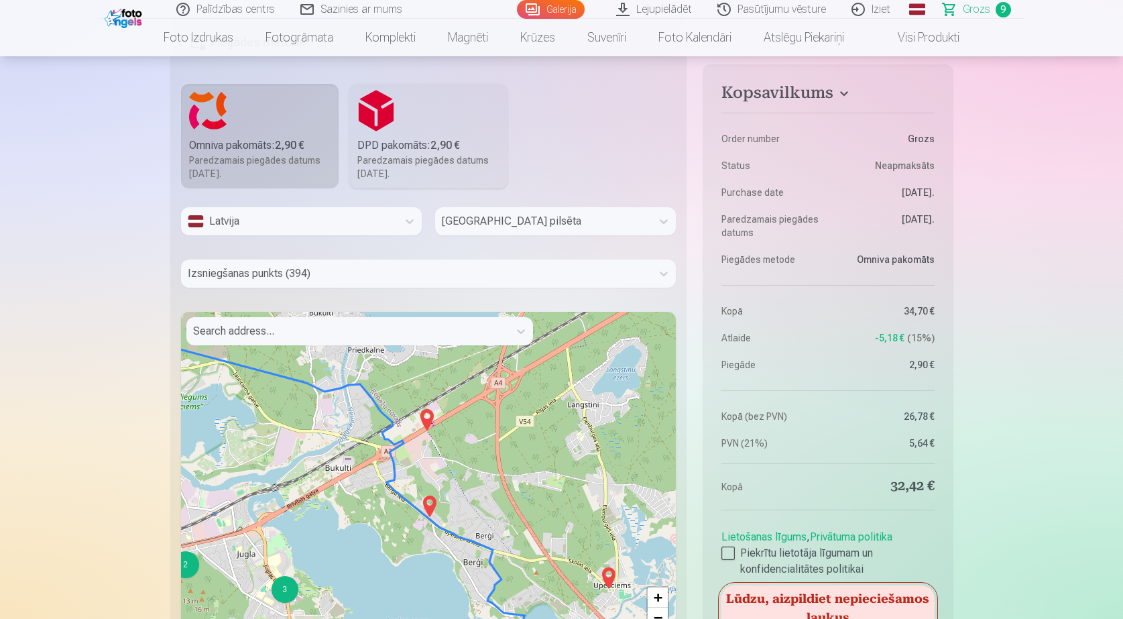
click at [429, 513] on img at bounding box center [429, 506] width 21 height 32
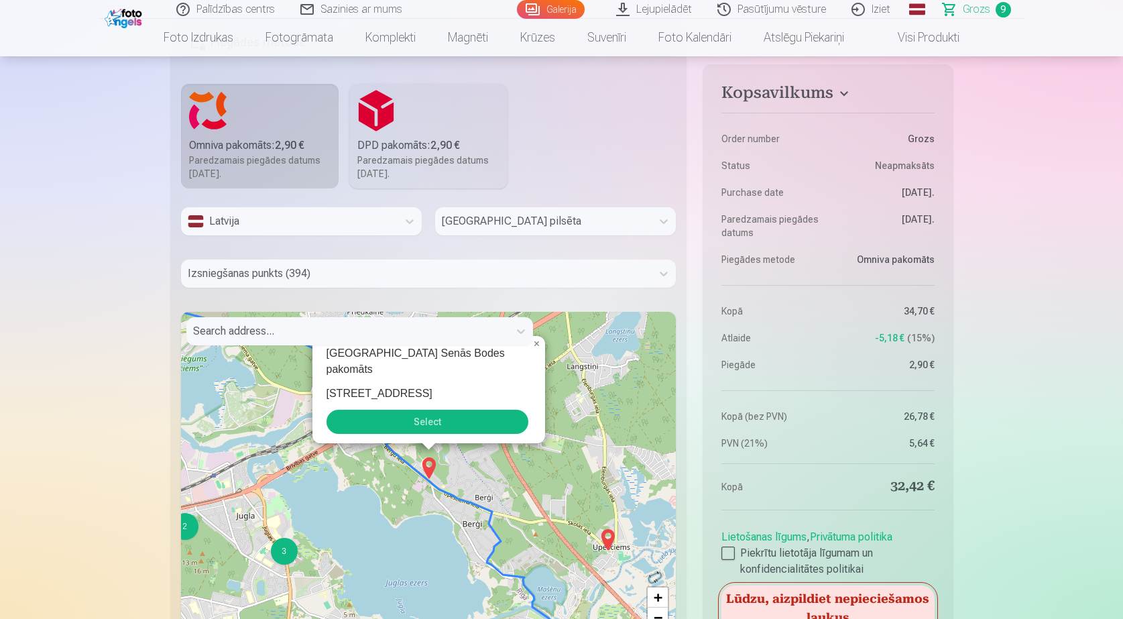
click at [434, 418] on button "Select" at bounding box center [427, 422] width 202 height 24
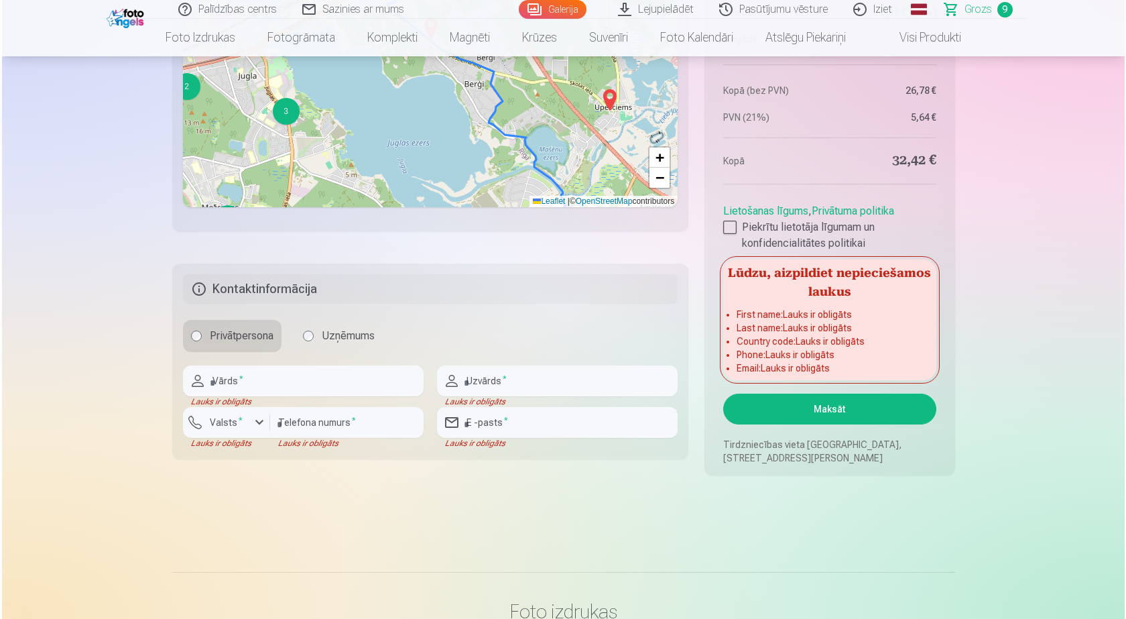
scroll to position [2011, 0]
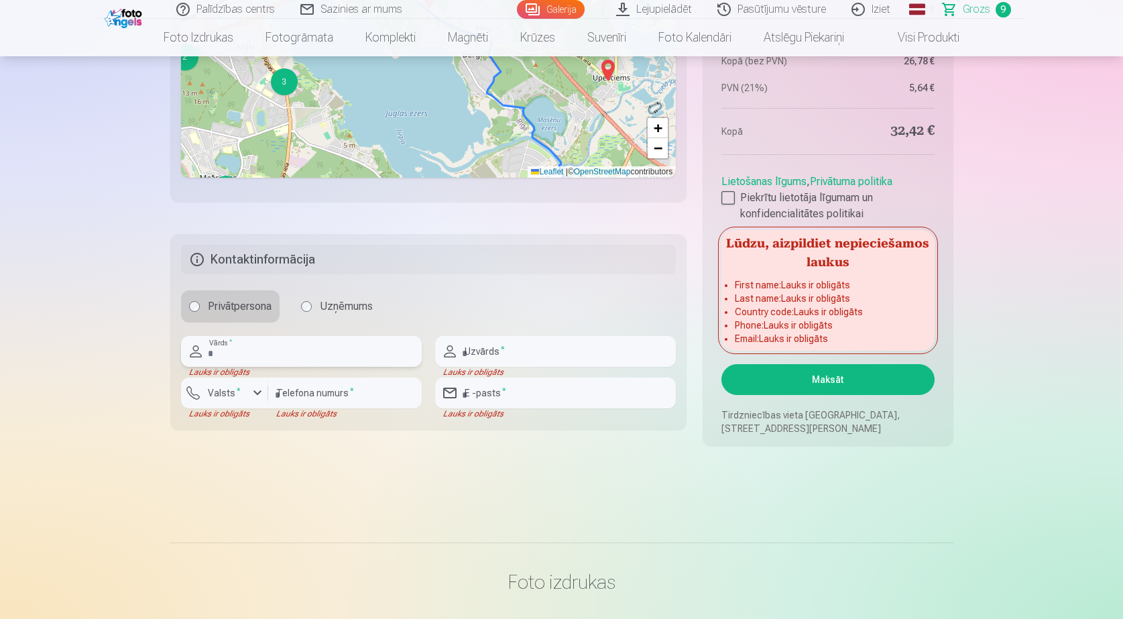
click at [227, 349] on input "text" at bounding box center [301, 351] width 241 height 31
type input "****"
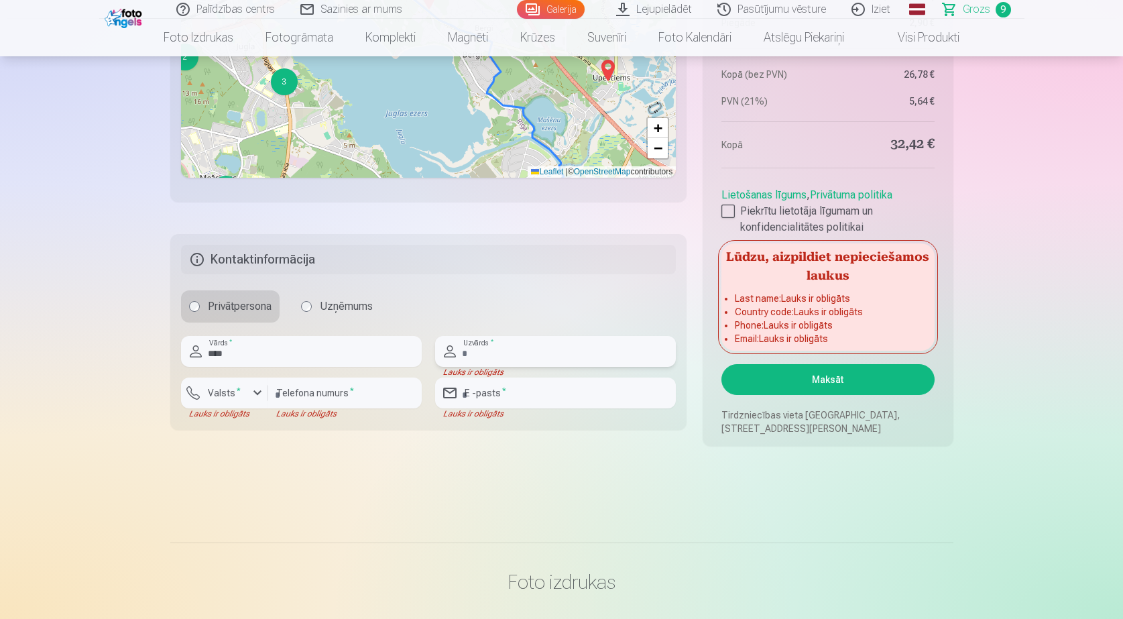
click at [477, 356] on input "text" at bounding box center [555, 351] width 241 height 31
type input "*******"
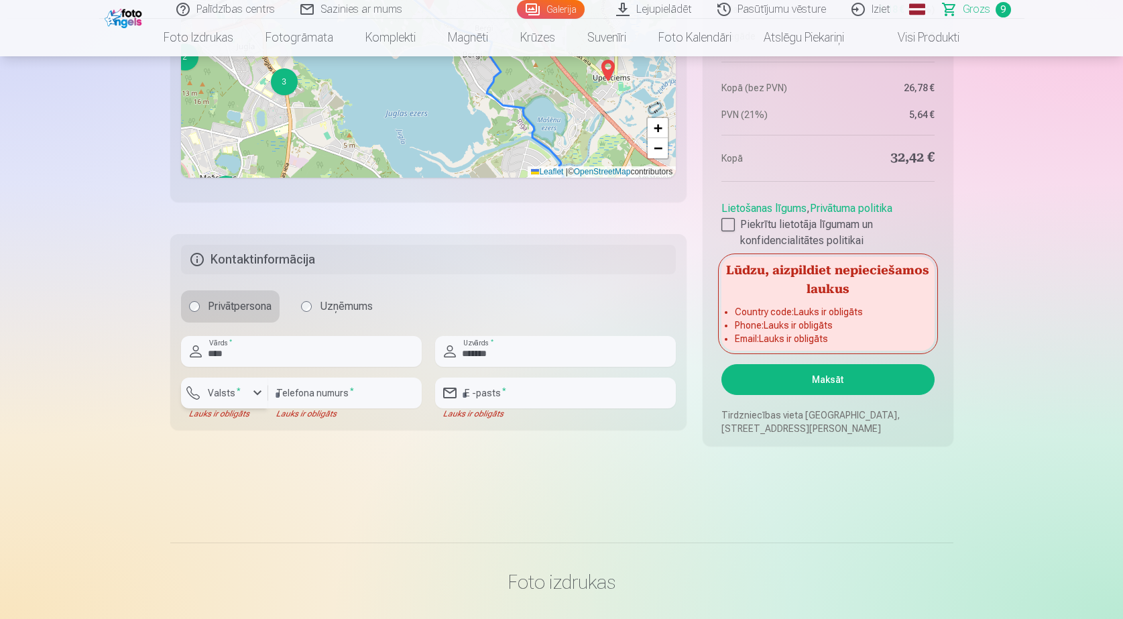
click at [215, 394] on label "Valsts *" at bounding box center [224, 392] width 44 height 13
click at [255, 425] on li "+371 Latvija" at bounding box center [239, 424] width 95 height 27
click at [298, 394] on input "number" at bounding box center [345, 392] width 154 height 31
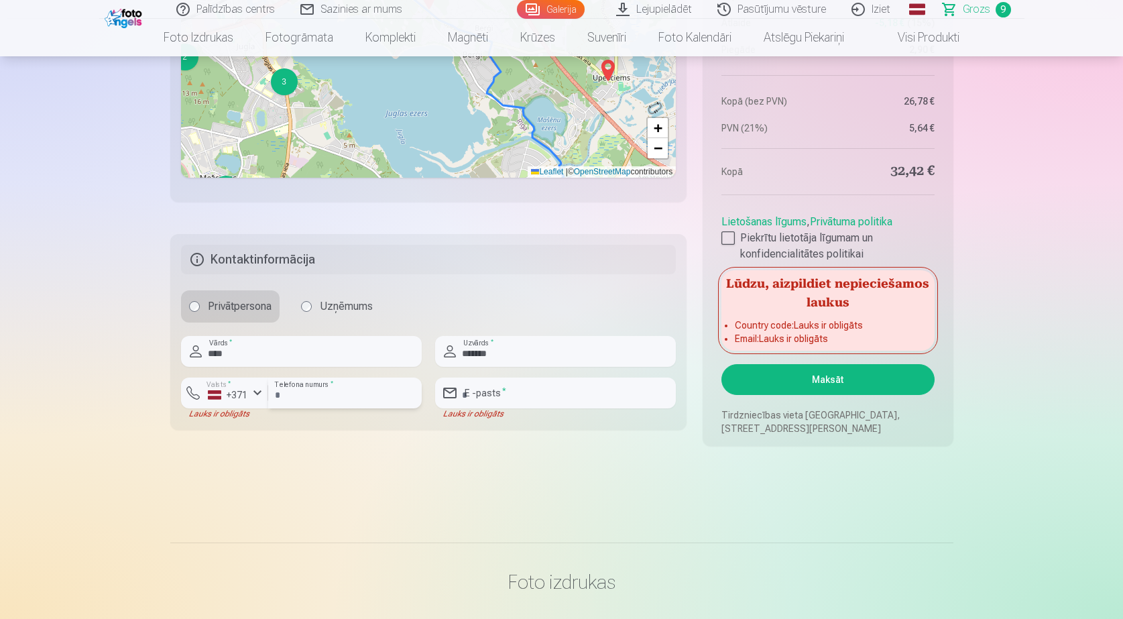
type input "********"
click at [503, 396] on input "email" at bounding box center [555, 392] width 241 height 31
type input "**********"
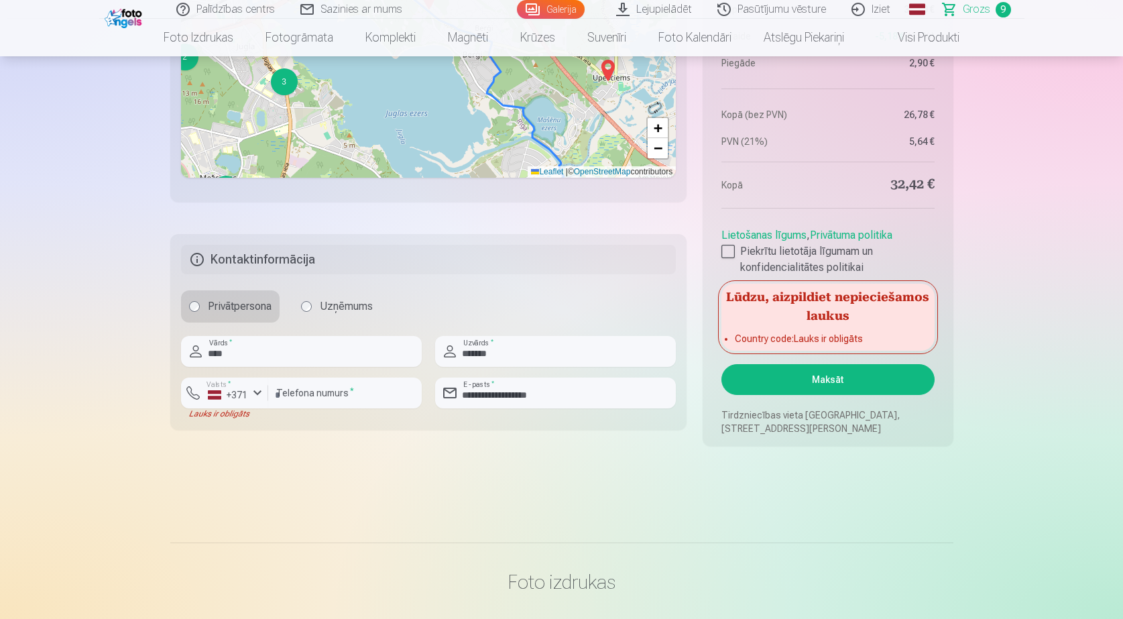
click at [785, 376] on button "Maksāt" at bounding box center [827, 379] width 213 height 31
